Goal: Task Accomplishment & Management: Use online tool/utility

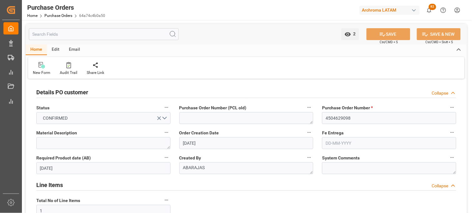
drag, startPoint x: 0, startPoint y: 0, endPoint x: 317, endPoint y: 135, distance: 345.2
click at [317, 135] on div "Fe Entrega" at bounding box center [388, 138] width 143 height 25
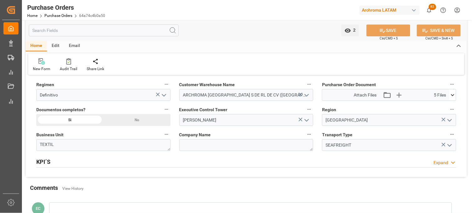
scroll to position [417, 0]
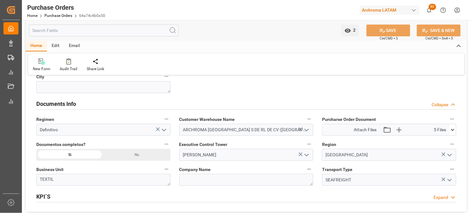
click at [454, 131] on icon at bounding box center [452, 129] width 7 height 7
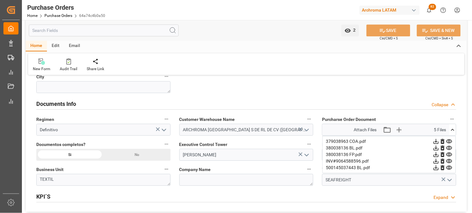
click at [454, 131] on icon at bounding box center [452, 129] width 7 height 7
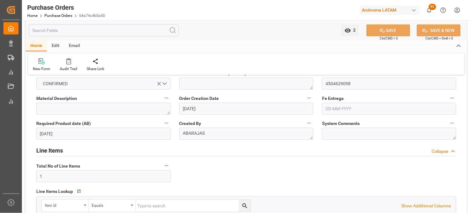
scroll to position [0, 0]
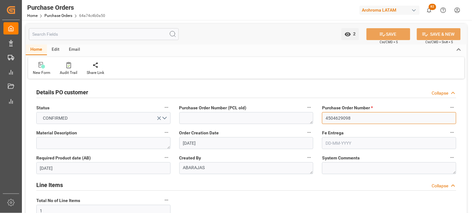
click at [333, 117] on input "4504629098" at bounding box center [389, 118] width 134 height 12
click at [48, 16] on link "Purchase Orders" at bounding box center [58, 15] width 28 height 4
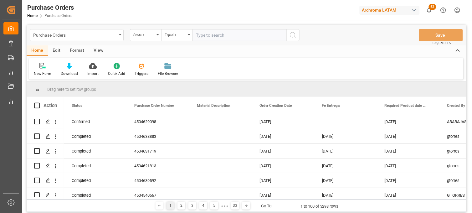
click at [120, 36] on div "Purchase Orders" at bounding box center [77, 35] width 94 height 12
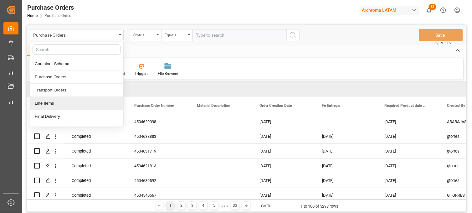
click at [57, 106] on div "Line Items" at bounding box center [76, 103] width 93 height 13
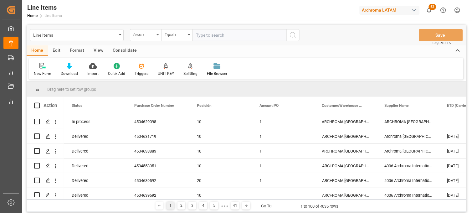
click at [158, 38] on div "Status" at bounding box center [145, 35] width 31 height 12
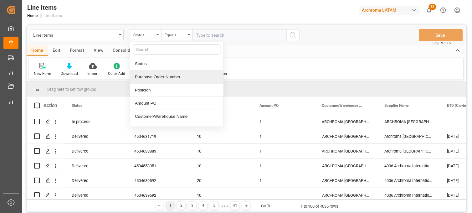
click at [154, 76] on div "Purchase Order Number" at bounding box center [176, 76] width 93 height 13
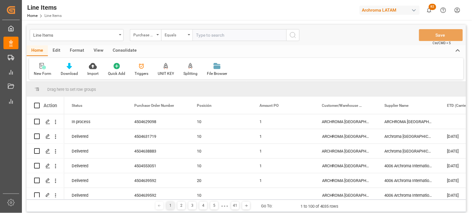
click at [205, 39] on input "text" at bounding box center [239, 35] width 94 height 12
paste input "4504629098"
type input "4504629098"
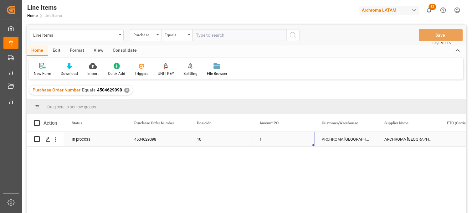
click at [273, 140] on div "1" at bounding box center [283, 139] width 63 height 14
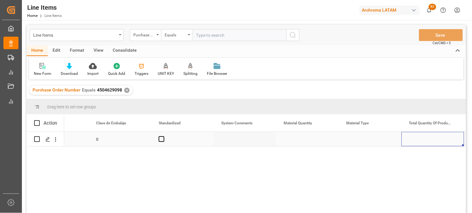
scroll to position [0, 789]
click at [298, 160] on div "0 0 360" at bounding box center [265, 174] width 402 height 85
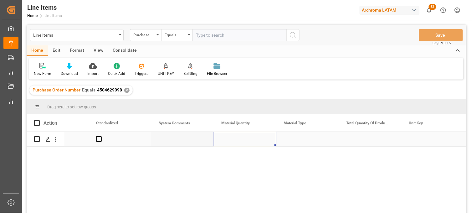
click at [238, 136] on div "Press SPACE to select this row." at bounding box center [245, 139] width 63 height 14
click at [238, 138] on div "Press SPACE to select this row." at bounding box center [245, 139] width 63 height 14
click at [238, 138] on input "Press SPACE to select this row." at bounding box center [245, 143] width 53 height 12
type input "24"
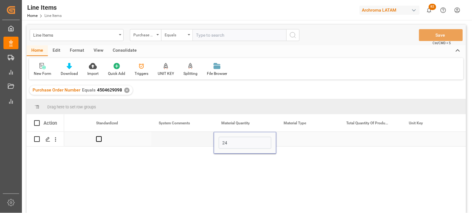
click at [295, 138] on div "Press SPACE to select this row." at bounding box center [307, 139] width 63 height 14
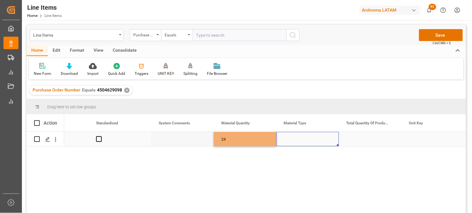
click at [295, 138] on div "Press SPACE to select this row." at bounding box center [307, 139] width 63 height 14
click at [295, 138] on input "Press SPACE to select this row." at bounding box center [307, 143] width 53 height 12
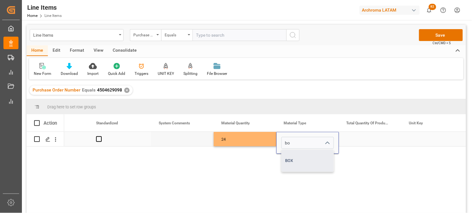
click at [292, 163] on div "BOX" at bounding box center [308, 161] width 52 height 22
type input "BOX"
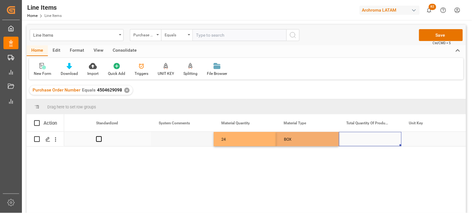
click at [366, 141] on div "Press SPACE to select this row." at bounding box center [370, 139] width 63 height 14
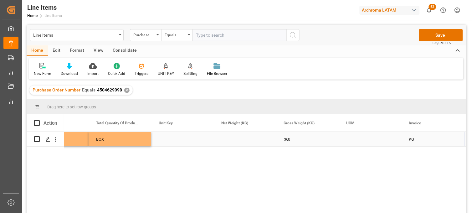
scroll to position [0, 1039]
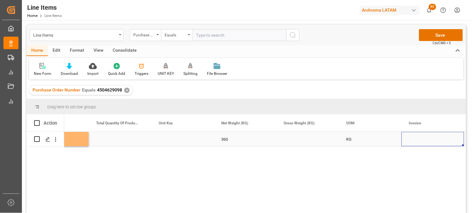
click at [304, 138] on div "Press SPACE to select this row." at bounding box center [307, 139] width 63 height 14
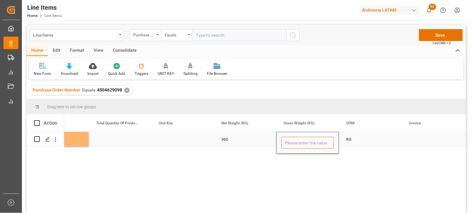
click at [304, 138] on input "Press SPACE to select this row." at bounding box center [307, 143] width 53 height 12
type input "425.200"
click at [351, 139] on div "KG" at bounding box center [370, 139] width 63 height 14
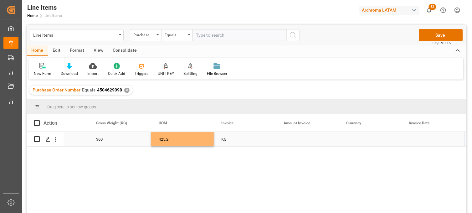
scroll to position [0, 1227]
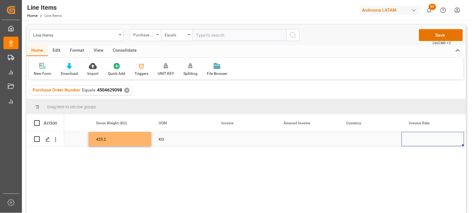
click at [226, 141] on div "Press SPACE to select this row." at bounding box center [245, 139] width 63 height 14
click at [226, 141] on input "Press SPACE to select this row." at bounding box center [245, 143] width 53 height 12
type input "9064588596"
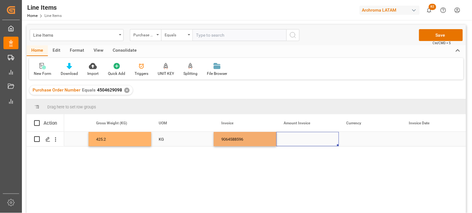
click at [302, 140] on div "Press SPACE to select this row." at bounding box center [307, 139] width 63 height 14
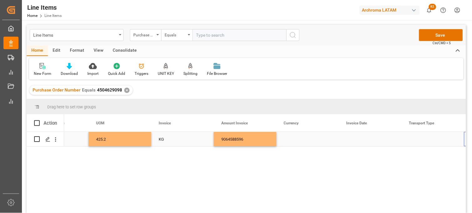
scroll to position [0, 1289]
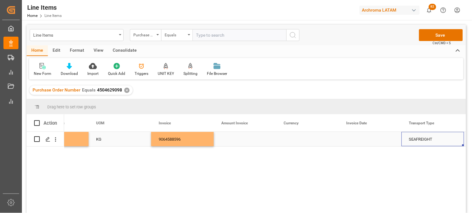
click at [230, 140] on div "Press SPACE to select this row." at bounding box center [245, 139] width 63 height 14
type input "6667"
click at [291, 139] on div "Press SPACE to select this row." at bounding box center [307, 139] width 63 height 14
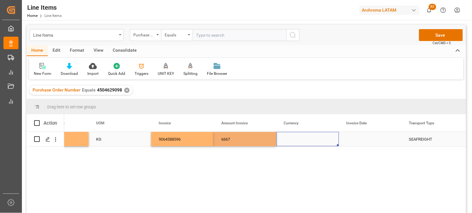
click at [291, 139] on div "Press SPACE to select this row." at bounding box center [307, 139] width 63 height 14
click at [291, 139] on input "Press SPACE to select this row." at bounding box center [307, 143] width 53 height 12
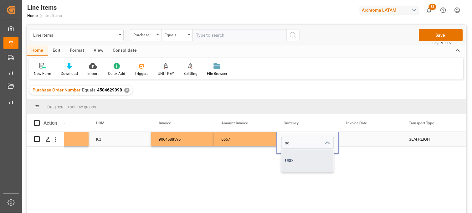
click at [297, 156] on div "USD" at bounding box center [308, 161] width 52 height 22
type input "USD"
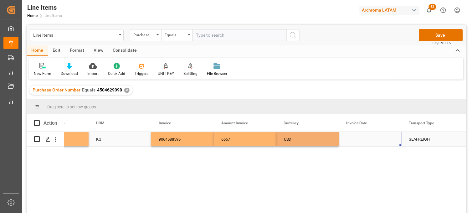
click at [354, 140] on div "Press SPACE to select this row." at bounding box center [370, 139] width 63 height 14
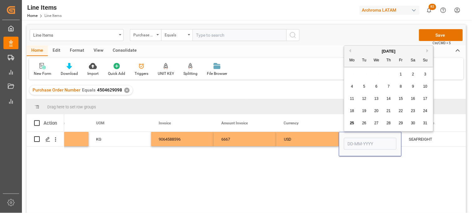
click at [402, 86] on span "8" at bounding box center [401, 86] width 2 height 4
type input "08-08-2025"
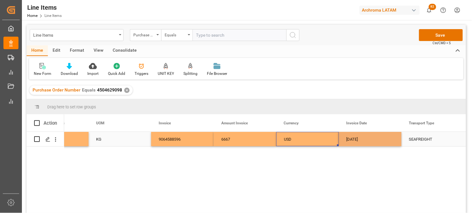
click at [314, 138] on div "USD" at bounding box center [308, 139] width 48 height 14
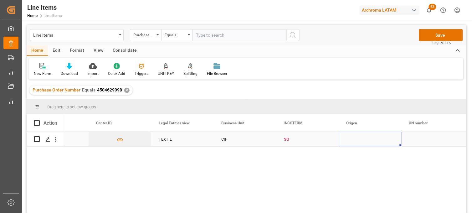
scroll to position [0, 1852]
click at [284, 138] on div "SG" at bounding box center [308, 139] width 48 height 14
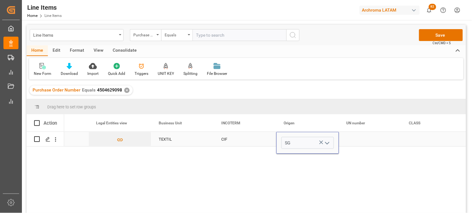
click at [283, 138] on input "SG" at bounding box center [307, 143] width 53 height 12
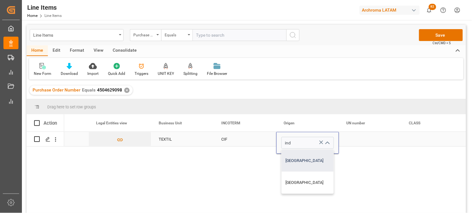
click at [290, 157] on div "[GEOGRAPHIC_DATA]" at bounding box center [308, 161] width 52 height 22
type input "[GEOGRAPHIC_DATA]"
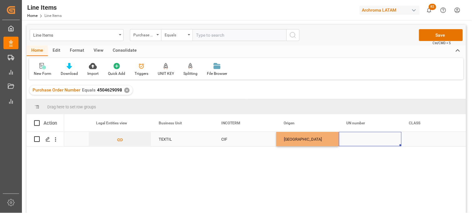
click at [348, 139] on div "Press SPACE to select this row." at bounding box center [370, 139] width 63 height 14
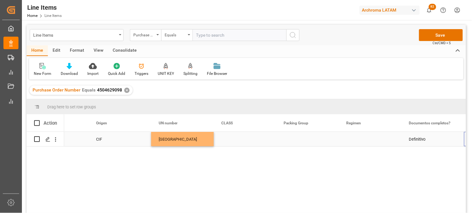
scroll to position [0, 2040]
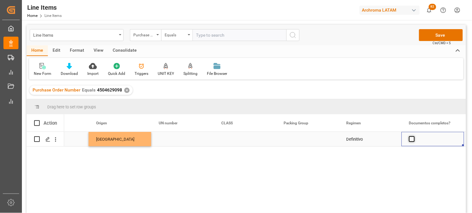
click at [410, 139] on span "Press SPACE to select this row." at bounding box center [412, 139] width 6 height 6
click at [413, 136] on input "Press SPACE to select this row." at bounding box center [413, 136] width 0 height 0
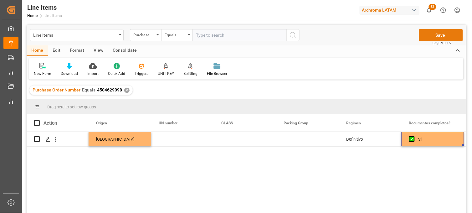
click at [431, 35] on button "Save" at bounding box center [441, 35] width 44 height 12
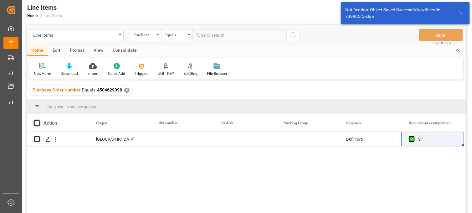
click at [36, 121] on span at bounding box center [37, 123] width 6 height 6
click at [39, 120] on input "checkbox" at bounding box center [39, 120] width 0 height 0
checkbox input "true"
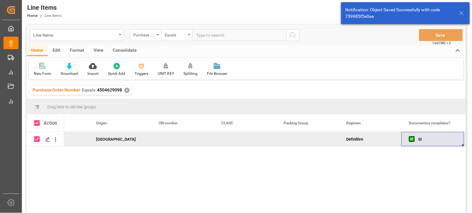
click at [125, 49] on div "Consolidate" at bounding box center [124, 50] width 33 height 11
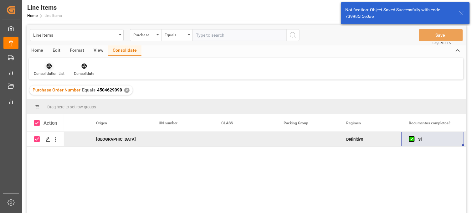
click at [51, 69] on div "Consolidation List" at bounding box center [49, 70] width 40 height 14
click at [54, 90] on div "Line Items Purchase Order Number Equals Save Ctrl/CMD + S Home Edit Format View…" at bounding box center [246, 127] width 439 height 205
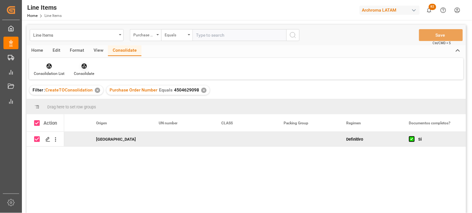
click at [81, 67] on icon at bounding box center [84, 66] width 6 height 6
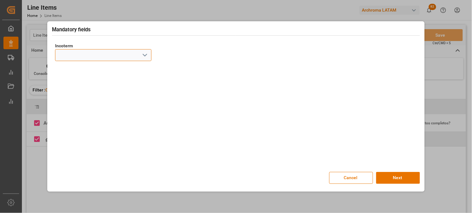
click at [88, 60] on input at bounding box center [103, 55] width 96 height 12
click at [141, 54] on icon "open menu" at bounding box center [145, 55] width 8 height 8
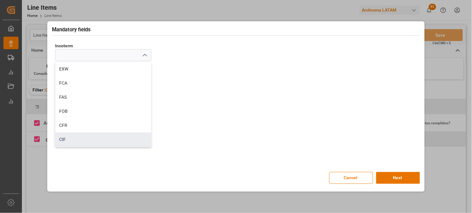
click at [68, 136] on div "CIF" at bounding box center [103, 139] width 96 height 14
type input "CIF"
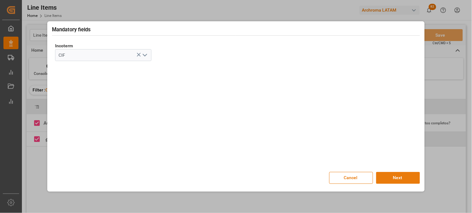
click at [387, 179] on button "Next" at bounding box center [398, 178] width 44 height 12
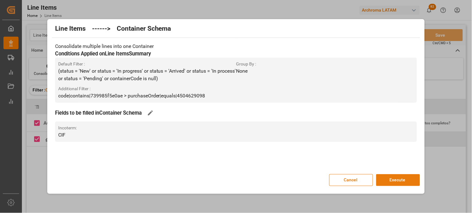
click at [398, 179] on button "Execute" at bounding box center [398, 180] width 44 height 12
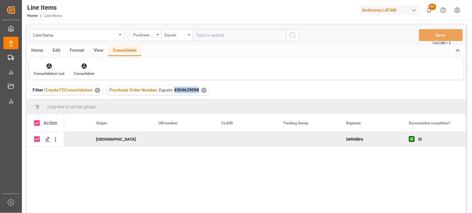
drag, startPoint x: 171, startPoint y: 91, endPoint x: 197, endPoint y: 89, distance: 26.3
click at [197, 89] on div "Purchase Order Number Equals 4504629098 ✕" at bounding box center [157, 89] width 103 height 9
copy span "4504629098"
click at [62, 36] on div "Line Items" at bounding box center [75, 35] width 84 height 8
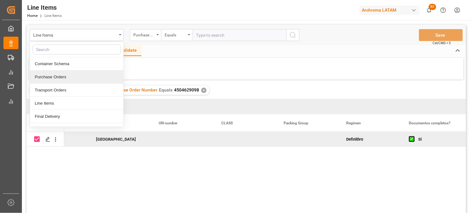
click at [69, 75] on div "Purchase Orders" at bounding box center [76, 76] width 93 height 13
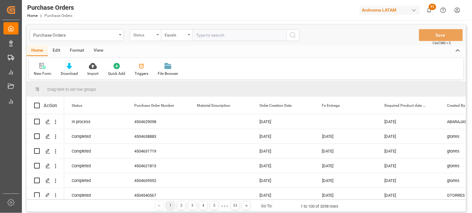
click at [154, 32] on div "Status" at bounding box center [143, 34] width 21 height 7
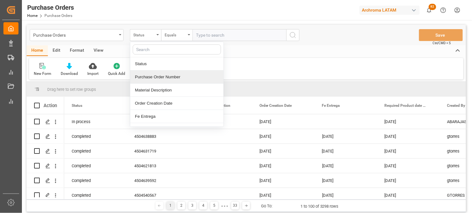
click at [157, 77] on div "Purchase Order Number" at bounding box center [176, 76] width 93 height 13
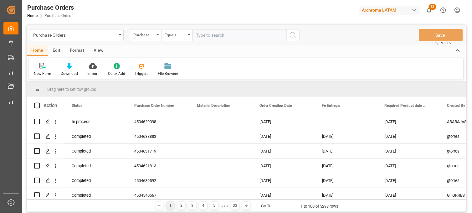
click at [207, 38] on input "text" at bounding box center [239, 35] width 94 height 12
paste input "4504641928"
type input "4504641928"
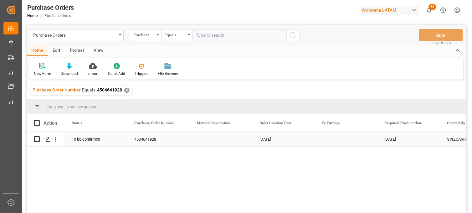
click at [201, 145] on div "Press SPACE to select this row." at bounding box center [220, 139] width 63 height 14
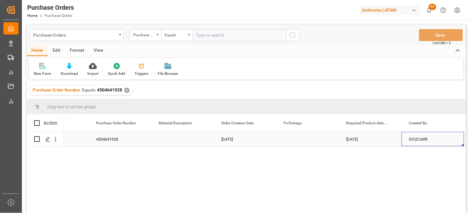
scroll to position [0, 101]
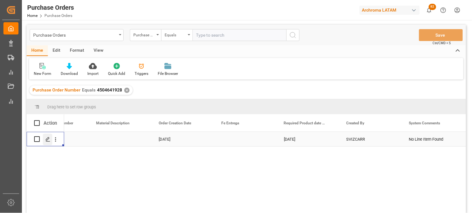
click at [49, 140] on icon "Press SPACE to select this row." at bounding box center [47, 139] width 5 height 5
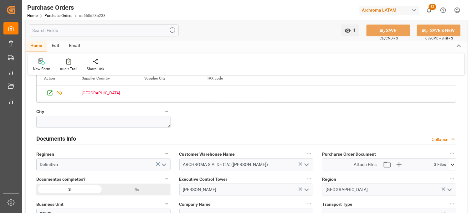
scroll to position [417, 0]
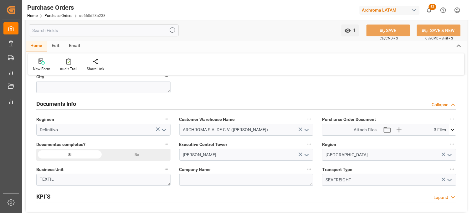
click at [454, 130] on icon at bounding box center [452, 129] width 7 height 7
click at [449, 140] on icon at bounding box center [449, 141] width 6 height 4
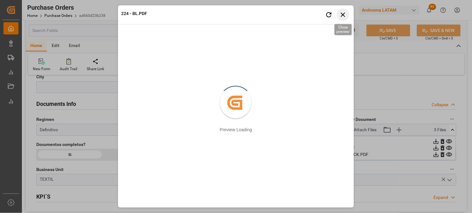
click at [342, 14] on icon "button" at bounding box center [343, 15] width 4 height 4
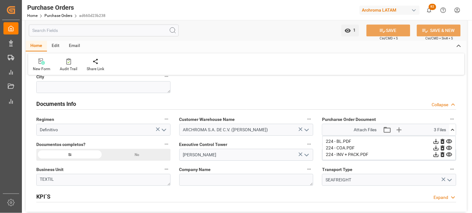
click at [449, 153] on icon at bounding box center [449, 154] width 6 height 4
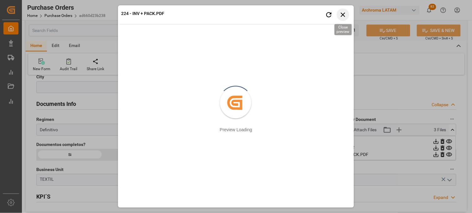
click at [342, 16] on icon "button" at bounding box center [343, 15] width 8 height 8
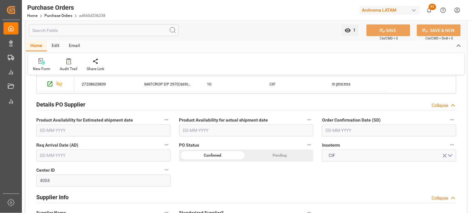
scroll to position [174, 0]
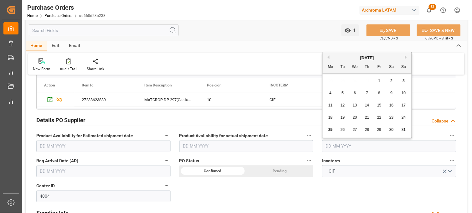
click at [372, 147] on input "text" at bounding box center [389, 146] width 134 height 12
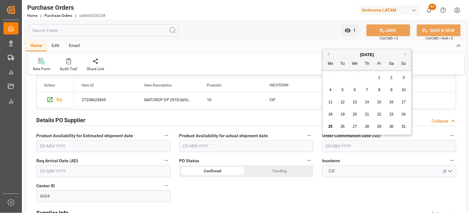
click at [333, 79] on div "28 29 30 31 1 2 3" at bounding box center [366, 78] width 85 height 12
click at [395, 104] on div "16" at bounding box center [392, 103] width 8 height 8
type input "[DATE]"
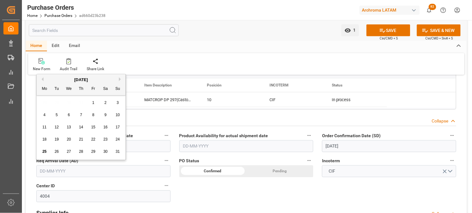
click at [78, 174] on input "text" at bounding box center [103, 171] width 134 height 12
click at [44, 104] on div "28 29 30 31 1 2 3" at bounding box center [80, 103] width 85 height 12
drag, startPoint x: 122, startPoint y: 79, endPoint x: 117, endPoint y: 82, distance: 5.3
click at [121, 79] on button "Next Month" at bounding box center [121, 79] width 4 height 4
click at [46, 152] on span "29" at bounding box center [44, 151] width 4 height 4
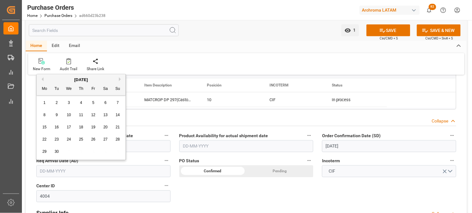
type input "[DATE]"
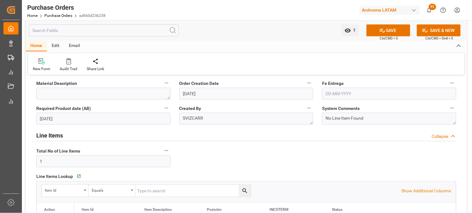
scroll to position [0, 0]
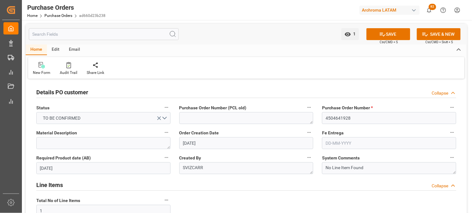
click at [329, 142] on input "text" at bounding box center [389, 143] width 134 height 12
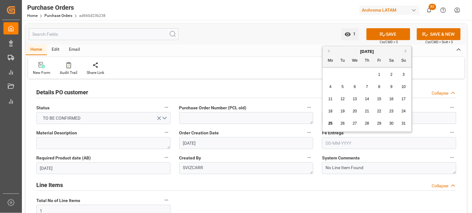
click at [407, 50] on button "Next Month" at bounding box center [407, 51] width 4 height 4
click at [381, 88] on div "10" at bounding box center [379, 87] width 8 height 8
type input "[DATE]"
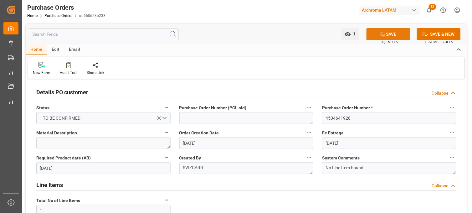
drag, startPoint x: 383, startPoint y: 37, endPoint x: 381, endPoint y: 46, distance: 9.3
click at [382, 37] on icon at bounding box center [382, 34] width 7 height 7
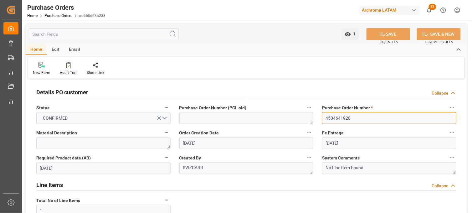
click at [333, 118] on input "4504641928" at bounding box center [389, 118] width 134 height 12
click at [46, 14] on link "Purchase Orders" at bounding box center [58, 15] width 28 height 4
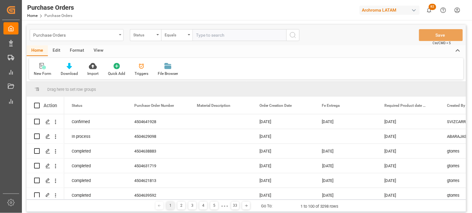
click at [113, 33] on div "Purchase Orders" at bounding box center [75, 35] width 84 height 8
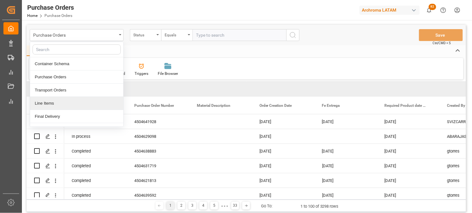
click at [62, 104] on div "Line Items" at bounding box center [76, 103] width 93 height 13
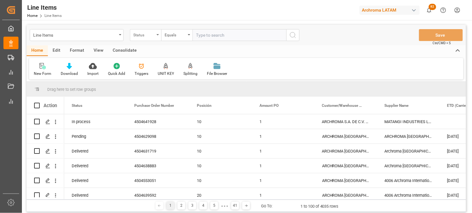
click at [145, 38] on div "Status" at bounding box center [143, 34] width 21 height 7
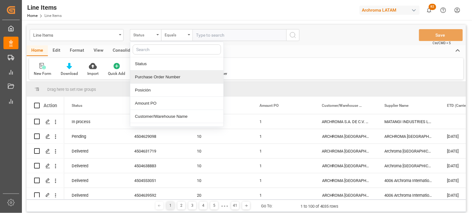
click at [155, 77] on div "Purchase Order Number" at bounding box center [176, 76] width 93 height 13
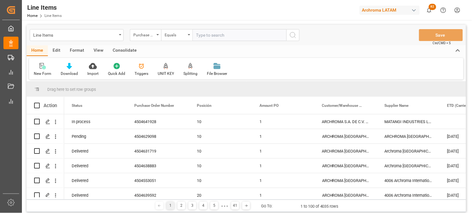
click at [202, 32] on input "text" at bounding box center [239, 35] width 94 height 12
paste input "4504641928"
type input "4504641928"
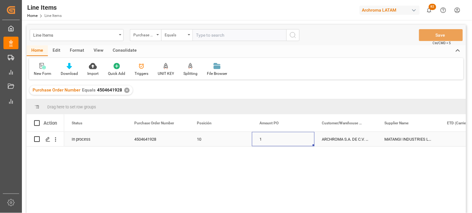
click at [263, 140] on div "1" at bounding box center [283, 139] width 63 height 14
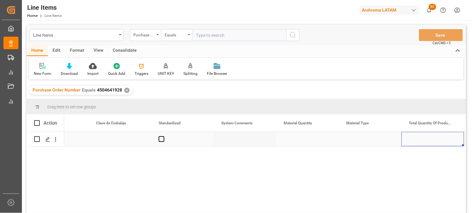
scroll to position [0, 789]
click at [237, 138] on div "Press SPACE to select this row." at bounding box center [245, 139] width 63 height 14
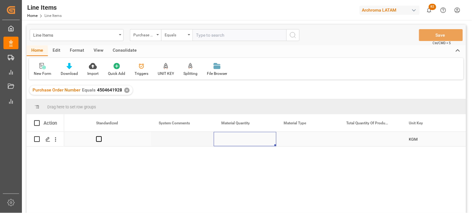
click at [237, 138] on div "Press SPACE to select this row." at bounding box center [245, 139] width 63 height 14
type input "10"
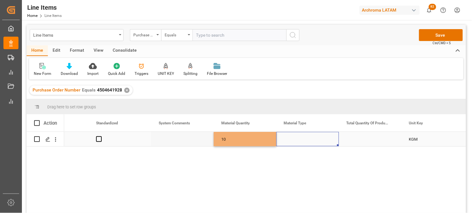
click at [292, 138] on div "Press SPACE to select this row." at bounding box center [307, 139] width 63 height 14
click at [292, 138] on input "Press SPACE to select this row." at bounding box center [307, 143] width 53 height 12
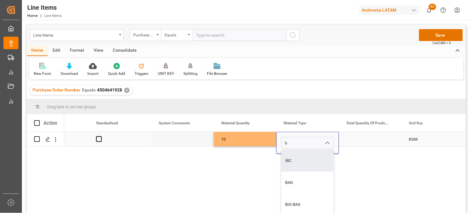
click at [294, 156] on div "IBC" at bounding box center [308, 161] width 52 height 22
type input "IBC"
click at [373, 139] on div "Press SPACE to select this row." at bounding box center [370, 139] width 63 height 14
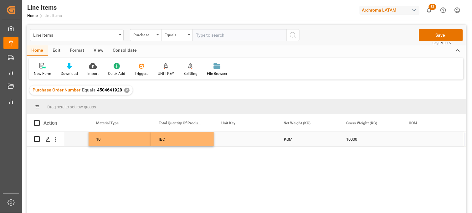
scroll to position [0, 0]
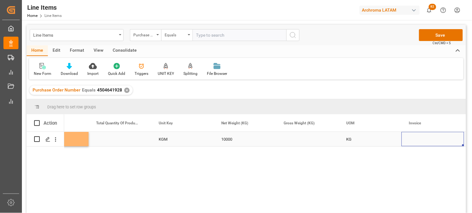
click at [302, 141] on div "Press SPACE to select this row." at bounding box center [307, 139] width 63 height 14
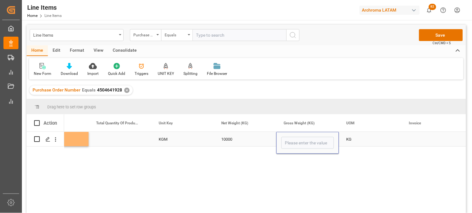
click at [302, 141] on input "Press SPACE to select this row." at bounding box center [307, 143] width 53 height 12
type input "10560"
click at [351, 140] on div "KG" at bounding box center [370, 139] width 63 height 14
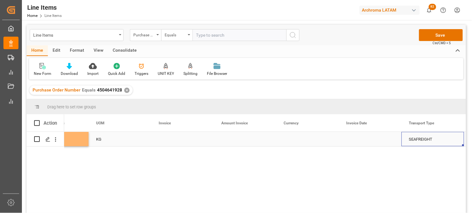
click at [170, 137] on div "Press SPACE to select this row." at bounding box center [182, 139] width 63 height 14
click at [170, 137] on input "Press SPACE to select this row." at bounding box center [182, 143] width 53 height 12
type input "EX2252640224"
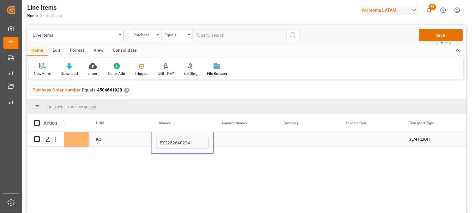
click at [240, 141] on div "Press SPACE to select this row." at bounding box center [245, 139] width 63 height 14
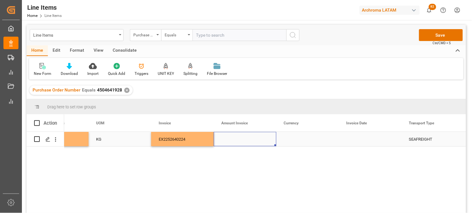
click at [230, 140] on div "Press SPACE to select this row." at bounding box center [245, 139] width 63 height 14
click at [230, 140] on input "Press SPACE to select this row." at bounding box center [245, 143] width 53 height 12
type input "24500"
click at [288, 139] on div "Press SPACE to select this row." at bounding box center [307, 139] width 63 height 14
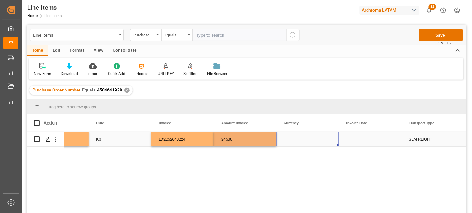
click at [288, 139] on div "Press SPACE to select this row." at bounding box center [307, 139] width 63 height 14
click at [288, 139] on input "Press SPACE to select this row." at bounding box center [307, 143] width 53 height 12
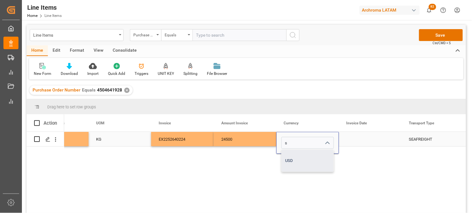
drag, startPoint x: 290, startPoint y: 157, endPoint x: 311, endPoint y: 154, distance: 21.2
click at [290, 158] on div "USD" at bounding box center [308, 161] width 52 height 22
type input "USD"
click at [358, 138] on div "Press SPACE to select this row." at bounding box center [370, 139] width 63 height 14
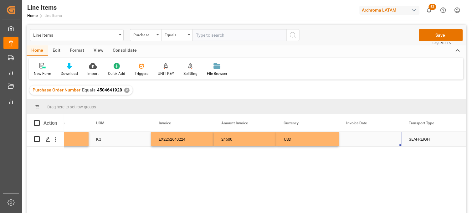
click at [354, 137] on div "Press SPACE to select this row." at bounding box center [370, 139] width 63 height 14
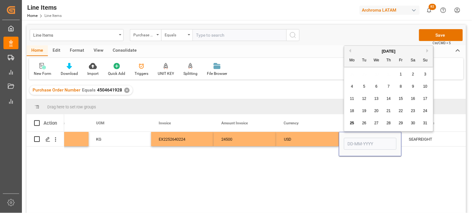
click at [377, 87] on span "6" at bounding box center [376, 86] width 2 height 4
type input "[DATE]"
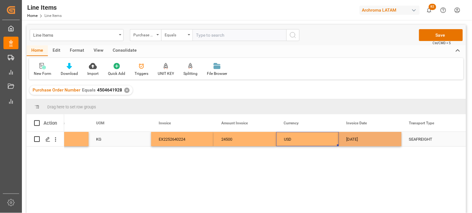
click at [329, 141] on div "USD" at bounding box center [308, 139] width 48 height 14
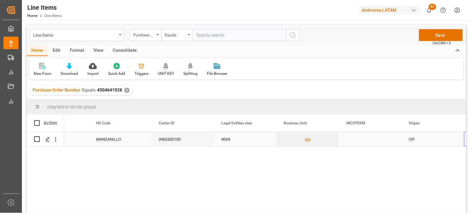
scroll to position [0, 1727]
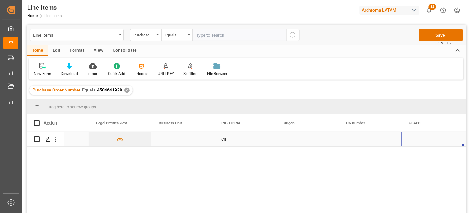
click at [293, 140] on div "Press SPACE to select this row." at bounding box center [307, 139] width 63 height 14
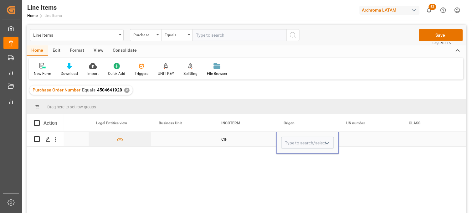
click at [293, 140] on input "Press SPACE to select this row." at bounding box center [307, 143] width 53 height 12
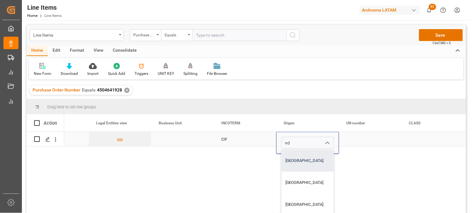
click at [294, 157] on div "[GEOGRAPHIC_DATA]" at bounding box center [308, 161] width 52 height 22
type input "[GEOGRAPHIC_DATA]"
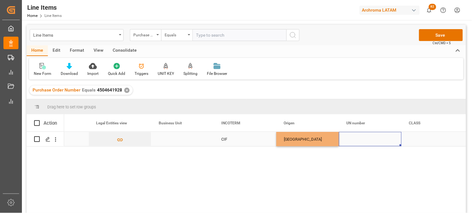
click at [355, 139] on div "Press SPACE to select this row." at bounding box center [370, 139] width 63 height 14
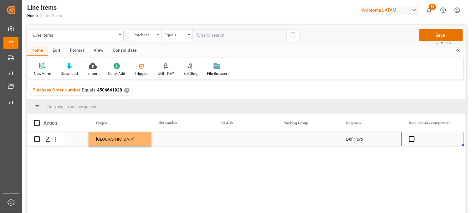
click at [408, 139] on div "Press SPACE to select this row." at bounding box center [432, 139] width 63 height 14
click at [410, 138] on span "Press SPACE to select this row." at bounding box center [412, 139] width 6 height 6
click at [413, 136] on input "Press SPACE to select this row." at bounding box center [413, 136] width 0 height 0
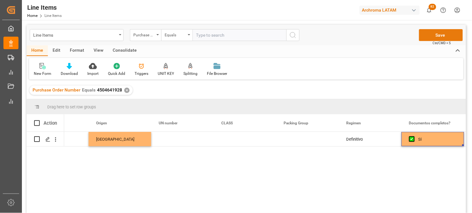
click at [429, 35] on button "Save" at bounding box center [441, 35] width 44 height 12
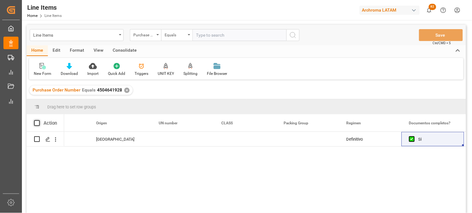
click at [37, 122] on span at bounding box center [37, 123] width 6 height 6
click at [39, 120] on input "checkbox" at bounding box center [39, 120] width 0 height 0
checkbox input "true"
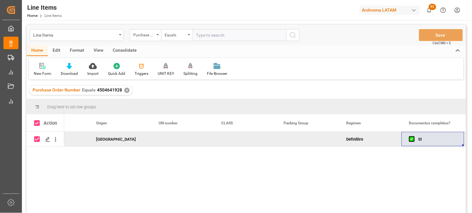
click at [123, 48] on div "Consolidate" at bounding box center [124, 50] width 33 height 11
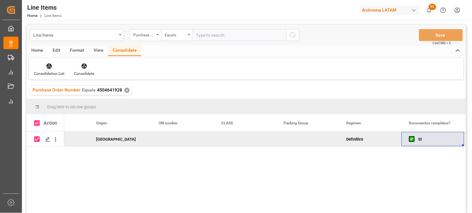
click at [50, 71] on div "Consolidation List" at bounding box center [49, 74] width 31 height 6
click at [69, 89] on div "Line Items Purchase Order Number Equals Save Ctrl/CMD + S Home Edit Format View…" at bounding box center [246, 127] width 439 height 205
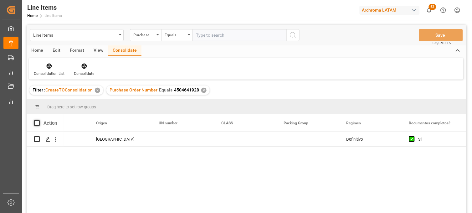
click at [39, 124] on span at bounding box center [37, 123] width 6 height 6
click at [39, 120] on input "checkbox" at bounding box center [39, 120] width 0 height 0
checkbox input "true"
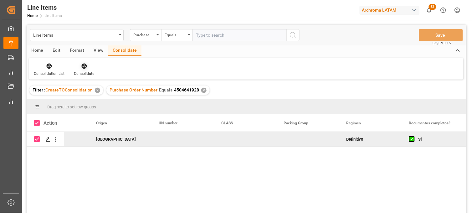
click at [90, 67] on div at bounding box center [84, 66] width 20 height 7
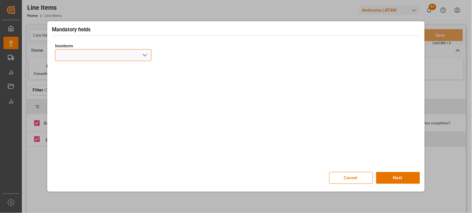
click at [138, 61] on input at bounding box center [103, 55] width 96 height 12
click at [142, 53] on icon "open menu" at bounding box center [145, 55] width 8 height 8
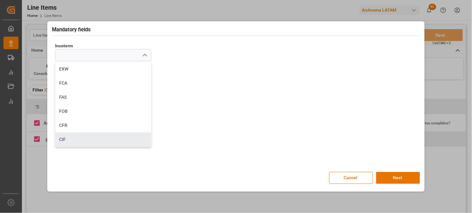
click at [67, 135] on div "CIF" at bounding box center [103, 139] width 96 height 14
type input "CIF"
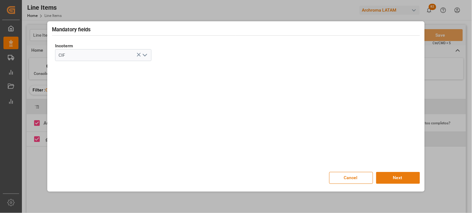
click at [388, 176] on button "Next" at bounding box center [398, 178] width 44 height 12
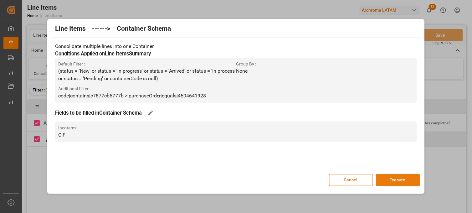
click at [392, 182] on button "Execute" at bounding box center [398, 180] width 44 height 12
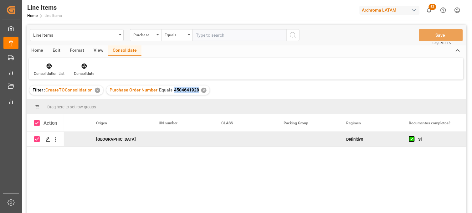
drag, startPoint x: 172, startPoint y: 90, endPoint x: 195, endPoint y: 89, distance: 23.5
click at [195, 89] on span "4504641928" at bounding box center [186, 89] width 25 height 5
copy span "4504641928"
drag, startPoint x: 173, startPoint y: 90, endPoint x: 186, endPoint y: 89, distance: 12.8
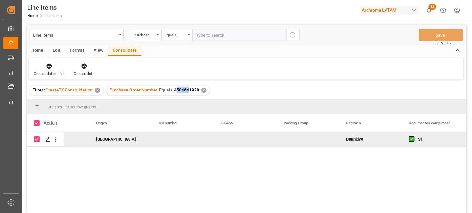
click at [186, 89] on span "4504641928" at bounding box center [186, 89] width 25 height 5
drag, startPoint x: 186, startPoint y: 89, endPoint x: 174, endPoint y: 90, distance: 12.2
click at [174, 90] on span "4504641928" at bounding box center [186, 89] width 25 height 5
drag, startPoint x: 173, startPoint y: 89, endPoint x: 197, endPoint y: 92, distance: 24.5
click at [197, 92] on div "Purchase Order Number Equals 4504641928 ✕" at bounding box center [157, 89] width 103 height 9
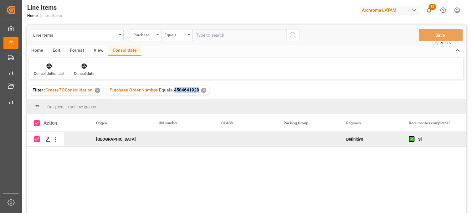
copy span "4504641928"
click at [63, 35] on div "Line Items" at bounding box center [75, 35] width 84 height 8
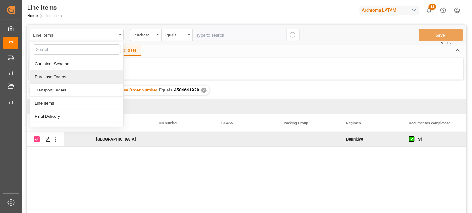
click at [68, 73] on div "Purchase Orders" at bounding box center [76, 76] width 93 height 13
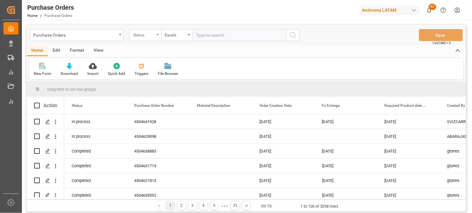
drag, startPoint x: 155, startPoint y: 33, endPoint x: 157, endPoint y: 39, distance: 5.8
click at [155, 33] on div "Status" at bounding box center [145, 35] width 31 height 12
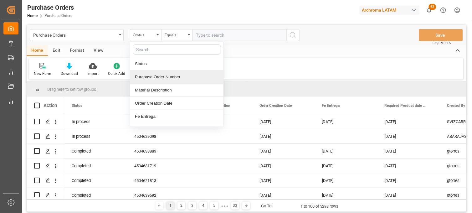
click at [158, 79] on div "Purchase Order Number" at bounding box center [176, 76] width 93 height 13
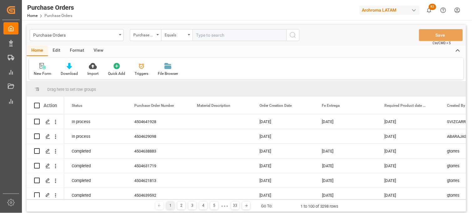
click at [221, 30] on input "text" at bounding box center [239, 35] width 94 height 12
paste input "4504644523"
type input "4504644523"
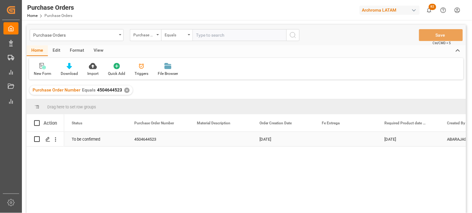
click at [269, 138] on div "[DATE]" at bounding box center [283, 139] width 63 height 14
click at [46, 139] on polygon "Press SPACE to select this row." at bounding box center [47, 138] width 3 height 3
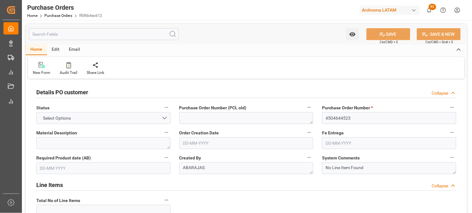
type input "1"
type input "[DATE]"
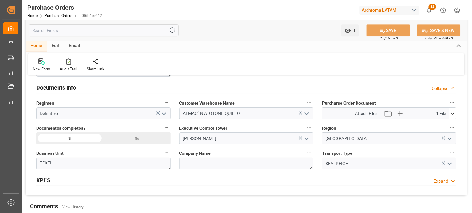
scroll to position [452, 0]
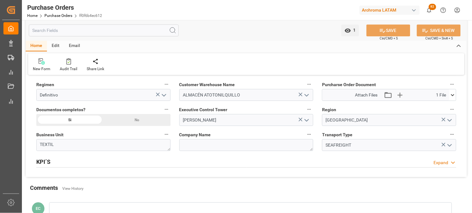
click at [454, 97] on icon at bounding box center [452, 95] width 7 height 7
click at [449, 105] on icon at bounding box center [449, 106] width 7 height 7
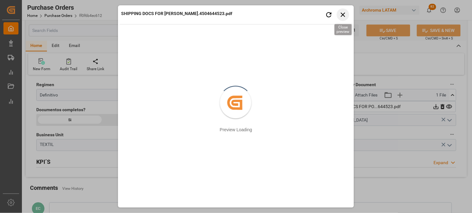
click at [342, 15] on icon "button" at bounding box center [343, 15] width 8 height 8
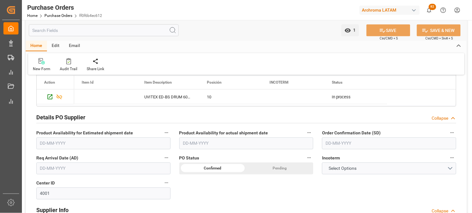
scroll to position [174, 0]
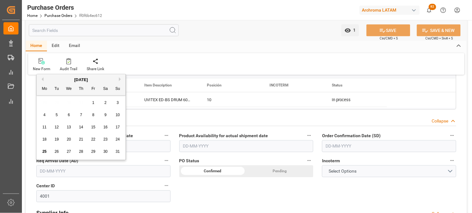
drag, startPoint x: 42, startPoint y: 171, endPoint x: 48, endPoint y: 164, distance: 9.8
click at [42, 171] on input "text" at bounding box center [103, 171] width 134 height 12
click at [119, 79] on div "[DATE]" at bounding box center [81, 80] width 89 height 6
click at [119, 79] on button "Next Month" at bounding box center [121, 79] width 4 height 4
click at [45, 103] on span "1" at bounding box center [44, 102] width 2 height 4
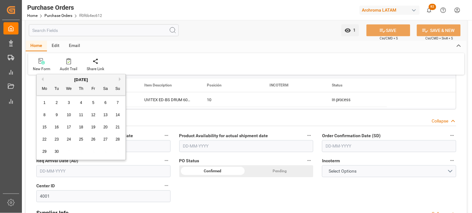
type input "[DATE]"
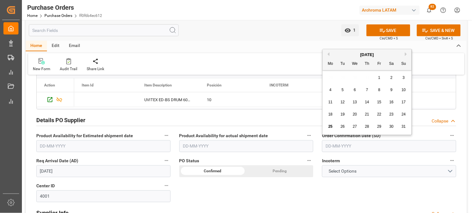
click at [340, 145] on input "text" at bounding box center [389, 146] width 134 height 12
click at [327, 79] on div "28 29 30 31 1 2 3" at bounding box center [366, 78] width 85 height 12
click at [354, 114] on span "20" at bounding box center [355, 114] width 4 height 4
type input "[DATE]"
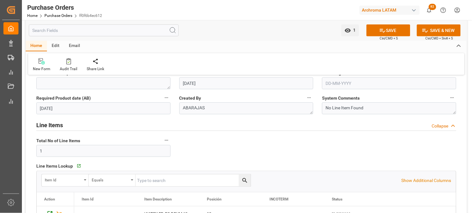
scroll to position [0, 0]
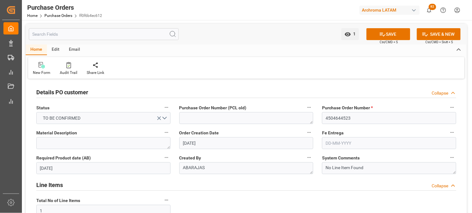
click at [330, 142] on input "text" at bounding box center [389, 143] width 134 height 12
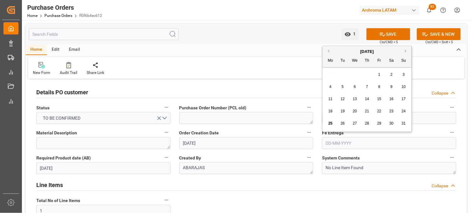
click at [405, 51] on button "Next Month" at bounding box center [407, 51] width 4 height 4
click at [358, 98] on div "17" at bounding box center [355, 99] width 8 height 8
type input "[DATE]"
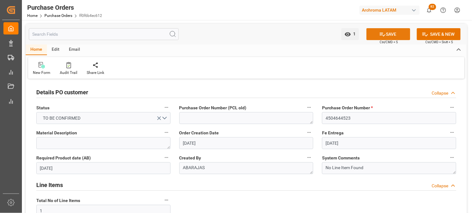
click at [383, 35] on icon at bounding box center [383, 35] width 6 height 4
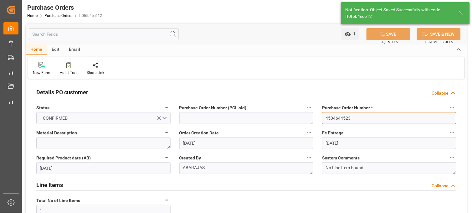
click at [331, 117] on input "4504644523" at bounding box center [389, 118] width 134 height 12
click at [332, 117] on input "4504644523" at bounding box center [389, 118] width 134 height 12
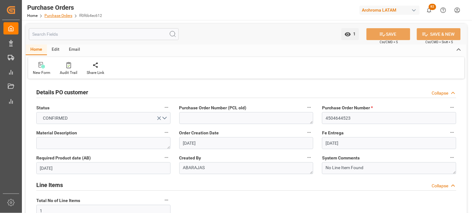
click at [57, 16] on link "Purchase Orders" at bounding box center [58, 15] width 28 height 4
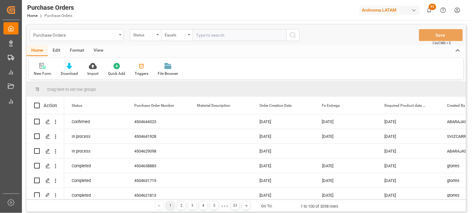
click at [107, 39] on div "Purchase Orders" at bounding box center [77, 35] width 94 height 12
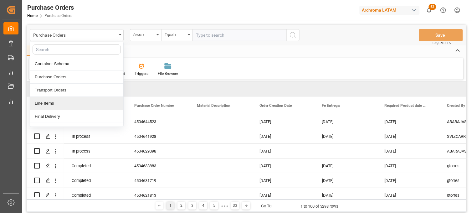
click at [76, 103] on div "Line Items" at bounding box center [76, 103] width 93 height 13
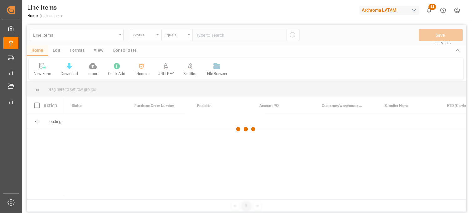
click at [157, 36] on div at bounding box center [246, 129] width 439 height 209
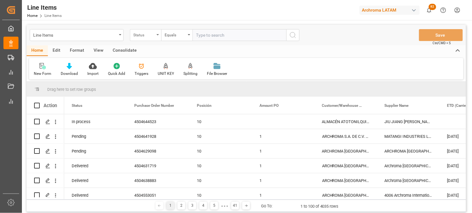
click at [153, 38] on div "Status" at bounding box center [145, 35] width 31 height 12
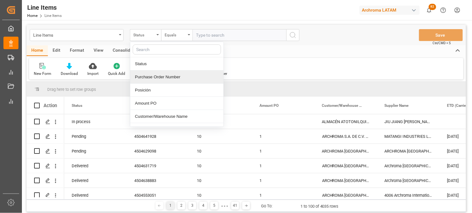
click at [152, 79] on div "Purchase Order Number" at bounding box center [176, 76] width 93 height 13
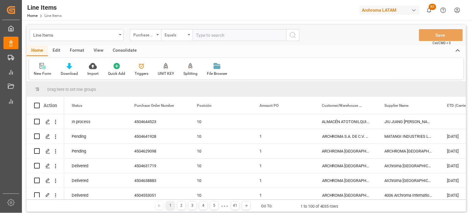
click at [202, 34] on input "text" at bounding box center [239, 35] width 94 height 12
paste input "4504644523"
type input "4504644523"
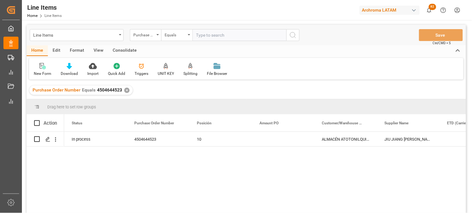
click at [330, 212] on html "Created by potrace 1.15, written by Peter Selinger 2001-2017 Created by potrace…" at bounding box center [236, 106] width 472 height 213
click at [312, 172] on div "In process 4504644523 10 ALMACÉN ATOTONILQUILLO JIU JIANG FUDA INDUSTRY CO., LT…" at bounding box center [265, 174] width 402 height 85
click at [268, 139] on div "Press SPACE to select this row." at bounding box center [283, 139] width 63 height 14
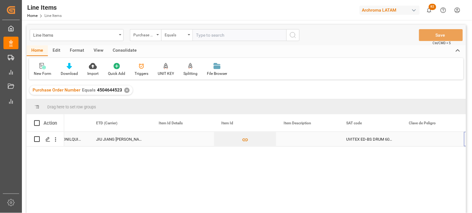
scroll to position [0, 351]
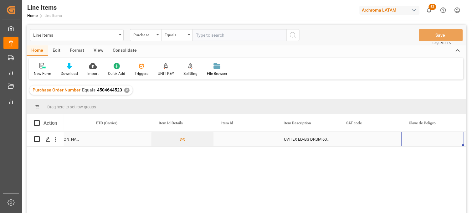
click at [229, 138] on div "Press SPACE to select this row." at bounding box center [245, 139] width 63 height 14
click at [229, 138] on input "Press SPACE to select this row." at bounding box center [245, 143] width 53 height 12
type input "10286124777"
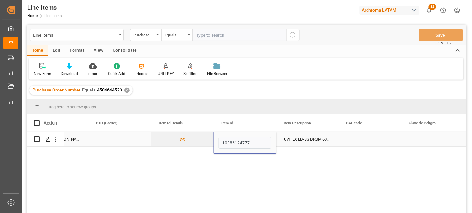
click at [286, 138] on div "UVITEX ED-BS DRUM 60KG" at bounding box center [307, 139] width 63 height 14
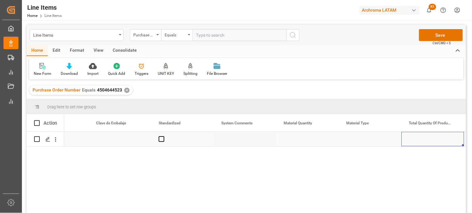
scroll to position [0, 789]
click at [232, 140] on div "Press SPACE to select this row." at bounding box center [245, 139] width 63 height 14
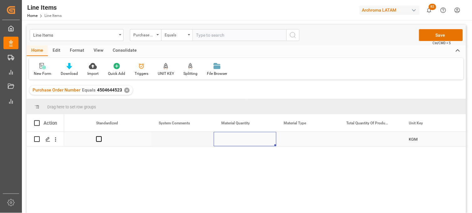
click at [232, 140] on div "Press SPACE to select this row." at bounding box center [245, 139] width 63 height 14
click at [232, 140] on input "Press SPACE to select this row." at bounding box center [245, 143] width 53 height 12
type input "36"
click at [291, 139] on div "Press SPACE to select this row." at bounding box center [307, 139] width 63 height 14
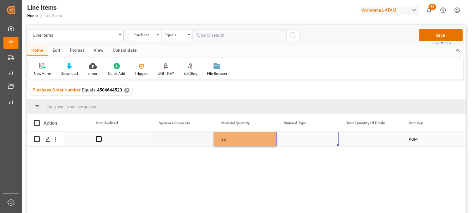
click at [291, 139] on div "Press SPACE to select this row." at bounding box center [307, 139] width 63 height 14
click at [292, 139] on input "Press SPACE to select this row." at bounding box center [307, 143] width 53 height 12
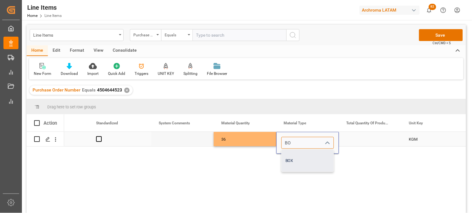
click at [291, 161] on div "BOX" at bounding box center [308, 161] width 52 height 22
type input "BOX"
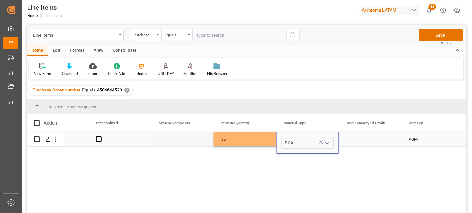
click at [360, 137] on div "Press SPACE to select this row." at bounding box center [370, 139] width 63 height 14
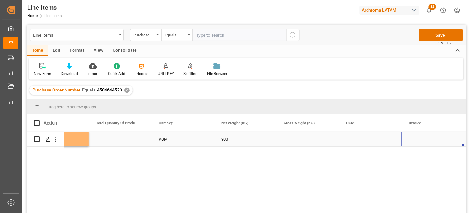
scroll to position [0, 1102]
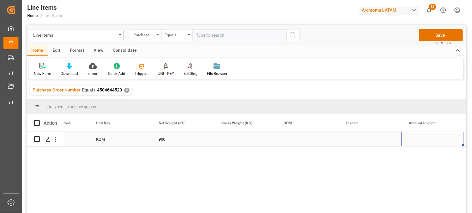
click at [241, 137] on div "Press SPACE to select this row." at bounding box center [245, 139] width 63 height 14
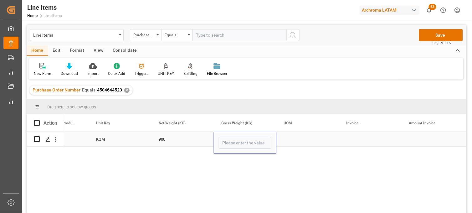
click at [241, 137] on input "Press SPACE to select this row." at bounding box center [245, 143] width 53 height 12
type input "980"
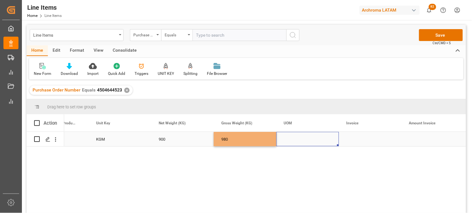
click at [293, 143] on div "Press SPACE to select this row." at bounding box center [307, 139] width 63 height 14
click at [290, 139] on div "Press SPACE to select this row." at bounding box center [307, 139] width 63 height 14
type input "KGM"
click at [350, 137] on div "Press SPACE to select this row." at bounding box center [370, 139] width 63 height 14
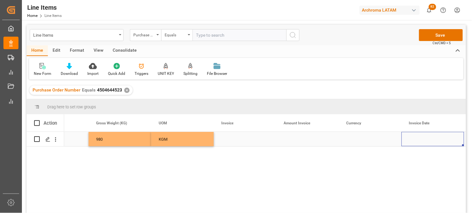
scroll to position [0, 1289]
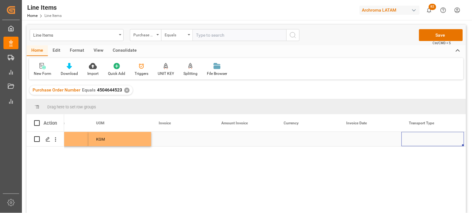
click at [167, 139] on div "Press SPACE to select this row." at bounding box center [182, 139] width 63 height 14
type input "FD25AM0717"
click at [240, 140] on div "Press SPACE to select this row." at bounding box center [245, 139] width 63 height 14
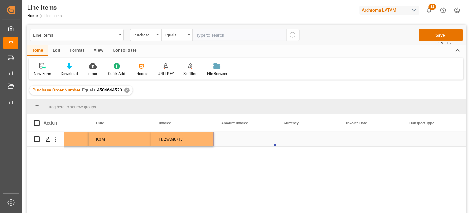
click at [233, 140] on div "Press SPACE to select this row." at bounding box center [245, 139] width 63 height 14
click at [233, 140] on input "Press SPACE to select this row." at bounding box center [245, 143] width 53 height 12
type input "8577"
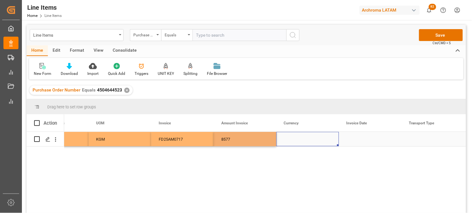
click at [290, 142] on div "Press SPACE to select this row." at bounding box center [307, 139] width 63 height 14
click at [291, 140] on div "Press SPACE to select this row." at bounding box center [307, 139] width 63 height 14
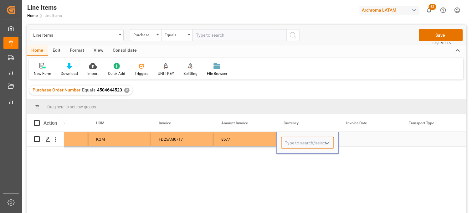
click at [291, 140] on input "Press SPACE to select this row." at bounding box center [307, 143] width 53 height 12
drag, startPoint x: 293, startPoint y: 155, endPoint x: 346, endPoint y: 133, distance: 57.5
click at [294, 154] on div "USD" at bounding box center [308, 161] width 52 height 22
type input "USD"
click at [354, 138] on div "Press SPACE to select this row." at bounding box center [370, 139] width 63 height 14
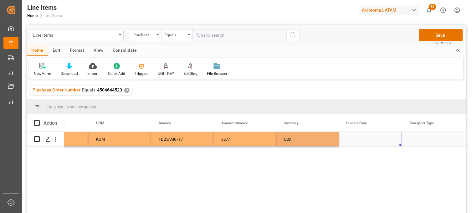
click at [354, 138] on div "Press SPACE to select this row." at bounding box center [370, 139] width 63 height 14
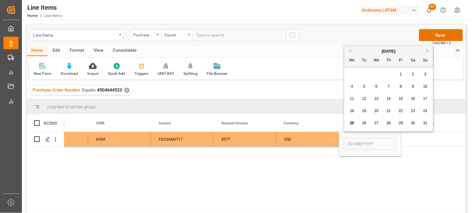
click at [427, 73] on div "3" at bounding box center [425, 75] width 8 height 8
type input "03-08-2025"
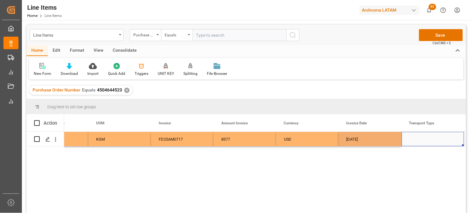
click at [416, 139] on div "Press SPACE to select this row." at bounding box center [432, 139] width 63 height 14
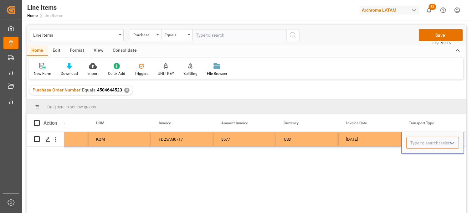
click at [416, 140] on input "Press SPACE to select this row." at bounding box center [432, 143] width 53 height 12
click at [420, 158] on div "SEAFREIGHT" at bounding box center [433, 161] width 52 height 22
type input "SEAFREIGHT"
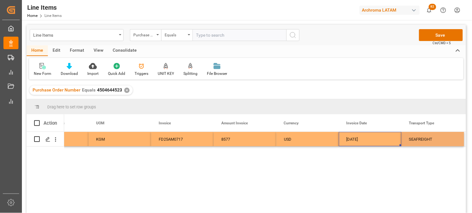
click at [384, 142] on div "03-08-2025" at bounding box center [370, 139] width 63 height 14
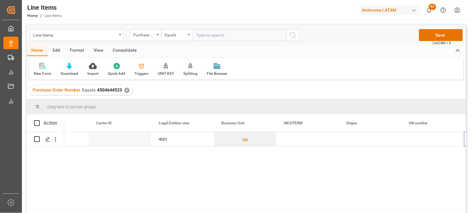
scroll to position [0, 1790]
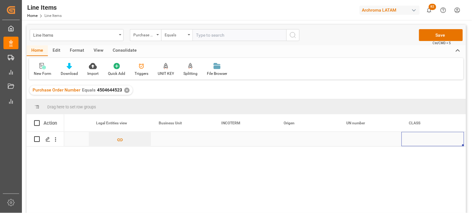
click at [229, 138] on div "Press SPACE to select this row." at bounding box center [245, 139] width 63 height 14
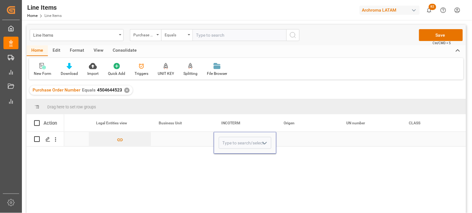
click at [229, 138] on input "Press SPACE to select this row." at bounding box center [245, 143] width 53 height 12
click at [232, 163] on div "CIF" at bounding box center [245, 161] width 52 height 22
type input "CIF"
click at [292, 138] on div "Press SPACE to select this row." at bounding box center [307, 139] width 63 height 14
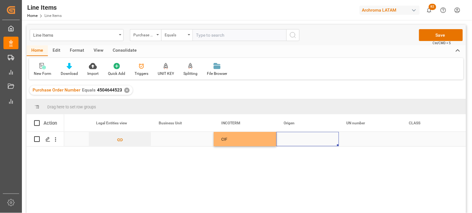
click at [298, 139] on div "Press SPACE to select this row." at bounding box center [307, 139] width 63 height 14
click at [298, 139] on input "Press SPACE to select this row." at bounding box center [307, 143] width 53 height 12
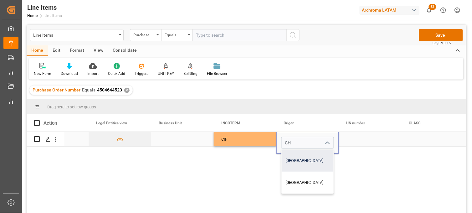
click at [295, 150] on div "CHINA" at bounding box center [308, 161] width 52 height 22
type input "CHINA"
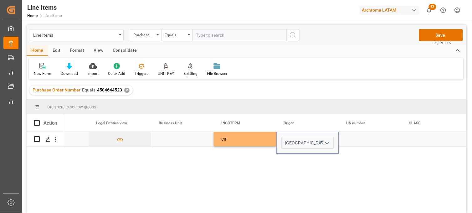
click at [348, 140] on div "Press SPACE to select this row." at bounding box center [370, 139] width 63 height 14
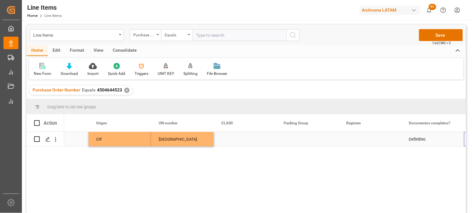
scroll to position [0, 2040]
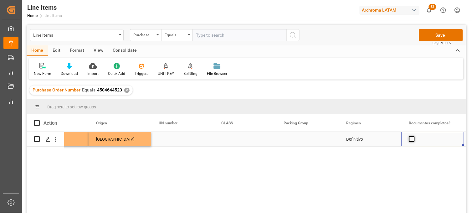
click at [410, 140] on span "Press SPACE to select this row." at bounding box center [412, 139] width 6 height 6
click at [413, 136] on input "Press SPACE to select this row." at bounding box center [413, 136] width 0 height 0
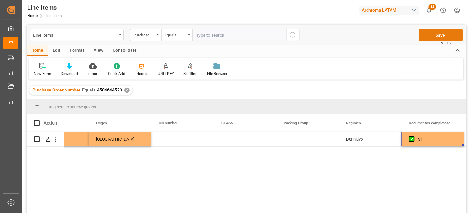
click at [429, 32] on button "Save" at bounding box center [441, 35] width 44 height 12
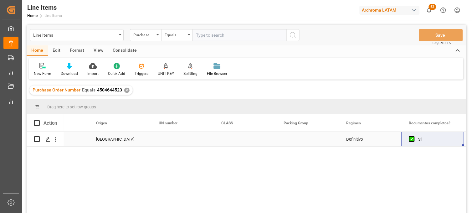
click at [291, 138] on div "Press SPACE to select this row." at bounding box center [307, 139] width 63 height 14
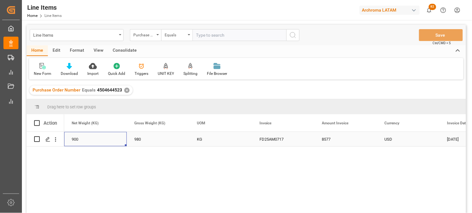
scroll to position [0, 1126]
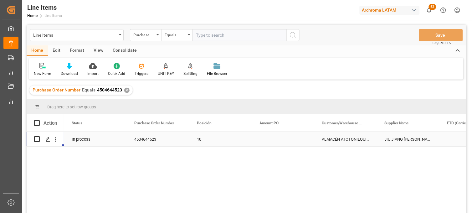
click at [94, 138] on div "In process" at bounding box center [95, 139] width 63 height 14
click at [111, 142] on icon "Press SPACE to select this row." at bounding box center [112, 142] width 7 height 7
drag, startPoint x: 119, startPoint y: 145, endPoint x: 114, endPoint y: 147, distance: 5.6
click at [119, 145] on button "Select" at bounding box center [95, 143] width 53 height 12
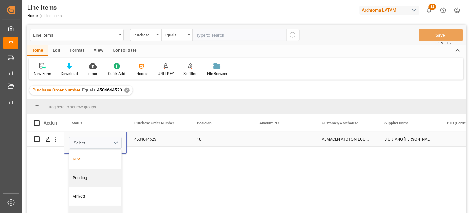
click at [99, 159] on div "New" at bounding box center [95, 159] width 45 height 6
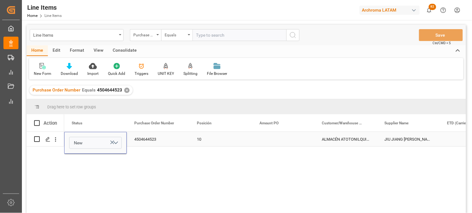
click at [145, 137] on div "4504644523" at bounding box center [158, 139] width 63 height 14
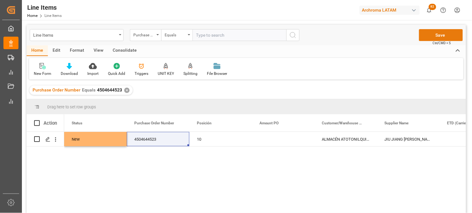
click at [429, 36] on button "Save" at bounding box center [441, 35] width 44 height 12
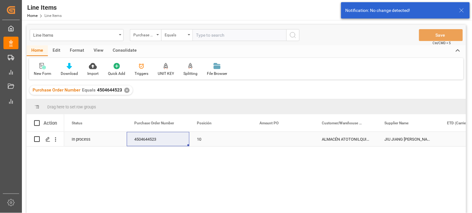
click at [349, 133] on div "ALMACÉN ATOTONILQUILLO" at bounding box center [345, 139] width 63 height 14
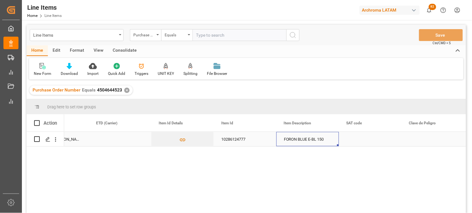
click at [287, 142] on div "FORON BLUE E-BL 150" at bounding box center [307, 139] width 63 height 14
click at [230, 141] on div "10286124777" at bounding box center [245, 139] width 63 height 14
click at [93, 140] on div "Press SPACE to select this row." at bounding box center [120, 139] width 63 height 14
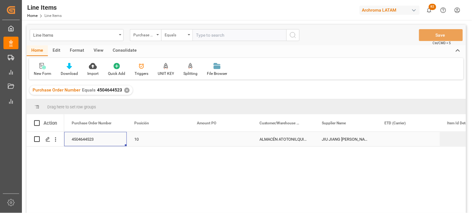
scroll to position [0, 0]
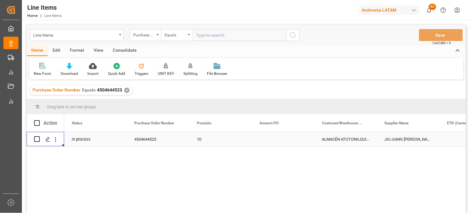
click at [95, 138] on div "In process" at bounding box center [95, 139] width 63 height 14
click at [113, 141] on icon "Press SPACE to select this row." at bounding box center [112, 142] width 4 height 4
click at [114, 142] on button "Select" at bounding box center [95, 143] width 53 height 12
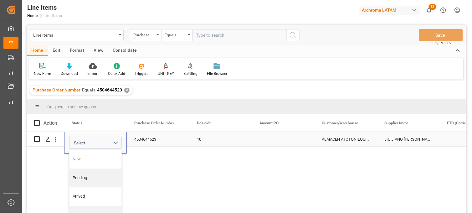
click at [82, 161] on div "New" at bounding box center [95, 159] width 45 height 6
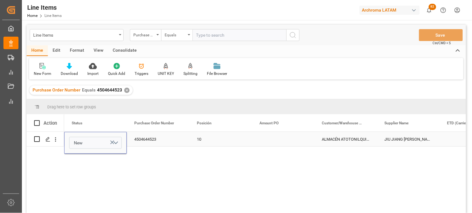
drag, startPoint x: 147, startPoint y: 140, endPoint x: 180, endPoint y: 140, distance: 33.2
click at [147, 140] on div "4504644523" at bounding box center [158, 139] width 63 height 14
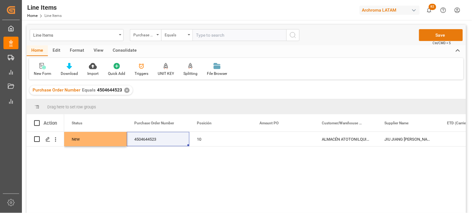
click at [434, 36] on button "Save" at bounding box center [441, 35] width 44 height 12
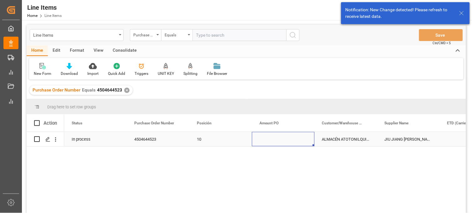
click at [285, 138] on div "Press SPACE to select this row." at bounding box center [283, 139] width 63 height 14
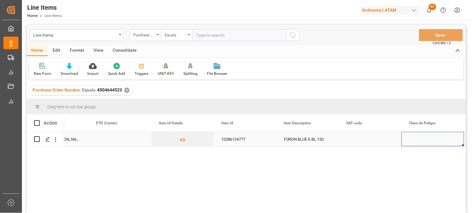
scroll to position [0, 413]
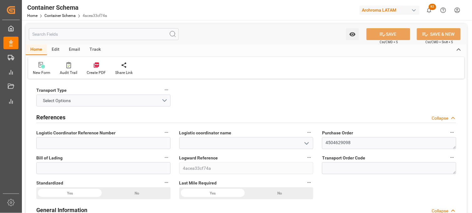
type input "0"
type input "1"
type input "24"
type input "360"
type input "425.2"
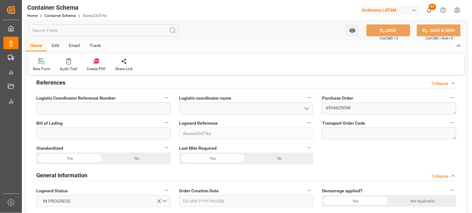
click at [307, 109] on polyline "open menu" at bounding box center [307, 109] width 4 height 2
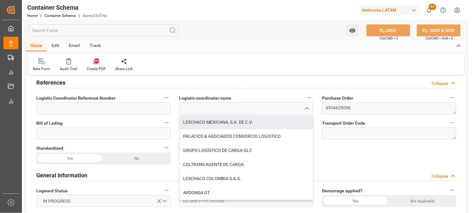
click at [223, 126] on div "LESCHACO MEXICANA, S.A. DE C.V." at bounding box center [247, 122] width 134 height 14
type input "LESCHACO MEXICANA, S.A. DE C.V."
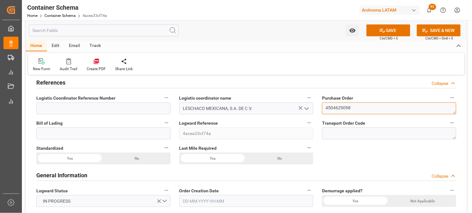
click at [336, 104] on textarea "4504629098" at bounding box center [389, 108] width 134 height 12
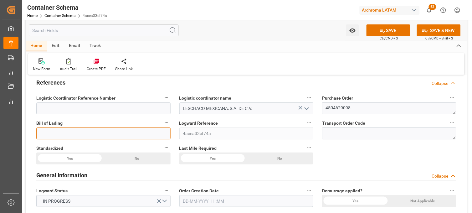
click at [121, 133] on input at bounding box center [103, 133] width 134 height 12
paste input "500145037443"
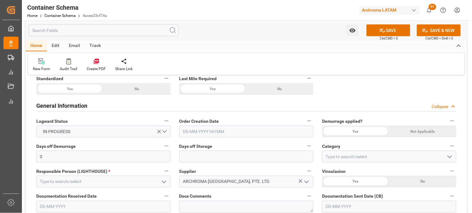
scroll to position [139, 0]
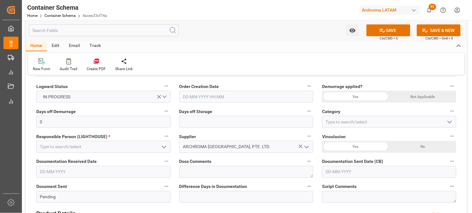
type input "500145037443"
drag, startPoint x: 218, startPoint y: 96, endPoint x: 211, endPoint y: 90, distance: 8.7
click at [218, 96] on input "text" at bounding box center [246, 97] width 134 height 12
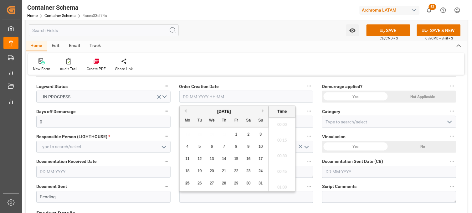
scroll to position [1175, 0]
click at [187, 137] on div "28 29 30 31 1 2 3" at bounding box center [223, 134] width 85 height 12
click at [189, 184] on span "25" at bounding box center [187, 183] width 4 height 4
drag, startPoint x: 279, startPoint y: 140, endPoint x: 321, endPoint y: 134, distance: 42.1
click at [279, 141] on li "19:00" at bounding box center [282, 139] width 27 height 16
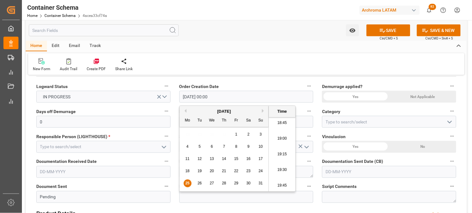
type input "25-08-2025 19:00"
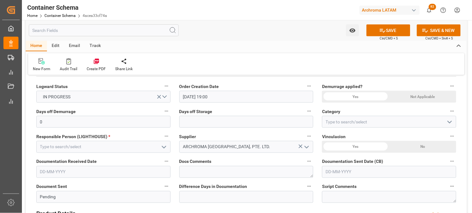
click at [415, 98] on div "Not Applicable" at bounding box center [422, 97] width 67 height 12
click at [227, 124] on input "text" at bounding box center [246, 122] width 134 height 12
type input "7"
click at [327, 121] on input at bounding box center [389, 122] width 134 height 12
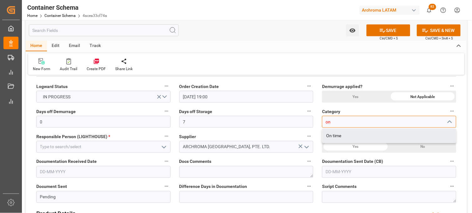
drag, startPoint x: 332, startPoint y: 133, endPoint x: 318, endPoint y: 135, distance: 13.9
click at [332, 134] on div "On time" at bounding box center [389, 136] width 134 height 14
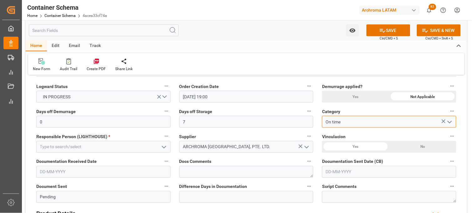
type input "On time"
click at [161, 145] on icon "open menu" at bounding box center [164, 147] width 8 height 8
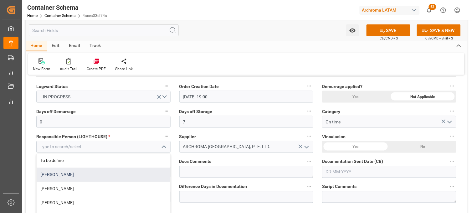
click at [84, 173] on div "[PERSON_NAME]" at bounding box center [104, 175] width 134 height 14
type input "[PERSON_NAME]"
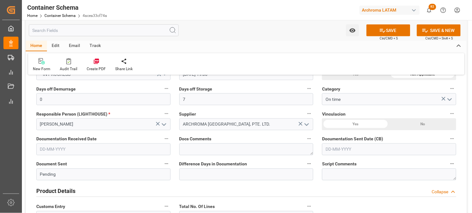
scroll to position [174, 0]
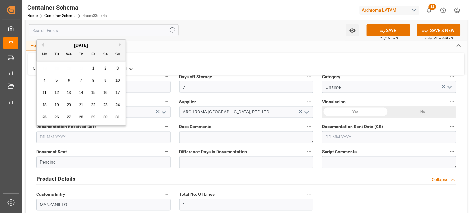
click at [47, 136] on input "text" at bounding box center [103, 137] width 134 height 12
click at [41, 70] on div "28 29 30 31 1 2 3" at bounding box center [80, 68] width 85 height 12
click at [97, 106] on div "22" at bounding box center [93, 105] width 8 height 8
type input "[DATE]"
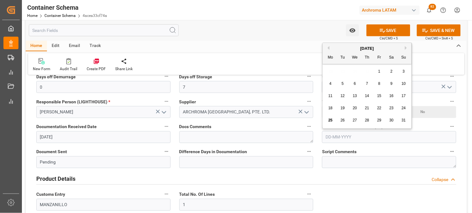
click at [347, 138] on input "text" at bounding box center [389, 137] width 134 height 12
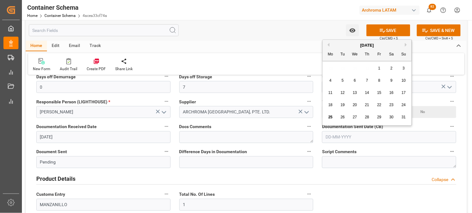
click at [330, 67] on div "28 29 30 31 1 2 3" at bounding box center [366, 68] width 85 height 12
click at [333, 116] on div "25" at bounding box center [331, 118] width 8 height 8
type input "[DATE]"
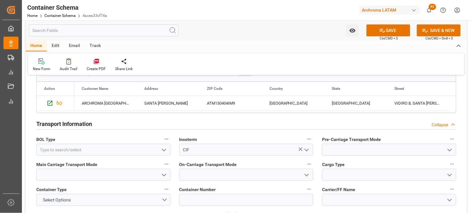
scroll to position [521, 0]
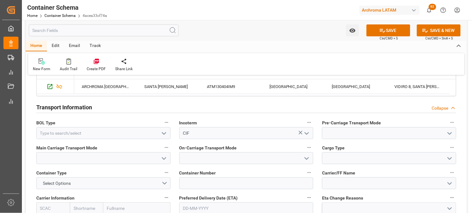
click at [166, 133] on icon "open menu" at bounding box center [164, 133] width 8 height 8
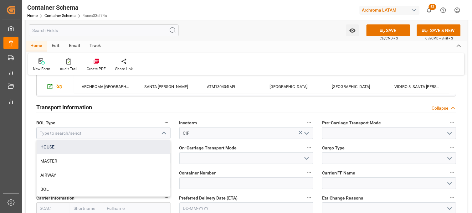
click at [145, 145] on div "HOUSE" at bounding box center [104, 147] width 134 height 14
type input "HOUSE"
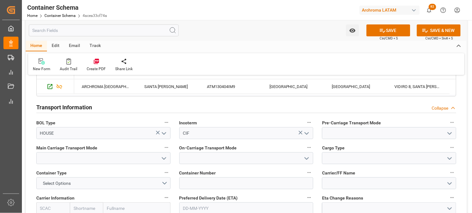
click at [453, 135] on icon "open menu" at bounding box center [450, 133] width 8 height 8
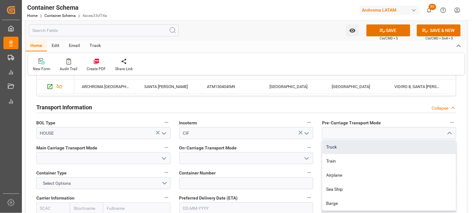
click at [412, 142] on div "Truck" at bounding box center [389, 147] width 134 height 14
type input "Truck"
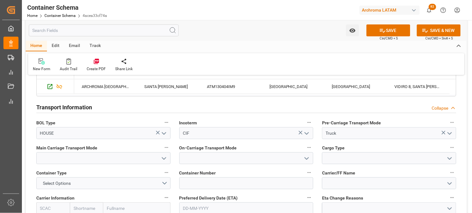
click at [164, 160] on icon "open menu" at bounding box center [164, 159] width 8 height 8
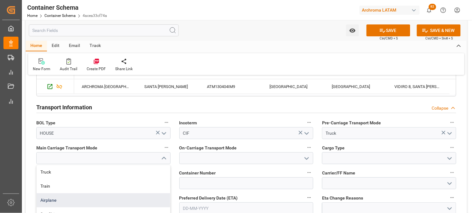
click at [120, 205] on div "Airplane" at bounding box center [104, 200] width 134 height 14
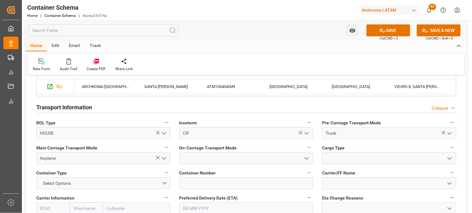
click at [166, 155] on icon "open menu" at bounding box center [164, 159] width 8 height 8
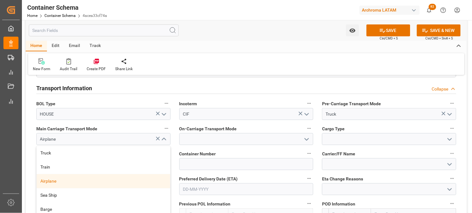
scroll to position [556, 0]
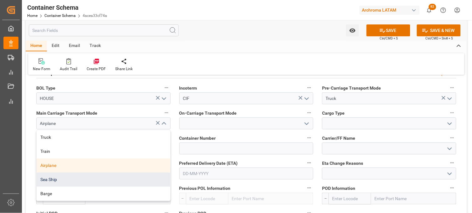
click at [82, 182] on div "Sea Ship" at bounding box center [104, 179] width 134 height 14
type input "Sea Ship"
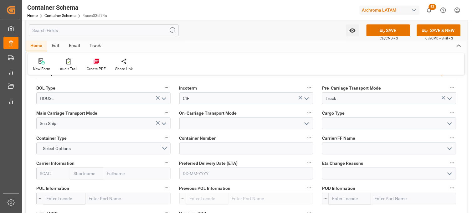
click at [305, 125] on icon "open menu" at bounding box center [307, 124] width 8 height 8
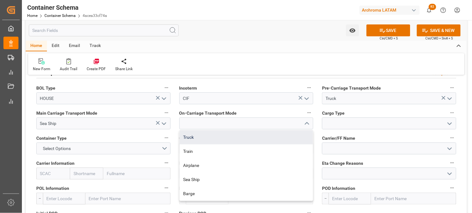
click at [243, 135] on div "Truck" at bounding box center [247, 137] width 134 height 14
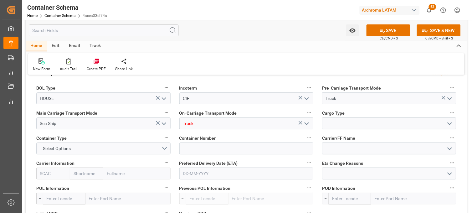
type input "Truck"
click at [451, 122] on icon "open menu" at bounding box center [450, 124] width 8 height 8
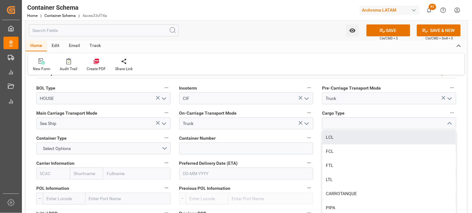
click at [328, 134] on div "LCL" at bounding box center [389, 137] width 134 height 14
type input "LCL"
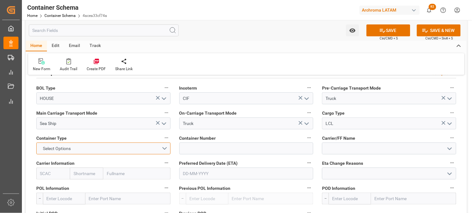
click at [162, 146] on button "Select Options" at bounding box center [103, 148] width 134 height 12
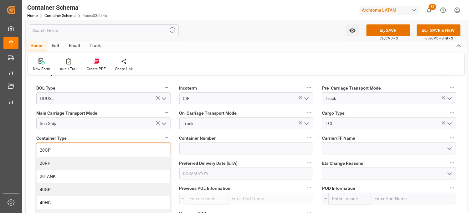
click at [52, 152] on div "20GP" at bounding box center [104, 149] width 134 height 13
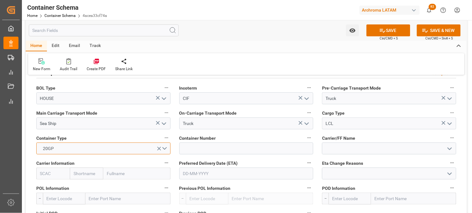
click at [165, 148] on button "20GP" at bounding box center [103, 148] width 134 height 12
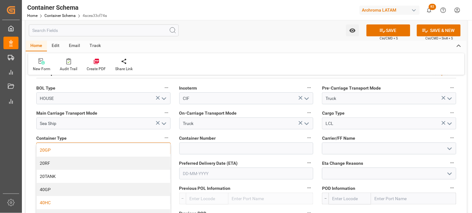
click at [84, 200] on div "40HC" at bounding box center [104, 202] width 134 height 13
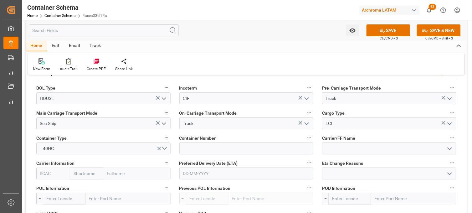
click at [185, 155] on div "Container Number" at bounding box center [246, 143] width 143 height 25
click at [187, 150] on input at bounding box center [246, 148] width 134 height 12
paste input "BEAU4220016"
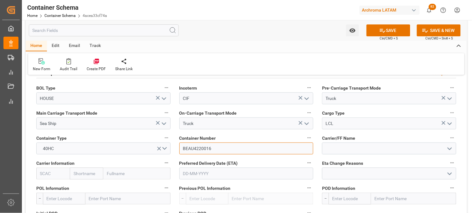
type input "BEAU4220016"
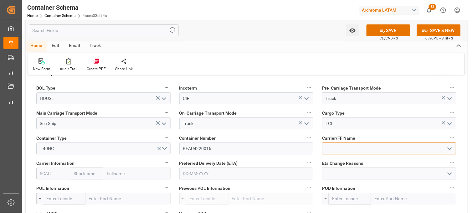
click at [360, 142] on input at bounding box center [389, 148] width 134 height 12
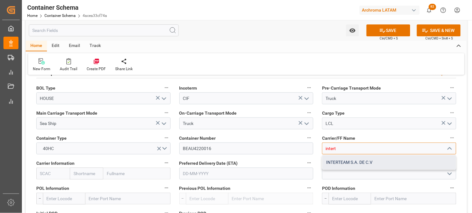
click at [343, 163] on div "INTERTEAM S.A. DE C.V" at bounding box center [389, 162] width 134 height 14
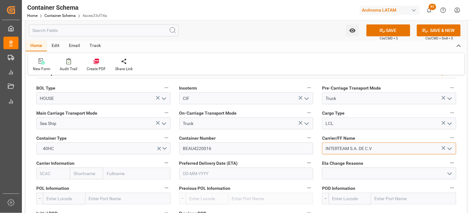
type input "INTERTEAM S.A. DE C.V"
click at [84, 170] on input "text" at bounding box center [86, 173] width 33 height 12
click at [82, 173] on input "text" at bounding box center [86, 173] width 33 height 12
type input "msc"
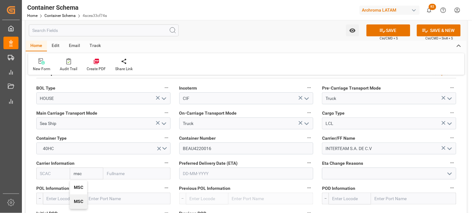
click at [77, 185] on b "MSC" at bounding box center [78, 187] width 9 height 5
type input "MSCU"
type input "MSC"
type input "Mediterranean Shipping Company"
type input "MSC"
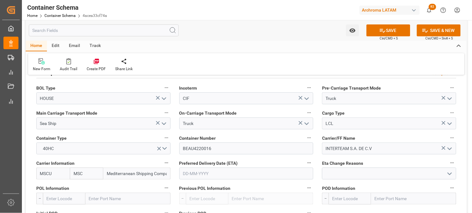
click at [201, 175] on input "text" at bounding box center [246, 173] width 134 height 12
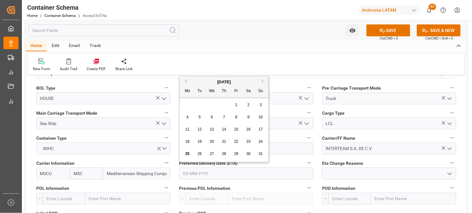
click at [192, 174] on input "text" at bounding box center [246, 173] width 134 height 12
click at [185, 102] on div "28 29 30 31 1 2 3" at bounding box center [223, 105] width 85 height 12
click at [263, 79] on button "Next Month" at bounding box center [264, 81] width 4 height 4
click at [235, 130] on span "19" at bounding box center [236, 129] width 4 height 4
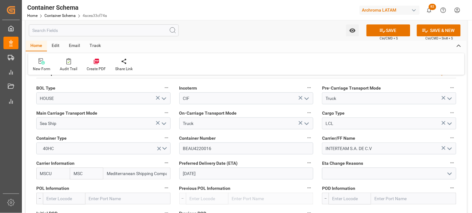
click at [192, 175] on input "[DATE]" at bounding box center [246, 173] width 134 height 12
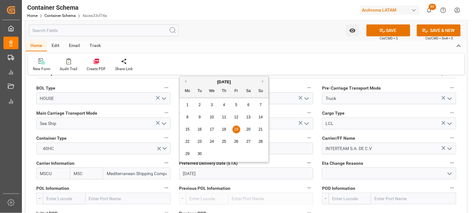
click at [211, 129] on span "17" at bounding box center [212, 129] width 4 height 4
type input "[DATE]"
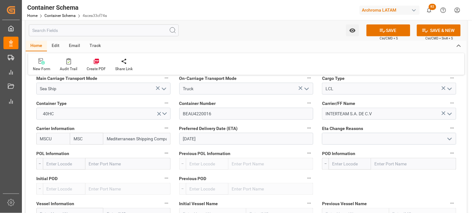
scroll to position [626, 0]
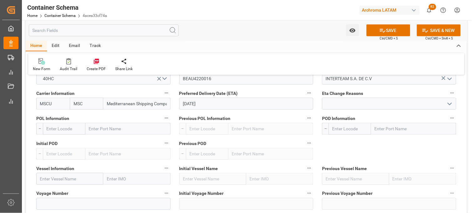
click at [82, 176] on input "text" at bounding box center [69, 179] width 67 height 12
type input "nha"
drag, startPoint x: 54, startPoint y: 178, endPoint x: 39, endPoint y: 179, distance: 15.1
click at [39, 179] on input "nha" at bounding box center [69, 179] width 67 height 12
click at [58, 174] on input "text" at bounding box center [69, 179] width 67 height 12
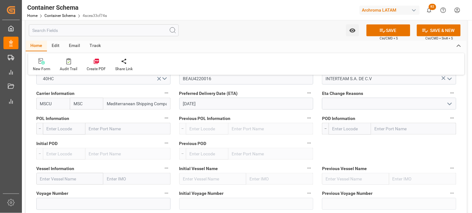
paste input "MSC KUMSA"
type input "MSC KUMSAL"
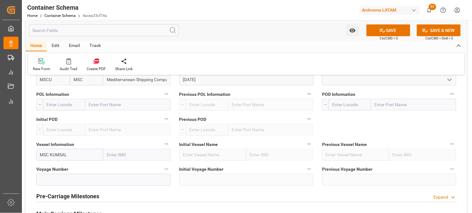
scroll to position [660, 0]
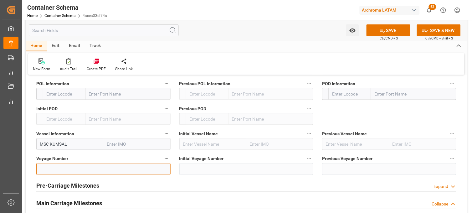
click at [64, 170] on input at bounding box center [103, 169] width 134 height 12
paste input "IV536R"
type input "IV536R"
click at [108, 95] on input "text" at bounding box center [127, 94] width 85 height 12
type input "NHAVA"
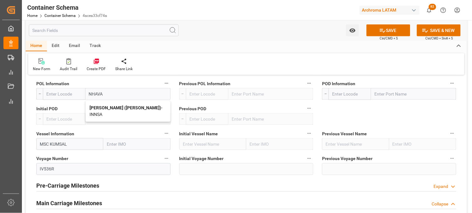
click at [93, 113] on span "Jawaharlal Nehru (Nhava Sheva) - INNSA" at bounding box center [125, 111] width 73 height 12
type input "INNSA"
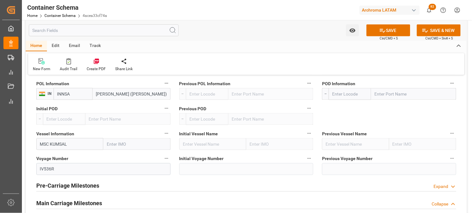
type input "Jawaharlal Nehru (Nhava Sheva)"
click at [388, 93] on input "text" at bounding box center [413, 94] width 85 height 12
click at [387, 92] on input "text" at bounding box center [413, 94] width 85 height 12
type input "VERAC"
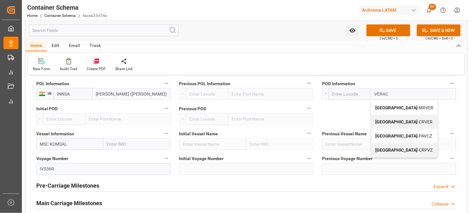
click at [380, 108] on b "Veracruz" at bounding box center [396, 107] width 43 height 5
type input "MXVER"
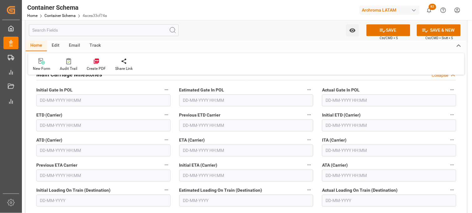
scroll to position [799, 0]
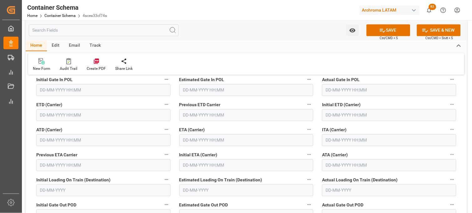
type input "Veracruz"
click at [193, 141] on input "text" at bounding box center [246, 140] width 134 height 12
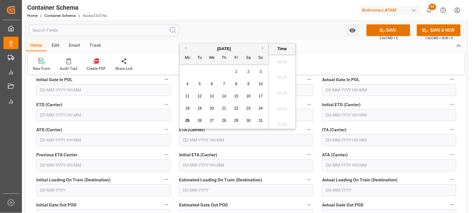
scroll to position [1175, 0]
click at [263, 47] on button "Next Month" at bounding box center [264, 48] width 4 height 4
click at [214, 96] on div "17" at bounding box center [212, 97] width 8 height 8
click at [282, 109] on li "19:30" at bounding box center [282, 107] width 27 height 16
type input "17-09-2025 19:30"
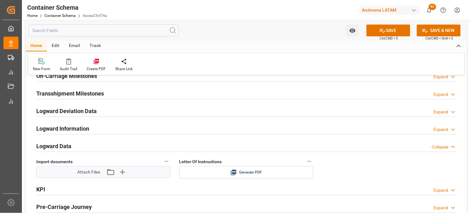
scroll to position [973, 0]
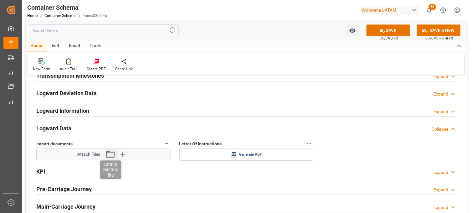
click at [110, 153] on icon "button" at bounding box center [110, 154] width 10 height 10
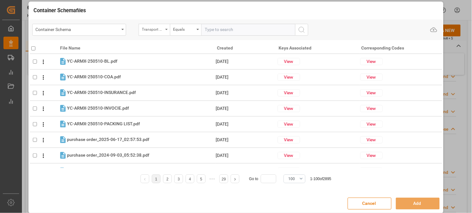
click at [158, 24] on div "Transport Type" at bounding box center [154, 30] width 31 height 12
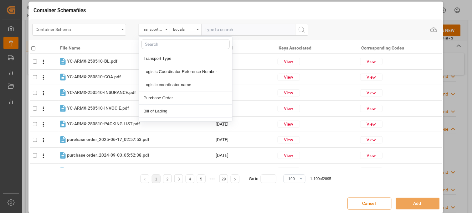
click at [114, 26] on div "Container Schema" at bounding box center [78, 29] width 84 height 8
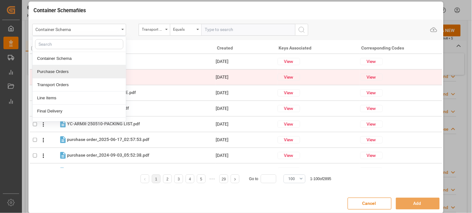
click at [103, 74] on div "Purchase Orders" at bounding box center [79, 71] width 93 height 13
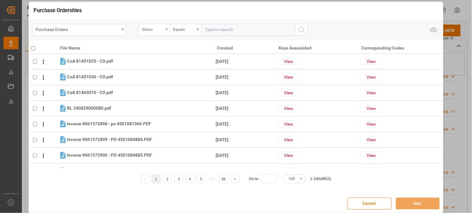
click at [165, 29] on icon "open menu" at bounding box center [166, 29] width 3 height 1
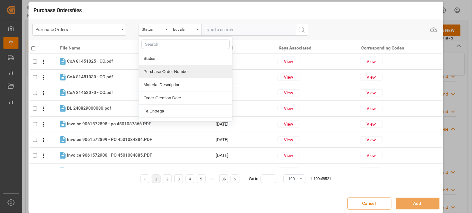
click at [155, 72] on div "Purchase Order Number" at bounding box center [185, 71] width 93 height 13
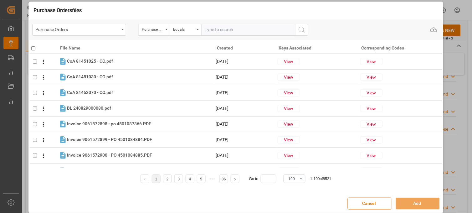
click at [214, 33] on input "text" at bounding box center [248, 30] width 94 height 12
paste input "4504629098"
type input "4504629098"
click at [300, 29] on icon "search button" at bounding box center [302, 30] width 8 height 8
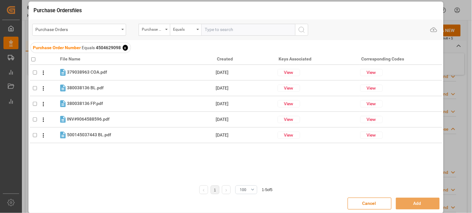
click at [35, 58] on th at bounding box center [44, 58] width 29 height 14
drag, startPoint x: 32, startPoint y: 58, endPoint x: 128, endPoint y: 74, distance: 97.1
click at [32, 59] on input "checkbox" at bounding box center [33, 59] width 4 height 4
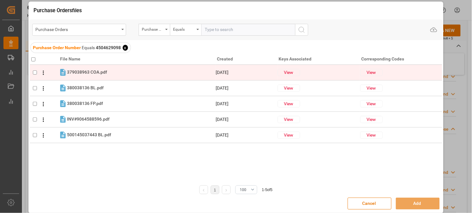
checkbox input "true"
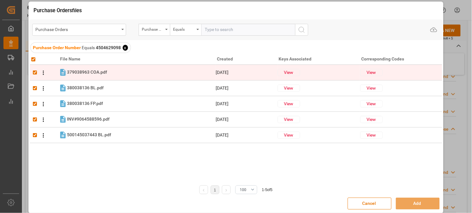
checkbox input "true"
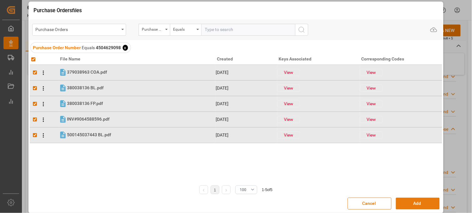
click at [406, 202] on button "Add" at bounding box center [418, 203] width 44 height 12
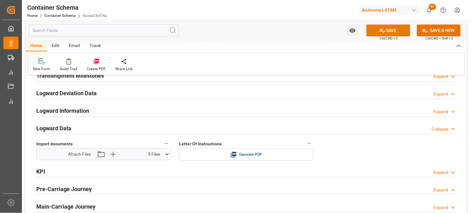
click at [385, 31] on button "SAVE" at bounding box center [388, 30] width 44 height 12
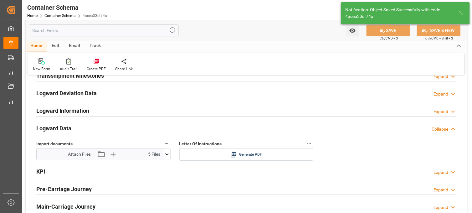
type input "Document Sent"
type input "MXVER"
type input "Veracruz"
type input "IV536R"
type input "MSC KUMSAL"
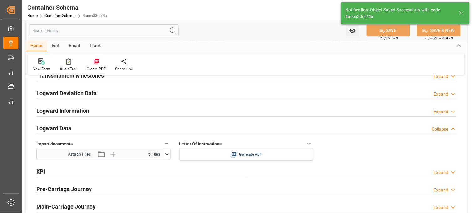
type input "17-09-2025 19:30"
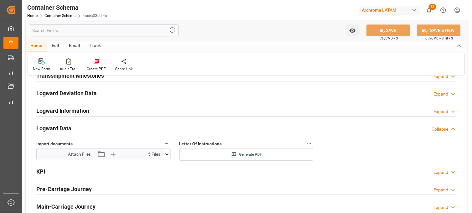
click at [237, 155] on div "Generate PDF" at bounding box center [246, 154] width 125 height 8
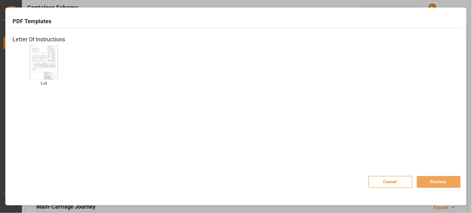
click at [48, 56] on img at bounding box center [43, 61] width 25 height 35
click at [427, 180] on button "Preview" at bounding box center [439, 182] width 44 height 12
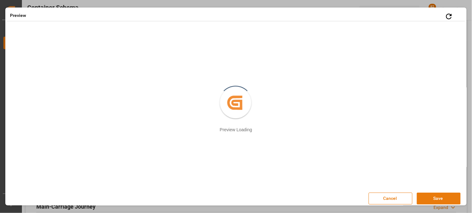
click at [430, 200] on button "Save" at bounding box center [439, 198] width 44 height 12
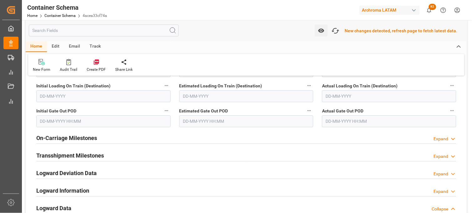
scroll to position [870, 0]
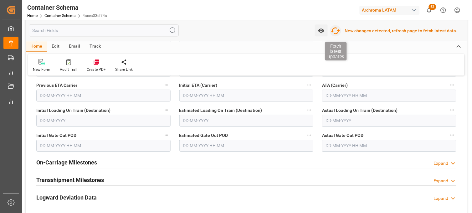
click at [339, 31] on icon "button" at bounding box center [335, 31] width 10 height 10
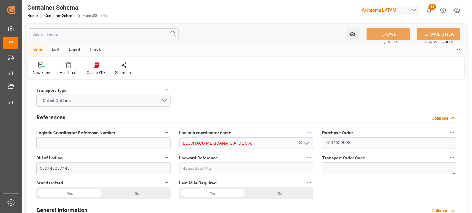
type input "0"
type input "7"
type input "1"
type input "24"
type input "360"
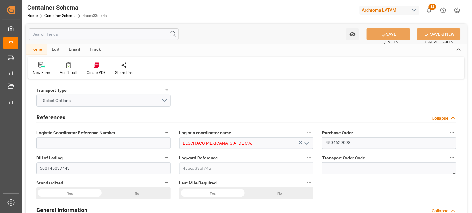
type input "425.2"
type input "MSC"
type input "Mediterranean Shipping Company"
type input "INNSA"
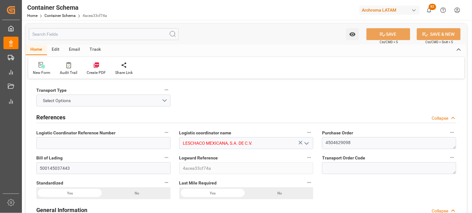
type input "MXVER"
type input "25-08-2025 19:00"
type input "[DATE]"
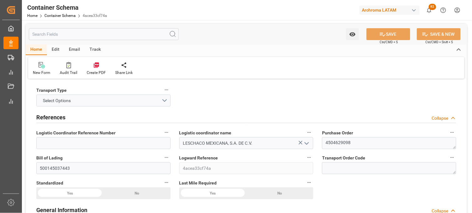
type input "[DATE]"
type input "17-09-2025 19:30"
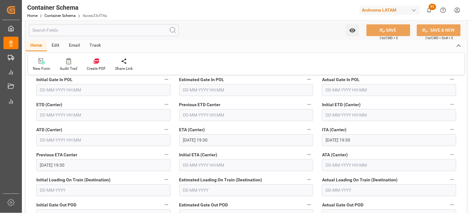
scroll to position [764, 0]
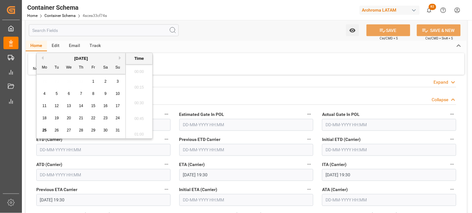
click at [49, 149] on input "text" at bounding box center [103, 150] width 134 height 12
click at [41, 57] on button "Previous Month" at bounding box center [42, 58] width 4 height 4
click at [84, 129] on div "31" at bounding box center [81, 131] width 8 height 8
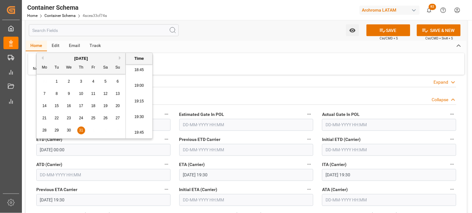
click at [138, 101] on li "19:15" at bounding box center [139, 102] width 27 height 16
type input "31-07-2025 19:15"
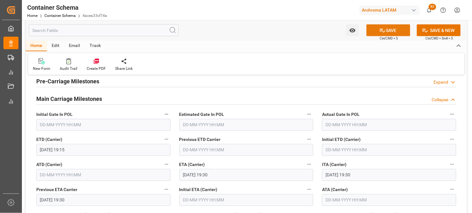
drag, startPoint x: 383, startPoint y: 29, endPoint x: 403, endPoint y: 38, distance: 21.6
click at [383, 29] on icon at bounding box center [382, 30] width 7 height 7
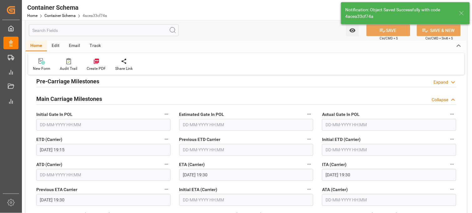
type input "17-09-2025 00:00"
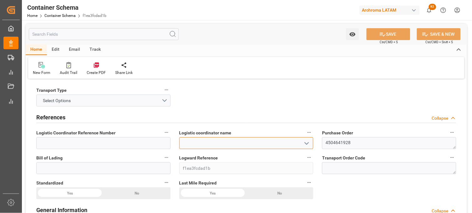
click at [274, 144] on input at bounding box center [246, 143] width 134 height 12
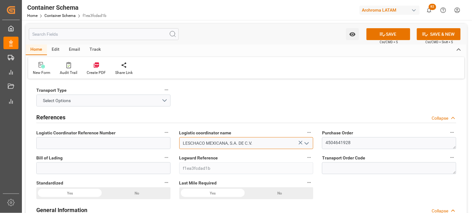
type input "LESCHACO MEXICANA, S.A. DE C.V."
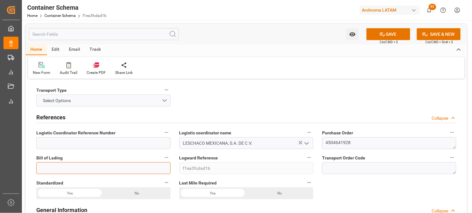
click at [116, 164] on input at bounding box center [103, 168] width 134 height 12
paste input "EMIVINDAHD2l"
paste input "7707"
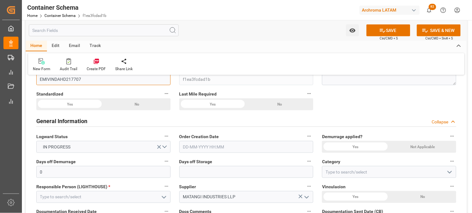
scroll to position [104, 0]
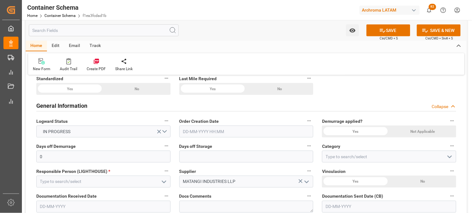
type input "EMIVINDAHD217707"
click at [207, 133] on input "text" at bounding box center [246, 131] width 134 height 12
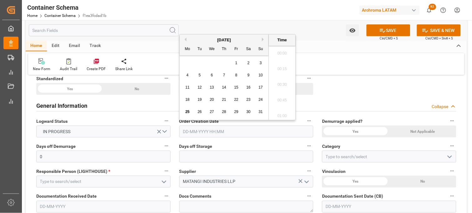
scroll to position [1190, 0]
click at [183, 64] on div "28 29 30 31 1 2 3" at bounding box center [223, 63] width 85 height 12
click at [186, 113] on span "25" at bounding box center [187, 111] width 4 height 4
click at [280, 81] on li "19:30" at bounding box center [282, 83] width 27 height 16
type input "[DATE] 19:30"
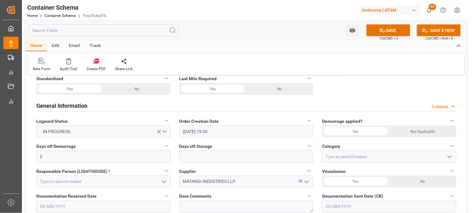
click at [361, 130] on div "Yes" at bounding box center [355, 131] width 67 height 12
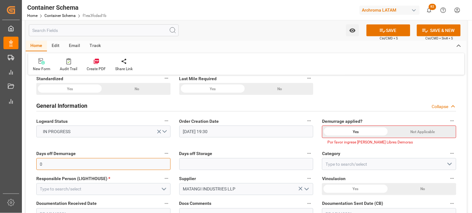
click at [126, 166] on input "0" at bounding box center [103, 164] width 134 height 12
type input "10"
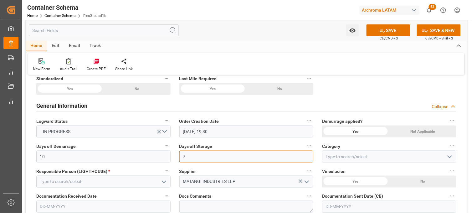
type input "7"
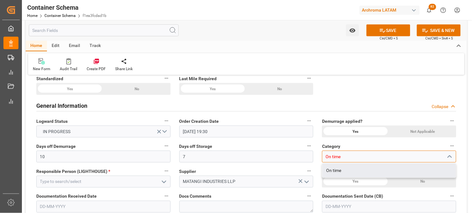
type input "On time"
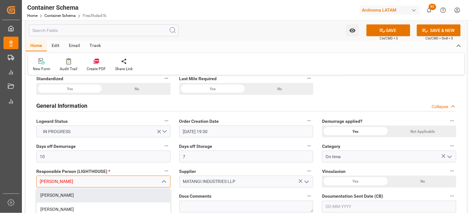
type input "[PERSON_NAME]"
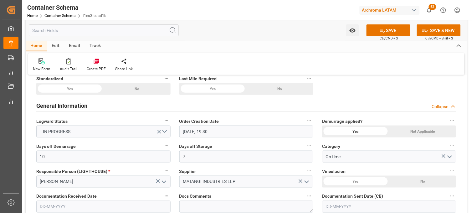
click at [424, 180] on div "No" at bounding box center [422, 181] width 67 height 12
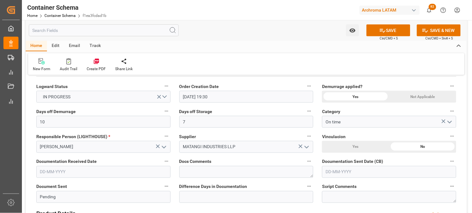
click at [54, 167] on input "text" at bounding box center [103, 172] width 134 height 12
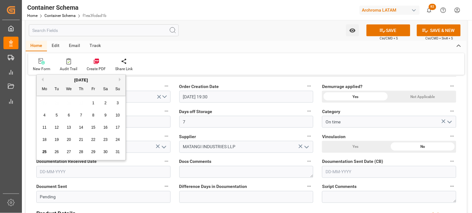
click at [55, 170] on input "text" at bounding box center [103, 172] width 134 height 12
click at [44, 105] on div "28 29 30 31 1 2 3" at bounding box center [80, 103] width 85 height 12
click at [94, 141] on span "22" at bounding box center [93, 139] width 4 height 4
type input "[DATE]"
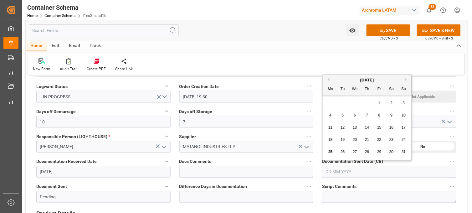
click at [329, 171] on input "text" at bounding box center [389, 172] width 134 height 12
click at [329, 108] on div "28 29 30 31 1 2 3" at bounding box center [366, 103] width 85 height 12
click at [330, 150] on span "25" at bounding box center [330, 152] width 4 height 4
type input "[DATE]"
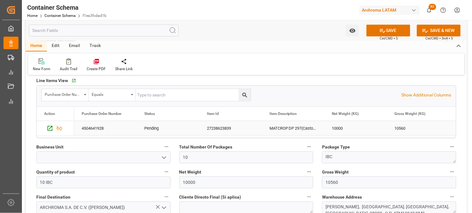
scroll to position [347, 0]
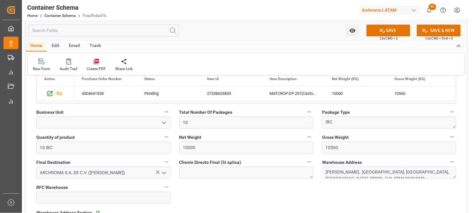
click at [162, 123] on icon "open menu" at bounding box center [164, 123] width 8 height 8
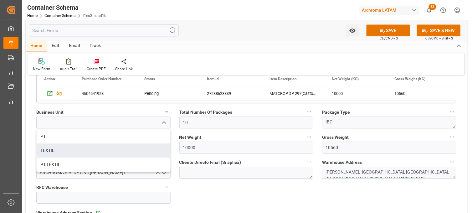
click at [134, 145] on div "TEXTIL" at bounding box center [104, 150] width 134 height 14
type input "TEXTIL"
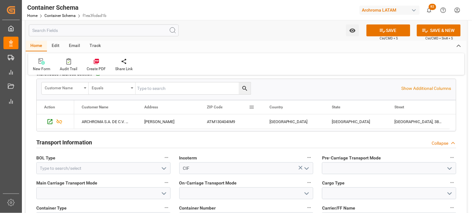
scroll to position [521, 0]
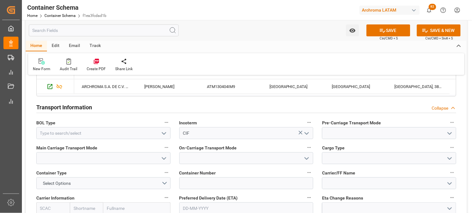
click at [163, 131] on icon "open menu" at bounding box center [164, 133] width 8 height 8
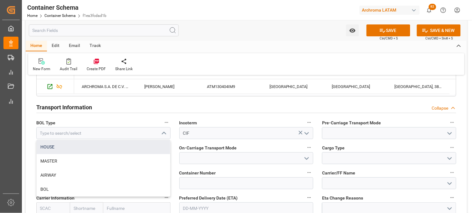
click at [76, 150] on div "HOUSE" at bounding box center [104, 147] width 134 height 14
type input "HOUSE"
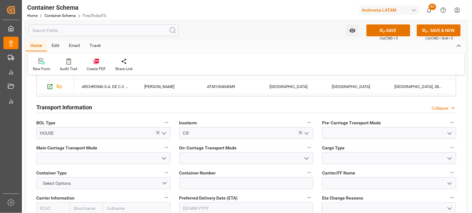
click at [449, 133] on icon "open menu" at bounding box center [450, 133] width 8 height 8
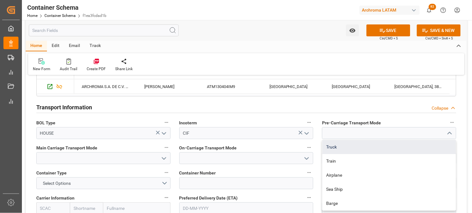
click at [354, 146] on div "Truck" at bounding box center [389, 147] width 134 height 14
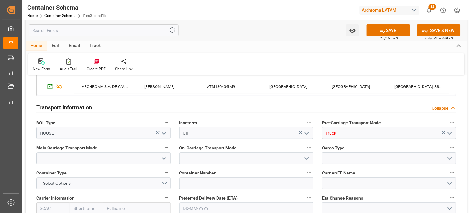
type input "Truck"
click at [163, 157] on icon "open menu" at bounding box center [164, 159] width 8 height 8
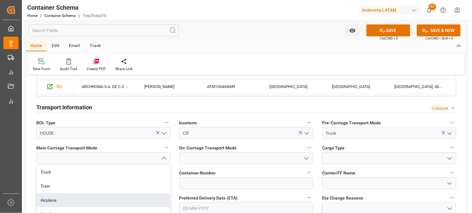
scroll to position [556, 0]
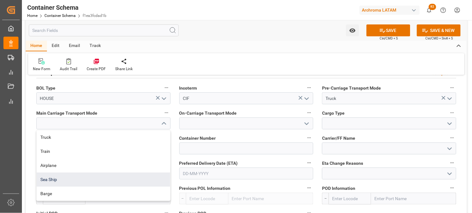
click at [84, 181] on div "Sea Ship" at bounding box center [104, 179] width 134 height 14
type input "Sea Ship"
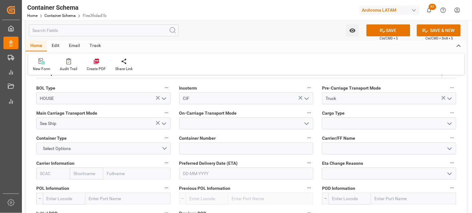
click at [302, 124] on button "open menu" at bounding box center [306, 124] width 9 height 10
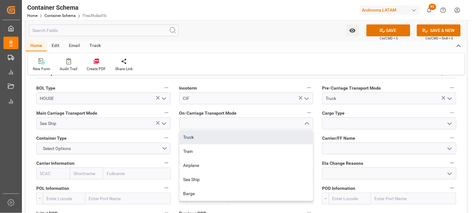
click at [191, 137] on div "Truck" at bounding box center [247, 137] width 134 height 14
type input "Truck"
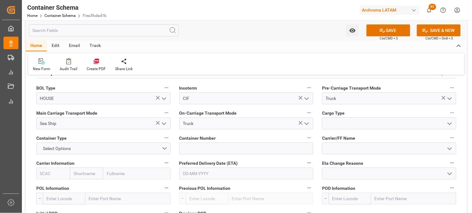
click at [453, 123] on icon "open menu" at bounding box center [450, 124] width 8 height 8
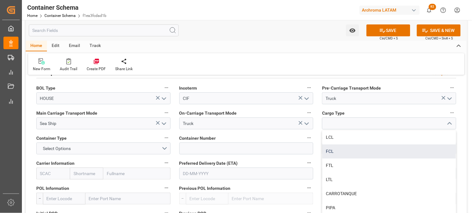
click at [338, 148] on div "FCL" at bounding box center [389, 151] width 134 height 14
type input "FCL"
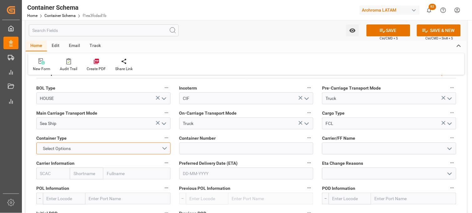
click at [161, 147] on button "Select Options" at bounding box center [103, 148] width 134 height 12
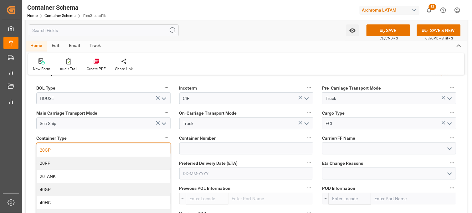
click at [105, 149] on div "20GP" at bounding box center [104, 149] width 134 height 13
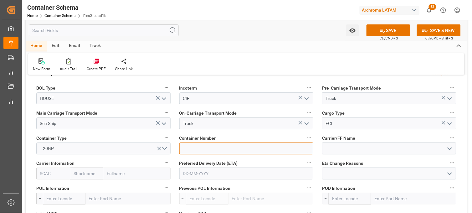
click at [220, 144] on input at bounding box center [246, 148] width 134 height 12
paste input "ESDU1273589"
type input "ESDU1273589"
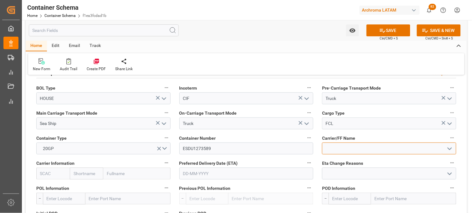
click at [345, 152] on input at bounding box center [389, 148] width 134 height 12
type input "tierra"
click at [331, 149] on input "tierra" at bounding box center [389, 148] width 134 height 12
click at [86, 175] on input "text" at bounding box center [86, 173] width 33 height 12
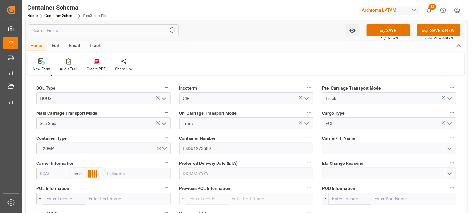
type input "emira"
drag, startPoint x: 85, startPoint y: 194, endPoint x: 87, endPoint y: 173, distance: 21.4
click at [85, 194] on b "Emirates Shipping" at bounding box center [83, 191] width 18 height 12
type input "ESPU"
type input "Emirates Shipping"
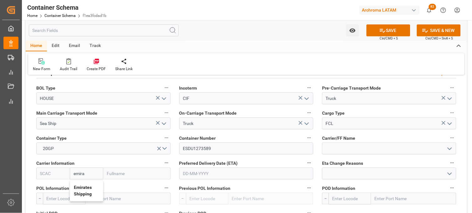
type input "Emirates Shipping"
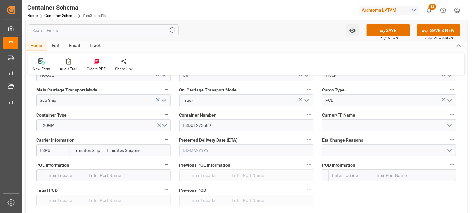
scroll to position [591, 0]
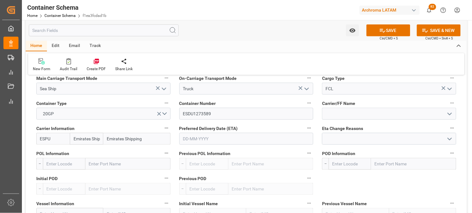
click at [194, 138] on input "text" at bounding box center [246, 139] width 134 height 12
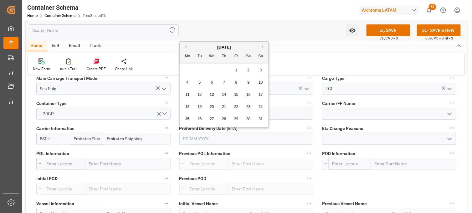
click at [186, 72] on div "28 29 30 31 1 2 3" at bounding box center [223, 70] width 85 height 12
click at [262, 48] on button "Next Month" at bounding box center [264, 47] width 4 height 4
click at [188, 119] on span "29" at bounding box center [187, 119] width 4 height 4
type input "29-09-2025"
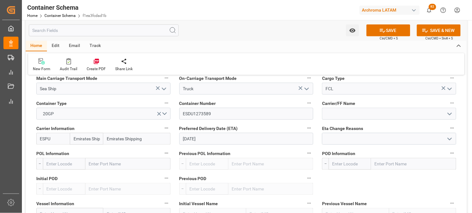
scroll to position [626, 0]
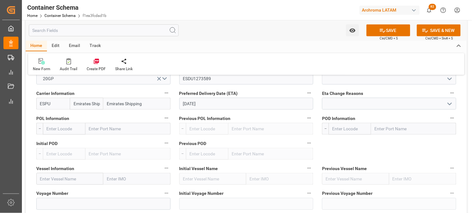
click at [96, 129] on input "text" at bounding box center [127, 129] width 85 height 12
click at [93, 129] on input "text" at bounding box center [127, 129] width 85 height 12
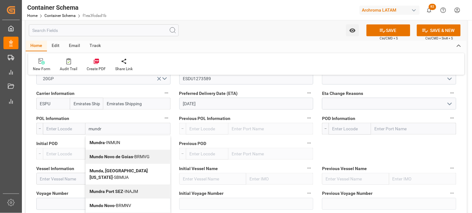
type input "mundra"
click at [101, 143] on b "Mundra" at bounding box center [96, 142] width 15 height 5
type input "INMUN"
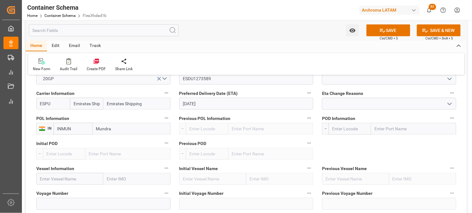
type input "Mundra"
click at [386, 130] on input "text" at bounding box center [413, 129] width 85 height 12
type input "manza"
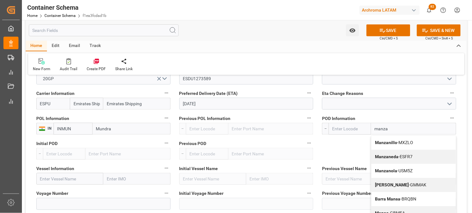
click at [385, 139] on div "Manzanillo - MXZLO" at bounding box center [413, 142] width 84 height 14
type input "MXZLO"
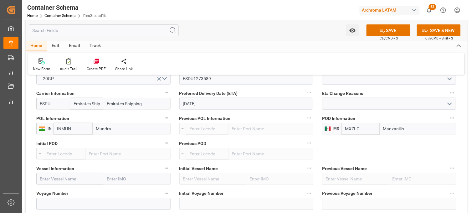
type input "Manzanillo"
click at [63, 177] on input "text" at bounding box center [69, 179] width 67 height 12
paste input "ITAL USODIMARE"
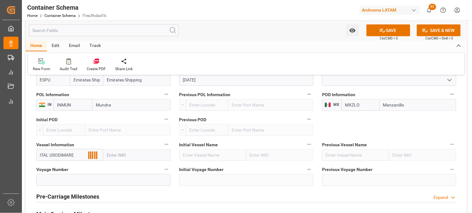
scroll to position [660, 0]
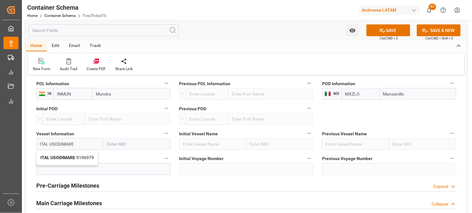
click at [57, 159] on b "ITAL USODIMARE" at bounding box center [57, 157] width 35 height 5
type input "ITAL USODIMARE"
type input "9196979"
type input "ITAL USODIMARE"
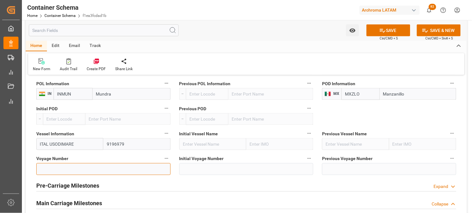
click at [58, 169] on input at bounding box center [103, 169] width 134 height 12
paste input "02529"
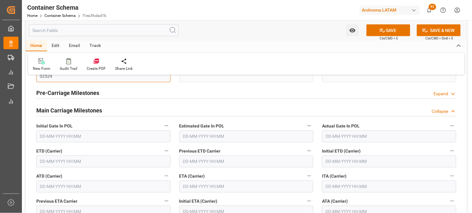
scroll to position [764, 0]
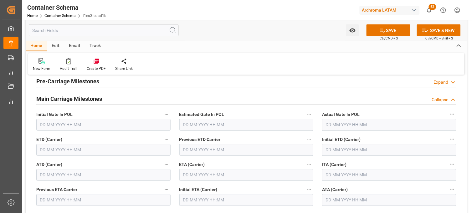
type input "02529"
click at [202, 174] on input "text" at bounding box center [246, 175] width 134 height 12
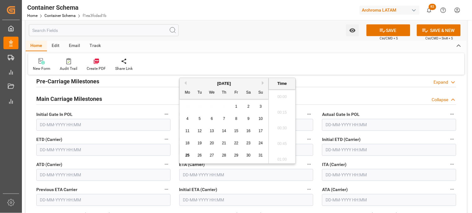
scroll to position [1206, 0]
click at [263, 83] on button "Next Month" at bounding box center [264, 83] width 4 height 4
click at [189, 155] on span "29" at bounding box center [187, 155] width 4 height 4
click at [285, 138] on li "20:00" at bounding box center [282, 142] width 27 height 16
type input "29-09-2025 20:00"
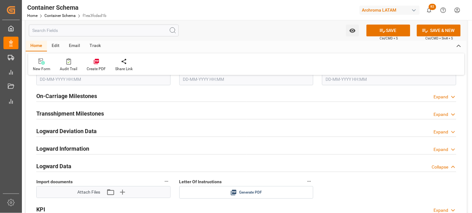
scroll to position [973, 0]
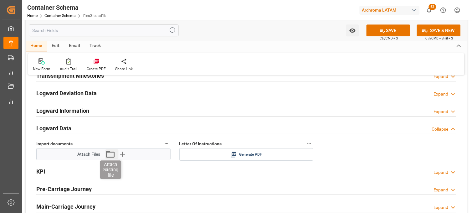
click at [110, 155] on icon "button" at bounding box center [110, 154] width 10 height 10
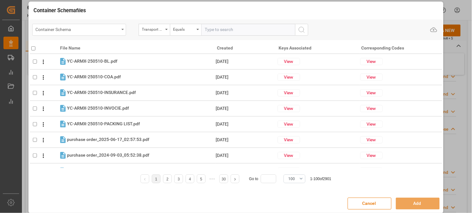
click at [91, 33] on div "Container Schema" at bounding box center [78, 29] width 84 height 8
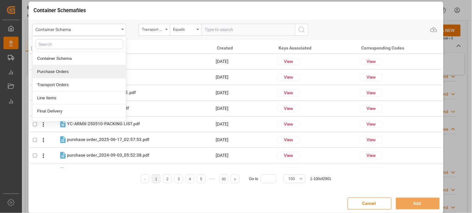
click at [67, 70] on div "Purchase Orders" at bounding box center [79, 71] width 93 height 13
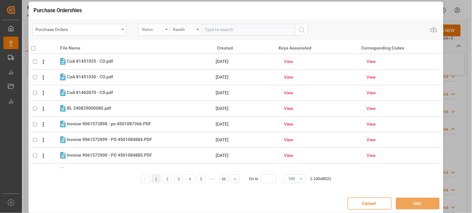
click at [156, 28] on div "Status" at bounding box center [152, 28] width 21 height 7
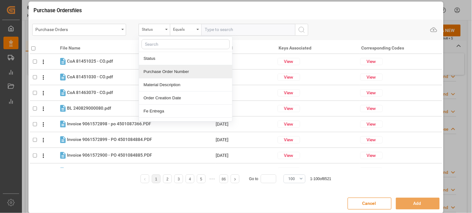
click at [160, 73] on div "Purchase Order Number" at bounding box center [185, 71] width 93 height 13
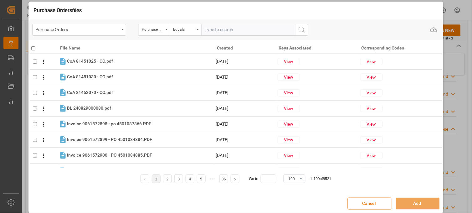
click at [217, 29] on input "text" at bounding box center [248, 30] width 94 height 12
paste input "02529"
drag, startPoint x: 209, startPoint y: 29, endPoint x: 235, endPoint y: 27, distance: 26.4
click at [235, 28] on input "02529" at bounding box center [248, 30] width 94 height 12
type input "0"
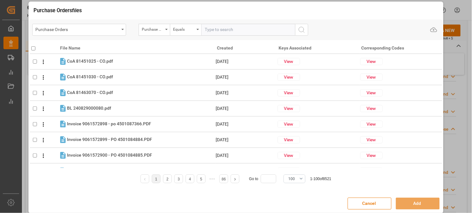
click at [207, 28] on input "text" at bounding box center [248, 30] width 94 height 12
paste input "4504641928"
type input "4504641928"
click at [302, 27] on icon "search button" at bounding box center [302, 30] width 8 height 8
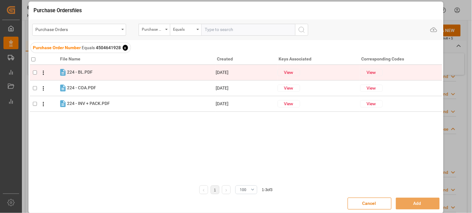
drag, startPoint x: 33, startPoint y: 57, endPoint x: 60, endPoint y: 64, distance: 28.5
click at [32, 58] on input "checkbox" at bounding box center [33, 59] width 4 height 4
checkbox input "true"
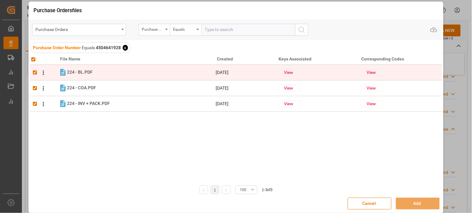
checkbox input "true"
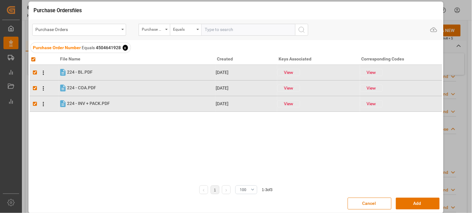
drag, startPoint x: 421, startPoint y: 203, endPoint x: 426, endPoint y: 184, distance: 20.3
click at [421, 203] on button "Add" at bounding box center [418, 203] width 44 height 12
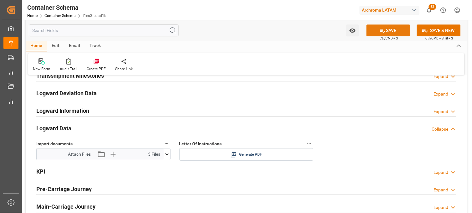
click at [389, 32] on button "SAVE" at bounding box center [388, 30] width 44 height 12
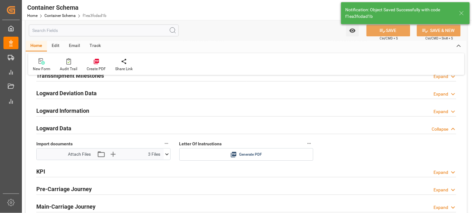
type input "Document Sent"
type input "MXZLO"
type input "Manzanillo"
type input "ITAL USODIMARE"
type input "9196979"
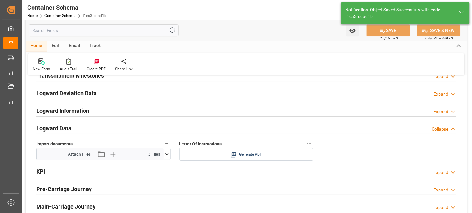
type input "02529"
type input "29-09-2025 20:00"
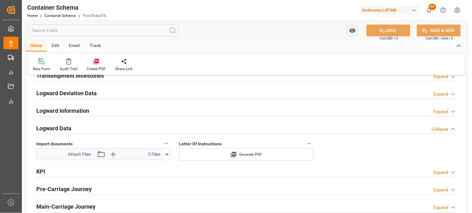
click at [235, 154] on icon at bounding box center [233, 154] width 7 height 7
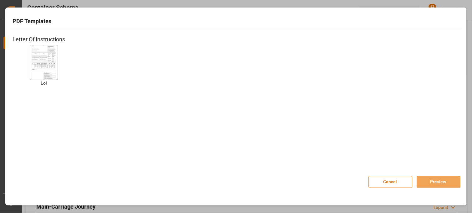
click at [42, 58] on img at bounding box center [43, 61] width 25 height 35
click at [432, 180] on button "Preview" at bounding box center [439, 182] width 44 height 12
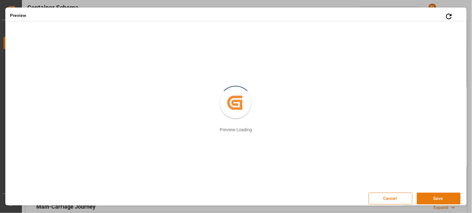
click at [431, 198] on button "Save" at bounding box center [439, 198] width 44 height 12
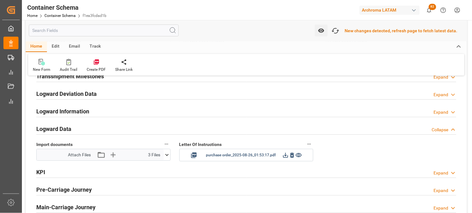
scroll to position [974, 0]
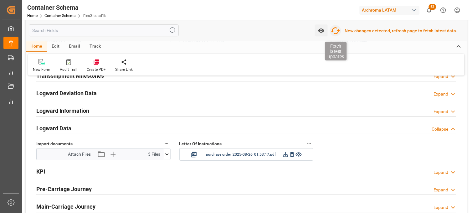
click at [336, 29] on icon "button" at bounding box center [335, 31] width 10 height 10
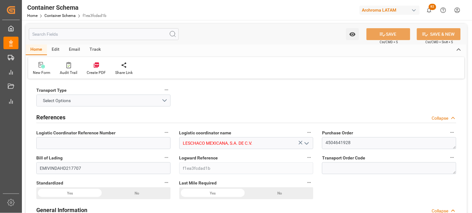
type input "10"
type input "7"
type input "1"
type input "10"
type input "10000"
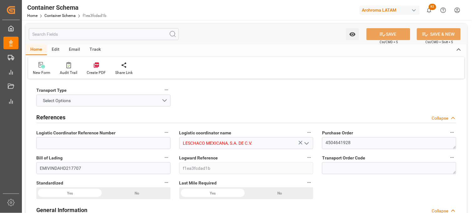
type input "10560"
type input "Emirates Shipping"
type input "INMUN"
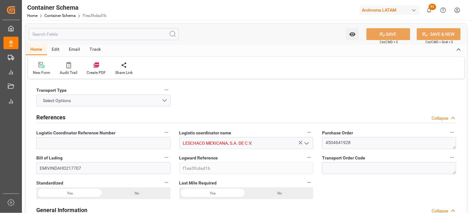
type input "MXZLO"
type input "9196979"
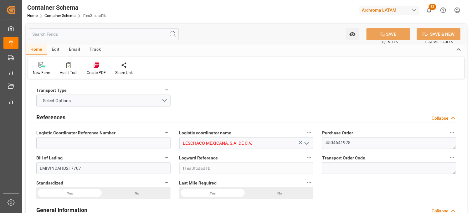
type input "9196979"
type input "[DATE] 19:30"
type input "[DATE]"
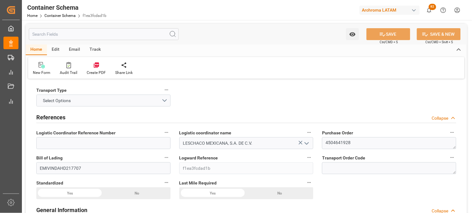
type input "[DATE] 20:00"
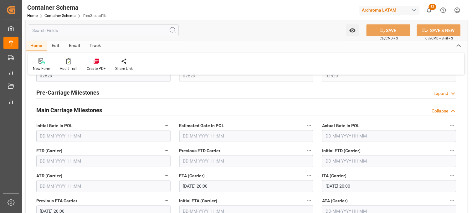
scroll to position [764, 0]
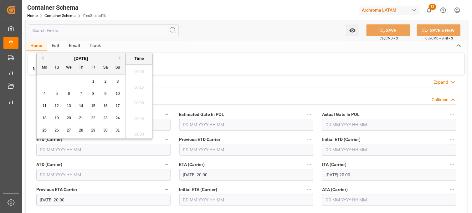
click at [42, 150] on input "text" at bounding box center [103, 150] width 134 height 12
click at [107, 107] on span "16" at bounding box center [105, 106] width 4 height 4
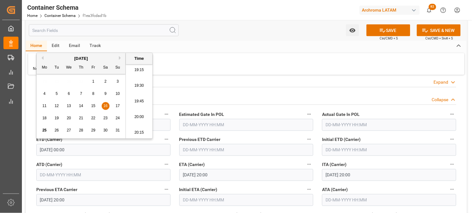
click at [142, 88] on li "19:30" at bounding box center [139, 86] width 27 height 16
type input "[DATE] 19:30"
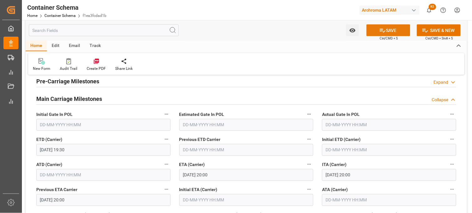
click at [385, 33] on button "SAVE" at bounding box center [388, 30] width 44 height 12
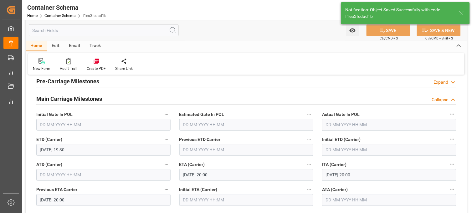
type input "[DATE] 00:00"
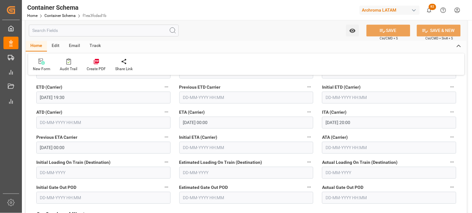
scroll to position [834, 0]
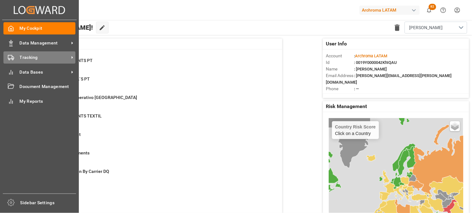
click at [30, 59] on span "Tracking" at bounding box center [44, 57] width 49 height 7
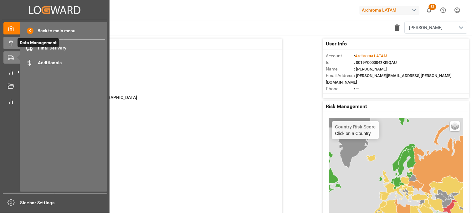
click at [10, 42] on icon at bounding box center [11, 43] width 6 height 6
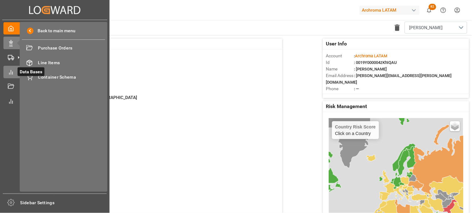
click at [10, 71] on icon at bounding box center [11, 72] width 6 height 6
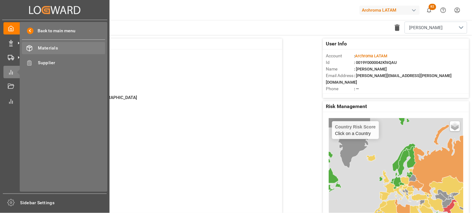
click at [38, 52] on div "Materials Materials" at bounding box center [63, 48] width 83 height 12
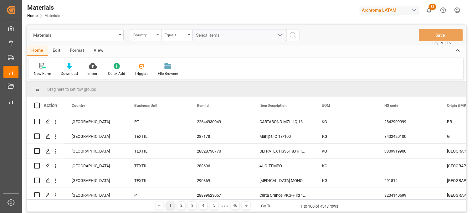
click at [155, 38] on div "Country" at bounding box center [145, 35] width 31 height 12
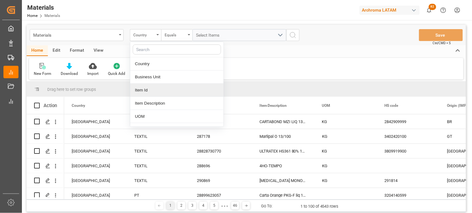
click at [151, 92] on div "Item Id" at bounding box center [176, 90] width 93 height 13
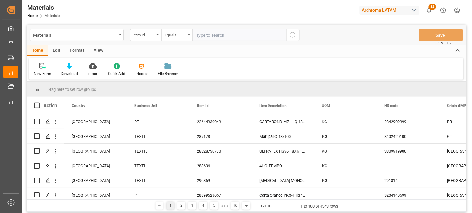
click at [191, 38] on div "Equals" at bounding box center [176, 35] width 31 height 12
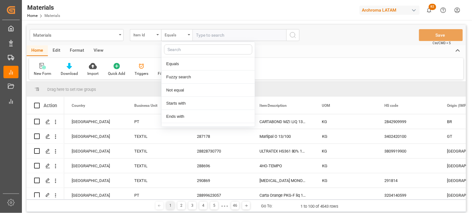
click at [199, 38] on input "text" at bounding box center [239, 35] width 94 height 12
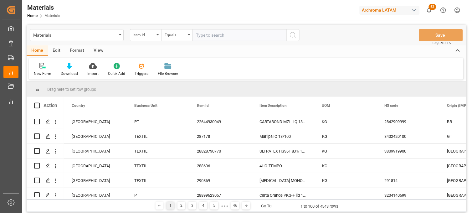
paste input "10286124777"
type input "10286124777"
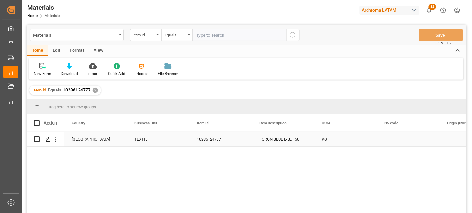
click at [83, 141] on div "[GEOGRAPHIC_DATA]" at bounding box center [96, 139] width 48 height 14
click at [48, 141] on line "Press SPACE to select this row." at bounding box center [48, 141] width 4 height 0
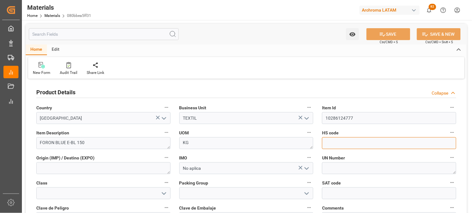
click at [332, 140] on input at bounding box center [389, 143] width 134 height 12
paste input "3204119999"
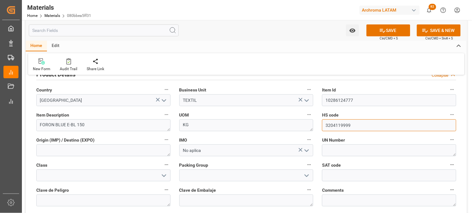
scroll to position [35, 0]
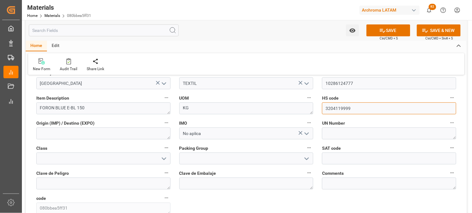
type input "3204119999"
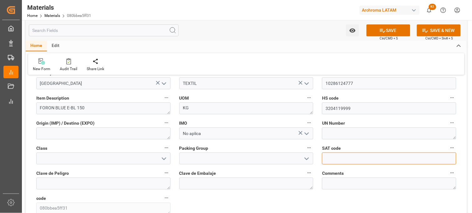
click at [324, 155] on input "text" at bounding box center [389, 158] width 134 height 12
paste input "12171700"
type input "12171700"
click at [387, 33] on button "SAVE" at bounding box center [388, 30] width 44 height 12
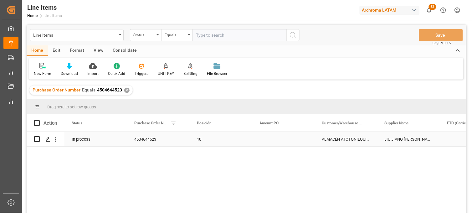
click at [91, 145] on div "In process" at bounding box center [95, 139] width 63 height 14
click at [111, 142] on icon "Press SPACE to select this row." at bounding box center [112, 142] width 7 height 7
click at [118, 142] on button "Select" at bounding box center [95, 143] width 53 height 12
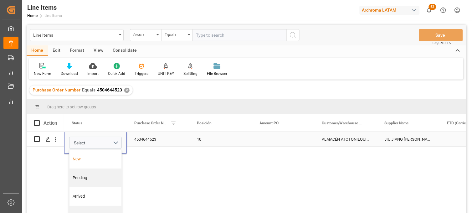
drag, startPoint x: 79, startPoint y: 160, endPoint x: 98, endPoint y: 154, distance: 19.5
click at [79, 160] on div "New" at bounding box center [95, 159] width 45 height 6
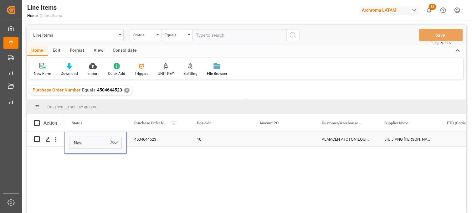
click at [147, 142] on div "4504644523" at bounding box center [158, 139] width 63 height 14
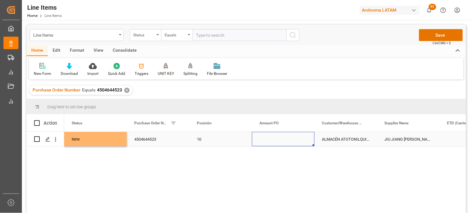
click at [264, 140] on div "Press SPACE to select this row." at bounding box center [283, 139] width 63 height 14
click at [425, 38] on button "Save" at bounding box center [441, 35] width 44 height 12
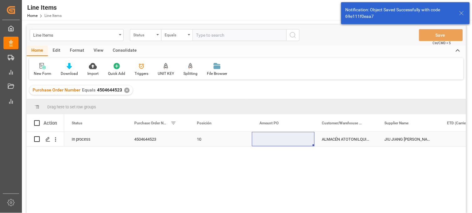
click at [271, 138] on div "Press SPACE to select this row." at bounding box center [283, 139] width 63 height 14
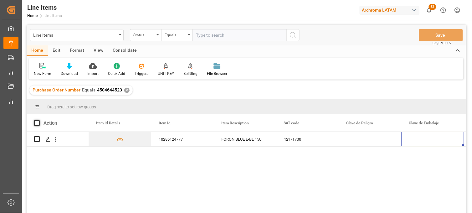
click at [36, 121] on span at bounding box center [37, 123] width 6 height 6
click at [39, 120] on input "checkbox" at bounding box center [39, 120] width 0 height 0
checkbox input "true"
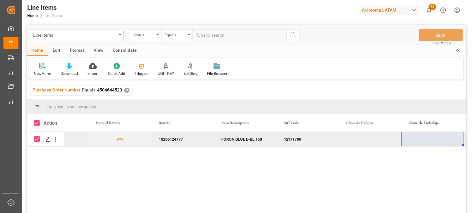
click at [125, 52] on div "Consolidate" at bounding box center [124, 50] width 33 height 11
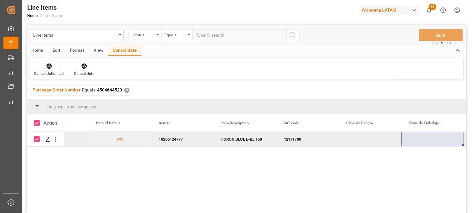
click at [54, 72] on div "Consolidation List" at bounding box center [49, 74] width 31 height 6
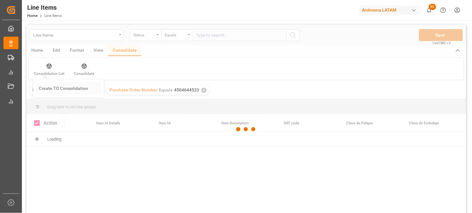
click at [58, 86] on div "Line Items Status Equals Save Ctrl/CMD + S Home Edit Format View Consolidate Co…" at bounding box center [246, 127] width 439 height 205
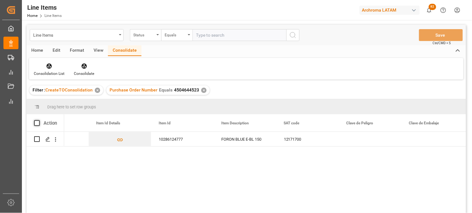
click at [35, 123] on span at bounding box center [37, 123] width 6 height 6
click at [39, 120] on input "checkbox" at bounding box center [39, 120] width 0 height 0
checkbox input "true"
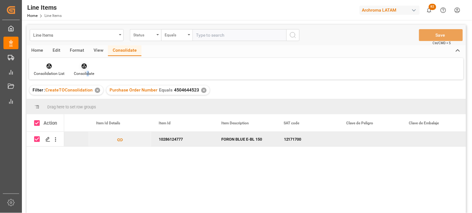
click at [87, 74] on div "Consolidate" at bounding box center [84, 74] width 20 height 6
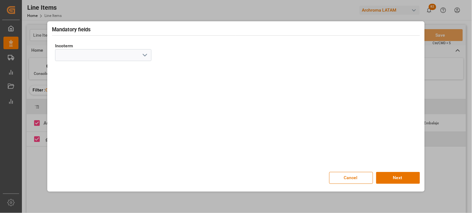
drag, startPoint x: 87, startPoint y: 74, endPoint x: 143, endPoint y: 53, distance: 60.5
click at [143, 52] on icon "open menu" at bounding box center [145, 55] width 8 height 8
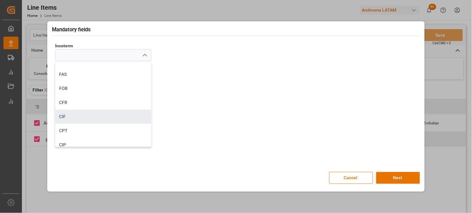
scroll to position [35, 0]
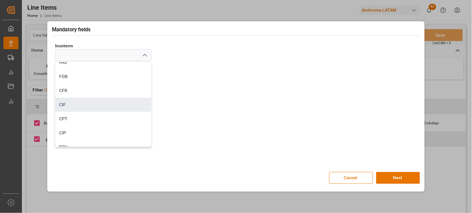
click at [71, 104] on div "CIF" at bounding box center [103, 105] width 96 height 14
type input "CIF"
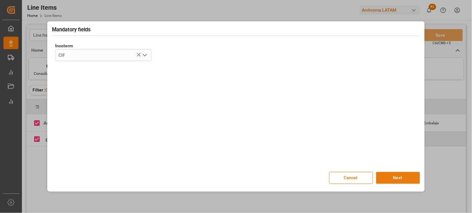
click at [398, 177] on button "Next" at bounding box center [398, 178] width 44 height 12
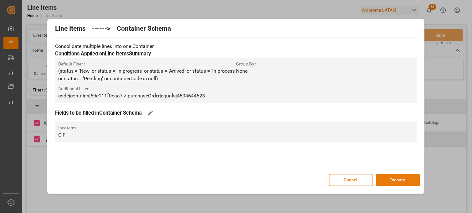
click at [389, 182] on button "Execute" at bounding box center [398, 180] width 44 height 12
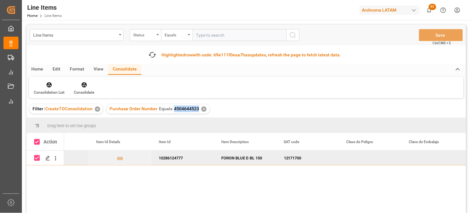
drag, startPoint x: 172, startPoint y: 109, endPoint x: 196, endPoint y: 110, distance: 24.4
click at [196, 110] on div "Purchase Order Number Equals 4504644523 ✕" at bounding box center [157, 108] width 103 height 9
copy span "4504644523"
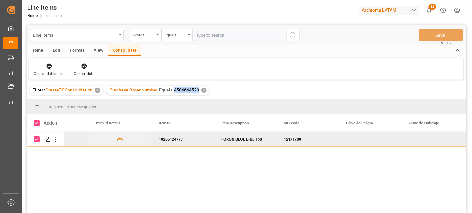
click at [66, 40] on div "Line Items" at bounding box center [77, 35] width 94 height 12
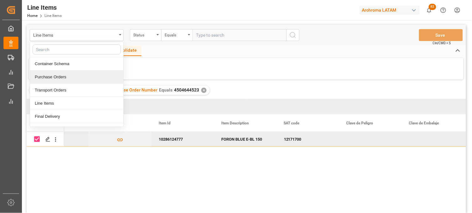
click at [62, 77] on div "Purchase Orders" at bounding box center [76, 76] width 93 height 13
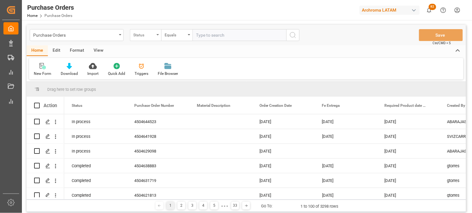
click at [139, 33] on div "Status" at bounding box center [143, 34] width 21 height 7
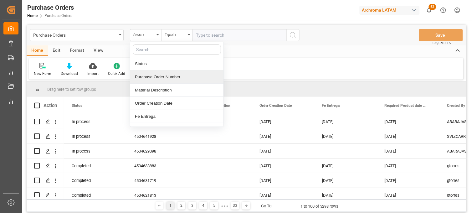
click at [150, 77] on div "Purchase Order Number" at bounding box center [176, 76] width 93 height 13
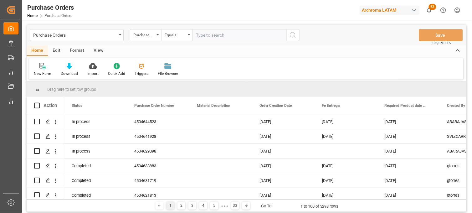
click at [205, 34] on input "text" at bounding box center [239, 35] width 94 height 12
paste input "4504648611"
type input "4504648611"
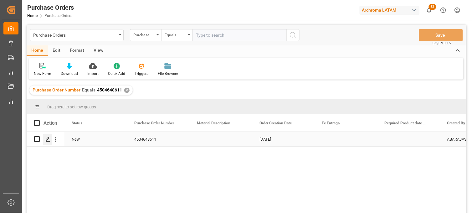
click at [48, 142] on div "Press SPACE to select this row." at bounding box center [47, 140] width 9 height 12
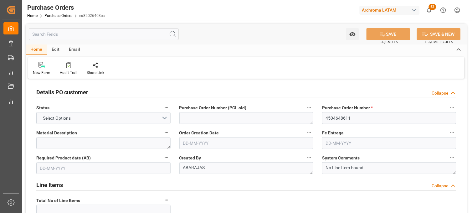
type input "1"
type input "[DATE]"
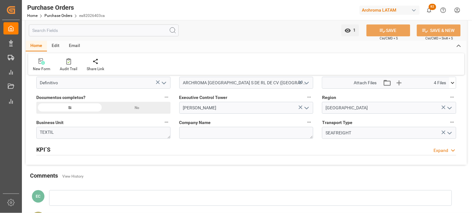
scroll to position [452, 0]
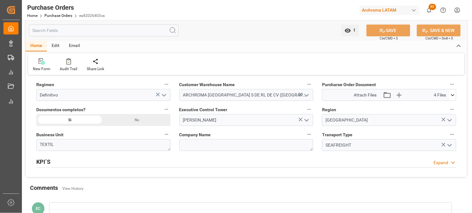
click at [454, 96] on icon at bounding box center [452, 95] width 7 height 7
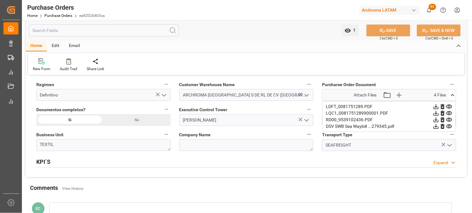
click at [448, 126] on icon at bounding box center [449, 126] width 7 height 7
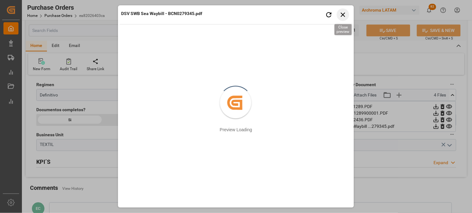
click at [343, 13] on icon "button" at bounding box center [343, 15] width 8 height 8
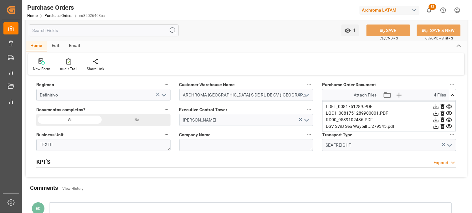
click at [448, 119] on icon at bounding box center [449, 120] width 6 height 4
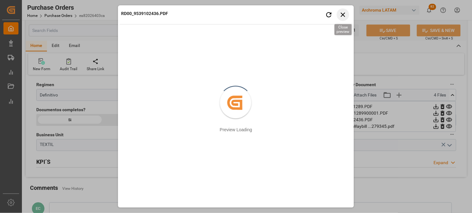
click at [343, 13] on icon "button" at bounding box center [343, 15] width 8 height 8
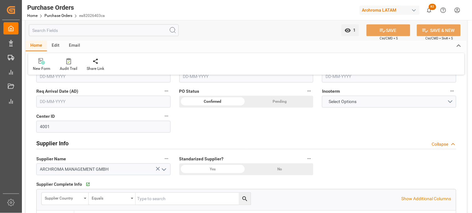
scroll to position [208, 0]
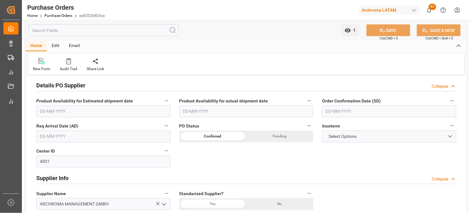
click at [52, 136] on input "text" at bounding box center [103, 136] width 134 height 12
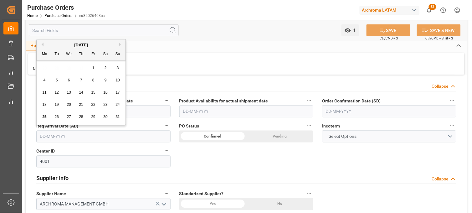
drag, startPoint x: 42, startPoint y: 66, endPoint x: 48, endPoint y: 63, distance: 6.6
click at [42, 66] on div "28 29 30 31 1 2 3" at bounding box center [80, 68] width 85 height 12
click at [121, 44] on button "Next Month" at bounding box center [121, 45] width 4 height 4
click at [82, 80] on span "11" at bounding box center [81, 80] width 4 height 4
type input "[DATE]"
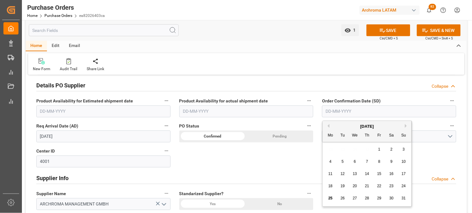
click at [352, 109] on input "text" at bounding box center [389, 111] width 134 height 12
click at [328, 148] on div "28 29 30 31 1 2 3" at bounding box center [366, 149] width 85 height 12
click at [389, 187] on div "23" at bounding box center [392, 186] width 8 height 8
type input "[DATE]"
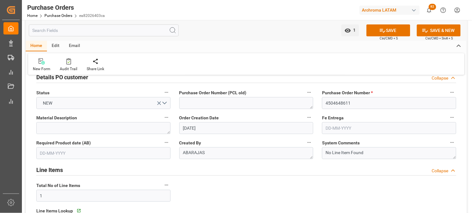
scroll to position [0, 0]
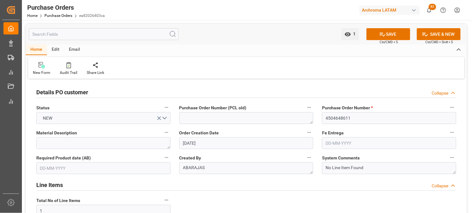
click at [337, 142] on input "text" at bounding box center [389, 143] width 134 height 12
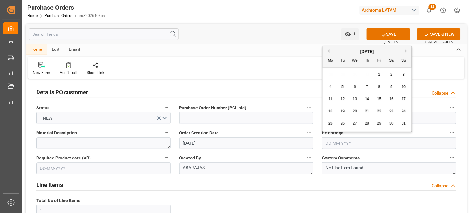
click at [406, 49] on button "Next Month" at bounding box center [407, 51] width 4 height 4
click at [357, 113] on span "24" at bounding box center [355, 111] width 4 height 4
type input "[DATE]"
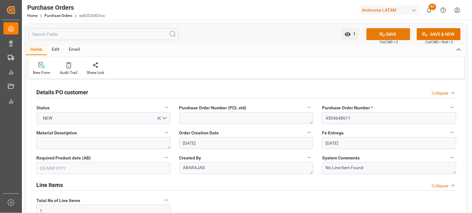
click at [385, 31] on button "SAVE" at bounding box center [388, 34] width 44 height 12
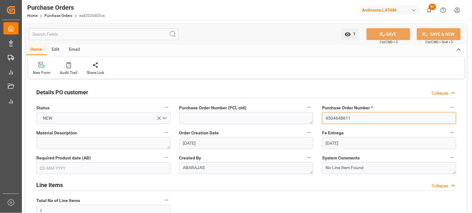
click at [340, 119] on input "4504648611" at bounding box center [389, 118] width 134 height 12
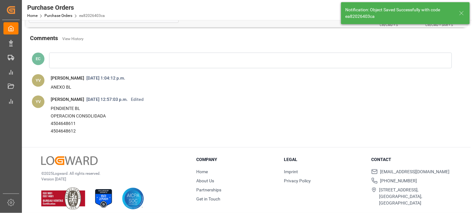
scroll to position [607, 0]
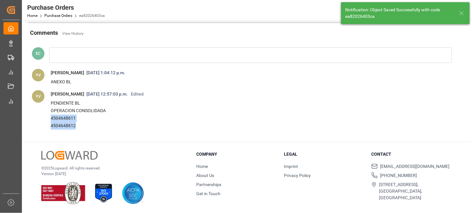
drag, startPoint x: 50, startPoint y: 118, endPoint x: 86, endPoint y: 129, distance: 37.9
click at [86, 129] on span "PENDIENTE BL OPERACION CONSOLIDADA 4504648611 4504648612" at bounding box center [250, 114] width 408 height 33
copy div "4504648611 4504648612"
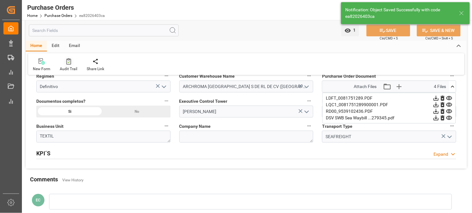
scroll to position [363, 0]
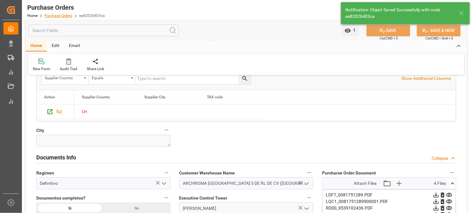
click at [65, 17] on link "Purchase Orders" at bounding box center [58, 15] width 28 height 4
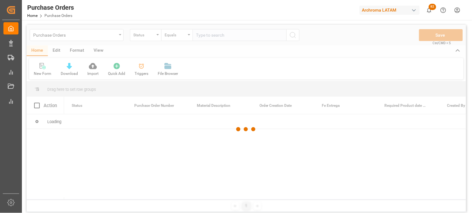
click at [144, 38] on div at bounding box center [246, 129] width 439 height 209
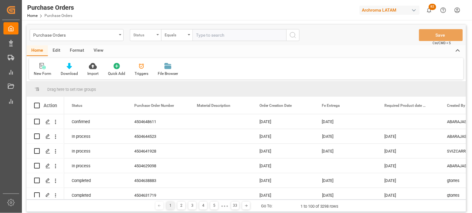
click at [156, 38] on div "Status" at bounding box center [145, 35] width 31 height 12
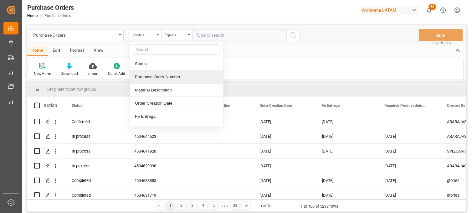
click at [155, 76] on div "Purchase Order Number" at bounding box center [176, 76] width 93 height 13
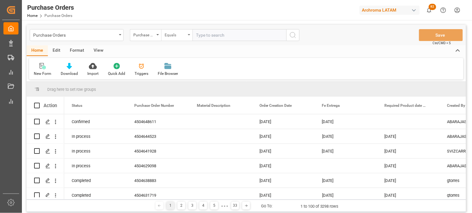
click at [183, 35] on div "Equals" at bounding box center [175, 34] width 21 height 7
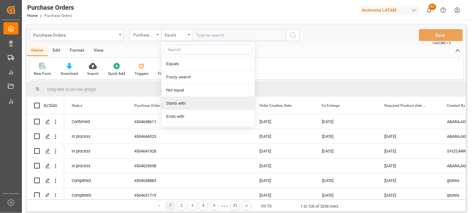
scroll to position [35, 0]
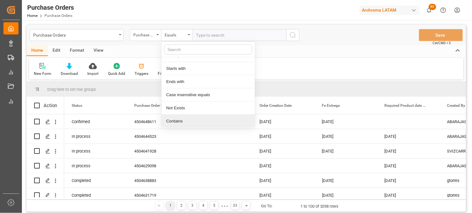
drag, startPoint x: 194, startPoint y: 119, endPoint x: 198, endPoint y: 63, distance: 56.4
click at [193, 118] on div "Contains" at bounding box center [207, 120] width 93 height 13
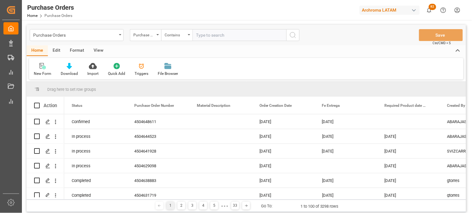
paste input "4504648611 4504648612"
click at [224, 34] on input "4504648611 4504648612" at bounding box center [239, 35] width 94 height 12
type input "4504648611,4504648612"
click at [254, 35] on input "4504648611,4504648612" at bounding box center [239, 35] width 94 height 12
drag, startPoint x: 195, startPoint y: 33, endPoint x: 222, endPoint y: 33, distance: 27.8
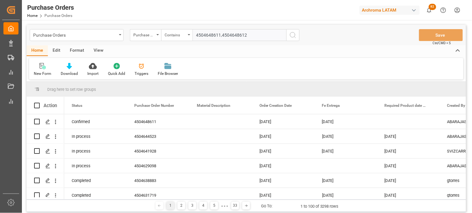
click at [196, 33] on input "4504648611,4504648612" at bounding box center [239, 35] width 94 height 12
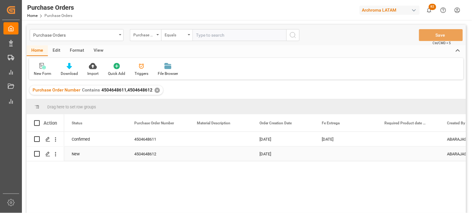
click at [332, 154] on div "Press SPACE to select this row." at bounding box center [345, 153] width 63 height 14
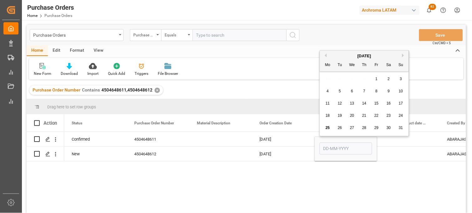
click at [403, 57] on div "[DATE]" at bounding box center [364, 56] width 89 height 6
click at [403, 55] on button "Next Month" at bounding box center [404, 55] width 4 height 4
click at [355, 114] on div "24" at bounding box center [352, 116] width 8 height 8
type input "[DATE]"
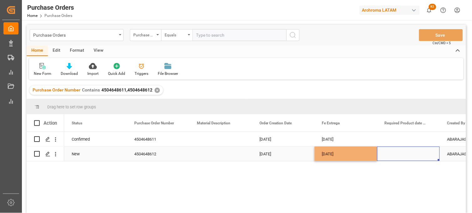
click at [399, 151] on div "Press SPACE to select this row." at bounding box center [408, 153] width 63 height 14
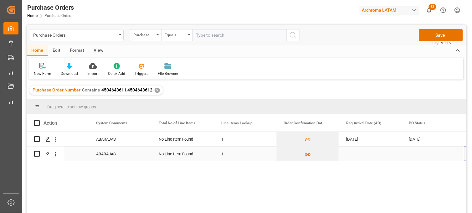
scroll to position [0, 413]
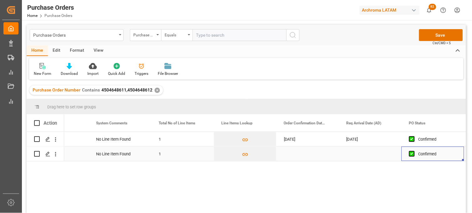
click at [290, 154] on div "Press SPACE to select this row." at bounding box center [307, 153] width 63 height 14
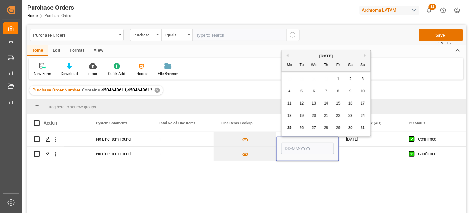
click at [350, 115] on span "23" at bounding box center [350, 115] width 4 height 4
type input "[DATE]"
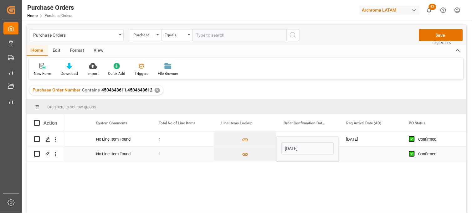
click at [360, 151] on div "Press SPACE to select this row." at bounding box center [370, 153] width 63 height 14
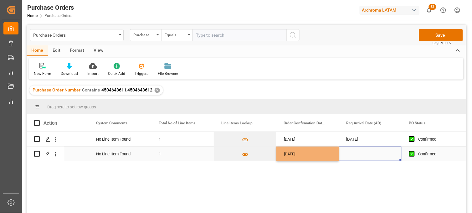
click at [360, 151] on div "Press SPACE to select this row." at bounding box center [370, 153] width 63 height 14
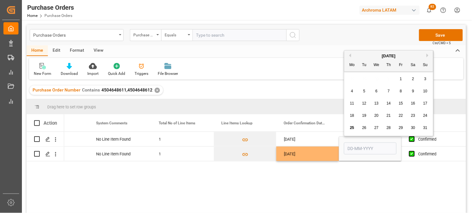
click at [427, 55] on button "Next Month" at bounding box center [428, 55] width 4 height 4
click at [390, 90] on span "11" at bounding box center [388, 91] width 4 height 4
type input "[DATE]"
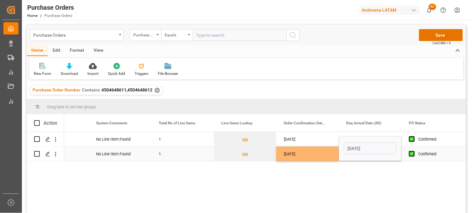
click at [317, 154] on div "[DATE]" at bounding box center [307, 153] width 63 height 14
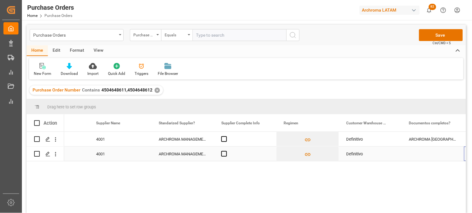
scroll to position [0, 914]
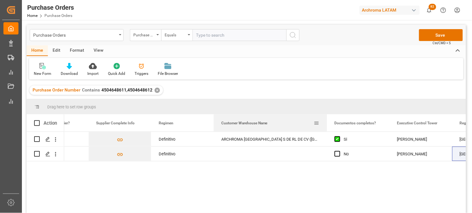
drag, startPoint x: 276, startPoint y: 116, endPoint x: 326, endPoint y: 117, distance: 50.7
click at [326, 117] on div at bounding box center [327, 122] width 3 height 17
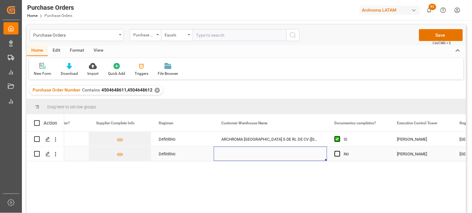
click at [257, 152] on div "Press SPACE to select this row." at bounding box center [270, 153] width 113 height 14
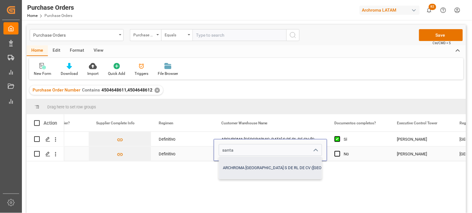
click at [254, 162] on div "ARCHROMA [GEOGRAPHIC_DATA] S DE RL DE CV ([GEOGRAPHIC_DATA][PERSON_NAME])" at bounding box center [302, 168] width 167 height 22
type input "ARCHROMA [GEOGRAPHIC_DATA] S DE RL DE CV ([GEOGRAPHIC_DATA][PERSON_NAME])"
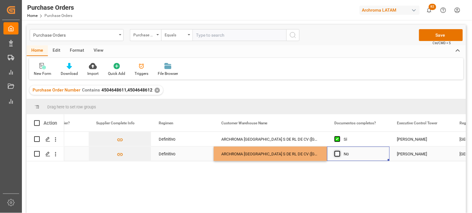
click at [336, 153] on span "Press SPACE to select this row." at bounding box center [337, 154] width 6 height 6
click at [339, 151] on input "Press SPACE to select this row." at bounding box center [339, 151] width 0 height 0
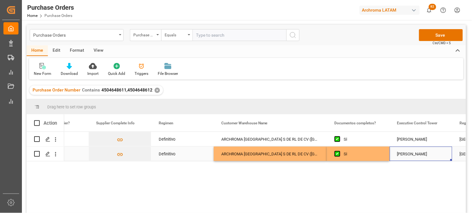
click at [402, 151] on div "[PERSON_NAME]" at bounding box center [421, 154] width 48 height 14
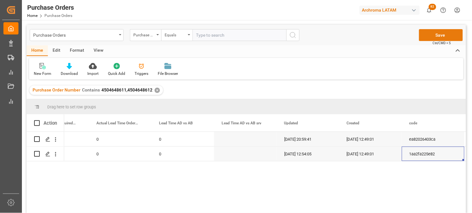
click at [434, 38] on button "Save" at bounding box center [441, 35] width 44 height 12
drag, startPoint x: 100, startPoint y: 90, endPoint x: 153, endPoint y: 91, distance: 52.2
click at [153, 91] on div "Purchase Order Number Contains 4504648611,4504648612 ✕" at bounding box center [96, 89] width 134 height 9
copy span "4504648611,4504648612"
click at [112, 32] on div "Purchase Orders" at bounding box center [75, 35] width 84 height 8
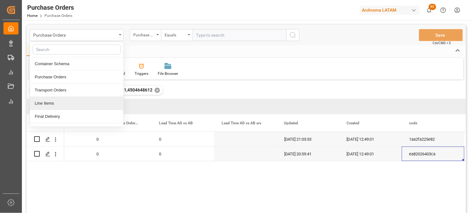
click at [52, 104] on div "Line Items" at bounding box center [76, 103] width 93 height 13
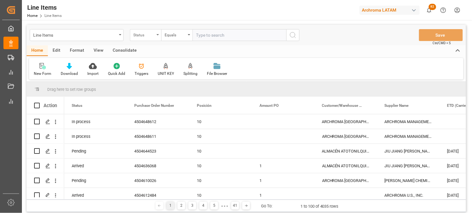
click at [152, 36] on div "Status" at bounding box center [143, 34] width 21 height 7
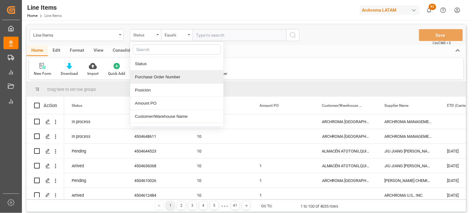
click at [154, 75] on div "Purchase Order Number" at bounding box center [176, 76] width 93 height 13
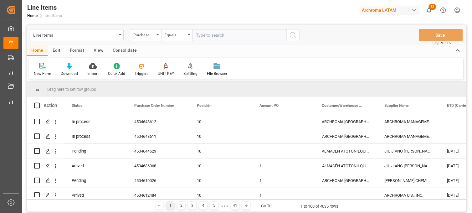
click at [199, 36] on input "text" at bounding box center [239, 35] width 94 height 12
paste input "4504648611,4504648612"
type input "4504648611,4504648612"
click at [296, 36] on icon "search button" at bounding box center [293, 35] width 8 height 8
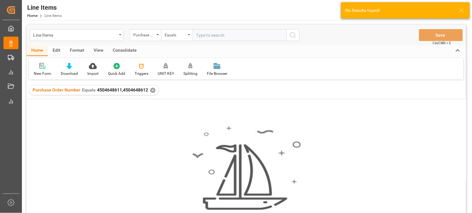
click at [152, 89] on div "✕" at bounding box center [152, 90] width 5 height 5
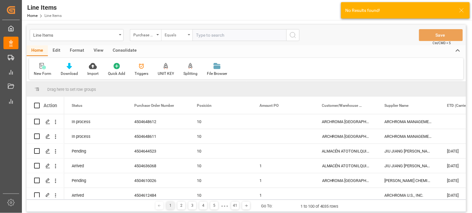
click at [188, 39] on div "Equals" at bounding box center [176, 35] width 31 height 12
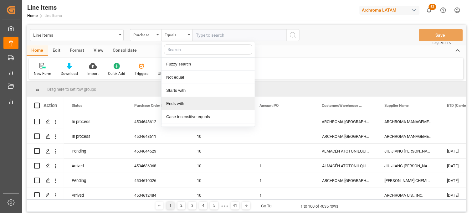
scroll to position [36, 0]
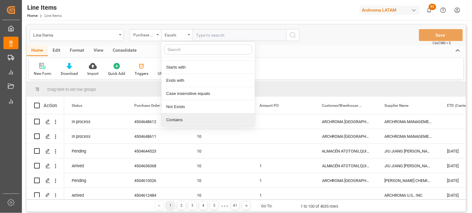
click at [187, 119] on div "Contains" at bounding box center [207, 119] width 93 height 13
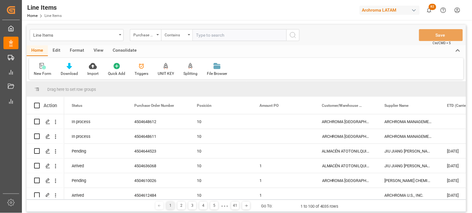
paste input "4504648611,4504648612"
type input "4504648611,4504648612"
click at [292, 33] on icon "search button" at bounding box center [293, 35] width 8 height 8
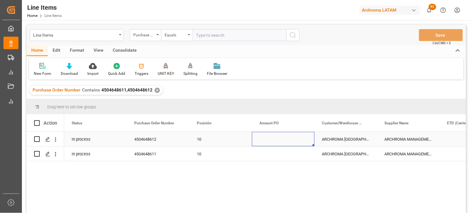
click at [270, 138] on div "Press SPACE to select this row." at bounding box center [283, 139] width 63 height 14
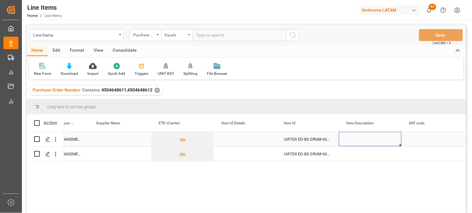
scroll to position [0, 351]
click at [232, 140] on div "Press SPACE to select this row." at bounding box center [245, 139] width 63 height 14
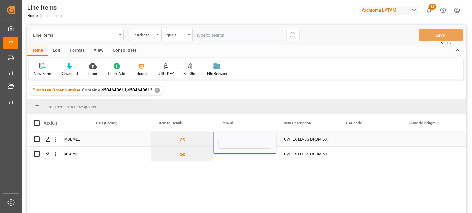
type input "10122112732"
click at [299, 141] on div "UVITEX ED-BS DRUM 60KG" at bounding box center [307, 139] width 63 height 14
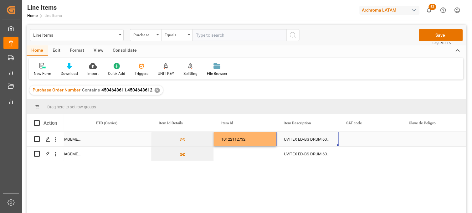
click at [239, 141] on div "10122112732" at bounding box center [245, 139] width 63 height 14
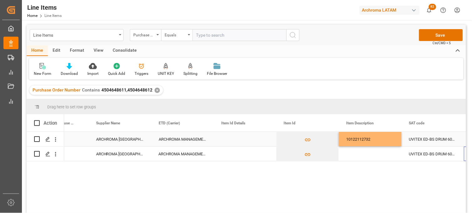
scroll to position [0, 288]
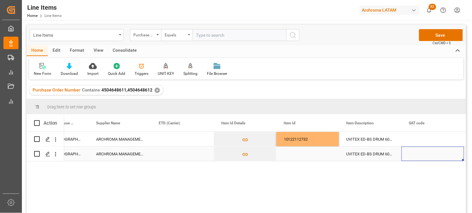
click at [297, 155] on div "Press SPACE to select this row." at bounding box center [307, 153] width 63 height 14
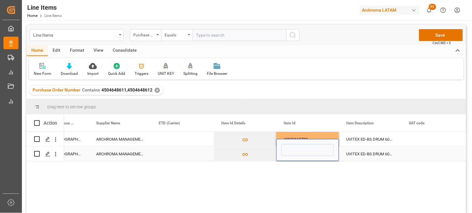
click at [297, 155] on input "Press SPACE to select this row." at bounding box center [307, 150] width 53 height 12
type input "20620912627"
click at [371, 152] on div "UVITEX ED-BS DRUM 60KG" at bounding box center [370, 153] width 63 height 14
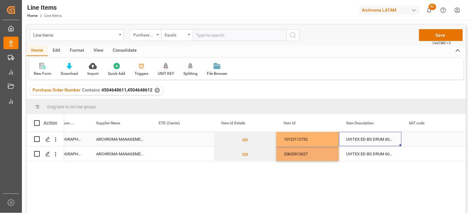
click at [359, 137] on div "UVITEX ED-BS DRUM 60KG" at bounding box center [370, 139] width 63 height 14
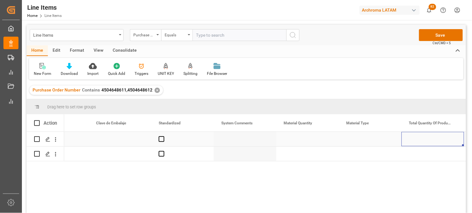
click at [295, 139] on div "Press SPACE to select this row." at bounding box center [307, 139] width 63 height 14
type input "27"
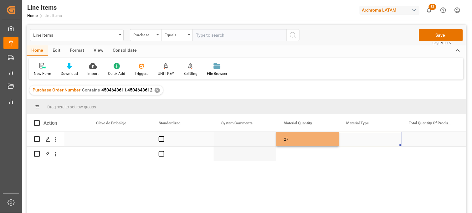
click at [351, 138] on div "Press SPACE to select this row." at bounding box center [370, 139] width 63 height 14
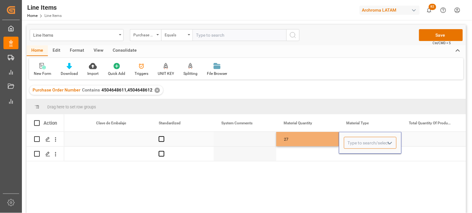
click at [351, 138] on input "Press SPACE to select this row." at bounding box center [370, 143] width 53 height 12
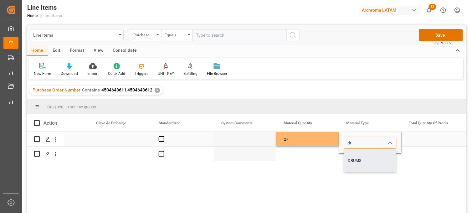
click at [354, 159] on div "DRUMS" at bounding box center [370, 161] width 52 height 22
type input "DRUMS"
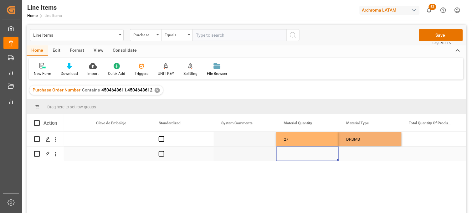
click at [299, 152] on div "Press SPACE to select this row." at bounding box center [307, 153] width 63 height 14
click at [97, 151] on div "Press SPACE to select this row." at bounding box center [120, 153] width 63 height 14
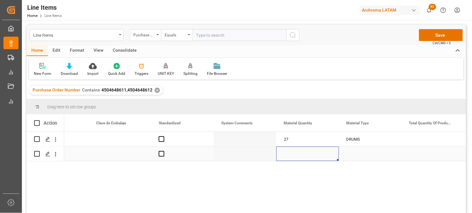
click at [289, 153] on div "Press SPACE to select this row." at bounding box center [307, 153] width 63 height 14
click at [289, 153] on input "Press SPACE to select this row." at bounding box center [307, 150] width 53 height 12
type input "5"
click at [352, 152] on div "Press SPACE to select this row." at bounding box center [370, 153] width 63 height 14
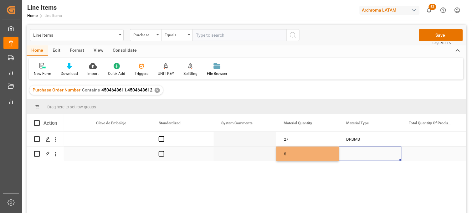
click at [352, 152] on div "Press SPACE to select this row." at bounding box center [370, 153] width 63 height 14
click at [352, 152] on input "Press SPACE to select this row." at bounding box center [370, 150] width 53 height 12
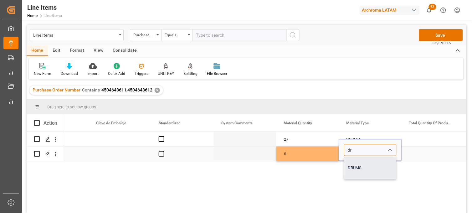
drag, startPoint x: 358, startPoint y: 165, endPoint x: 408, endPoint y: 159, distance: 51.1
click at [358, 165] on div "DRUMS" at bounding box center [370, 168] width 52 height 22
type input "DRUMS"
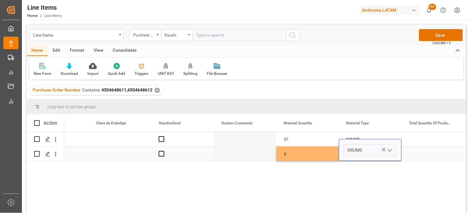
click at [414, 153] on div "Press SPACE to select this row." at bounding box center [432, 153] width 63 height 14
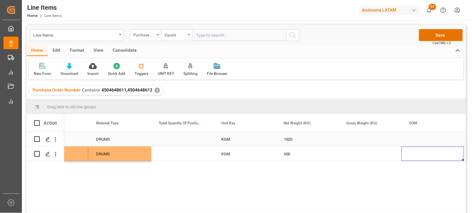
click at [364, 141] on div "Press SPACE to select this row." at bounding box center [370, 139] width 63 height 14
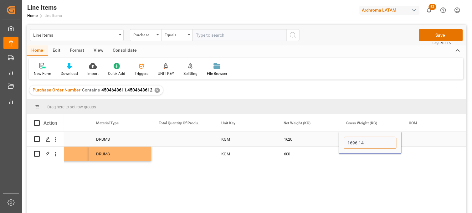
type input "1696.140"
click at [359, 155] on div "Press SPACE to select this row." at bounding box center [370, 153] width 63 height 14
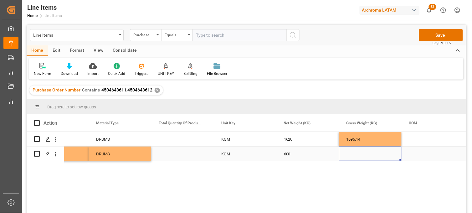
click at [358, 153] on div "Press SPACE to select this row." at bounding box center [370, 153] width 63 height 14
click at [358, 153] on input "Press SPACE to select this row." at bounding box center [370, 150] width 53 height 12
type input "630"
click at [314, 154] on div "600" at bounding box center [307, 153] width 63 height 14
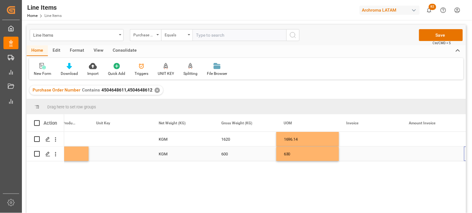
scroll to position [0, 1102]
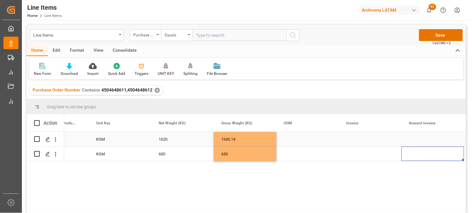
click at [290, 140] on div "Press SPACE to select this row." at bounding box center [307, 139] width 63 height 14
click at [290, 140] on input "Press SPACE to select this row." at bounding box center [307, 143] width 53 height 12
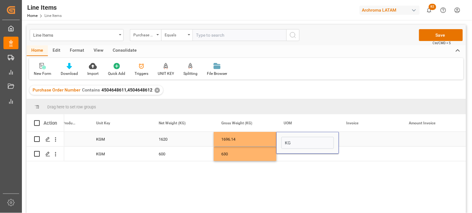
type input "KGM"
click at [285, 159] on div "Press SPACE to select this row." at bounding box center [307, 153] width 63 height 14
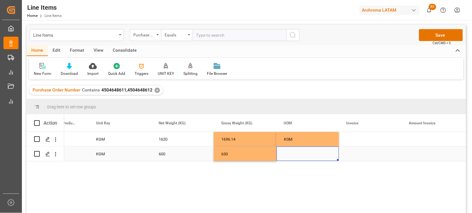
click at [285, 155] on div "Press SPACE to select this row." at bounding box center [307, 153] width 63 height 14
click at [285, 153] on input "Press SPACE to select this row." at bounding box center [307, 150] width 53 height 12
type input "KGM"
click at [354, 139] on div "Press SPACE to select this row." at bounding box center [370, 139] width 63 height 14
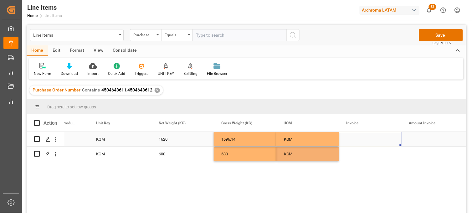
click at [354, 139] on div "Press SPACE to select this row." at bounding box center [370, 139] width 63 height 14
click at [354, 139] on input "Press SPACE to select this row." at bounding box center [370, 143] width 53 height 12
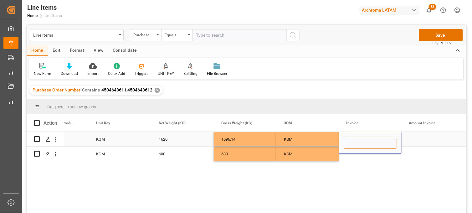
paste input "9539102436"
type input "9539102436"
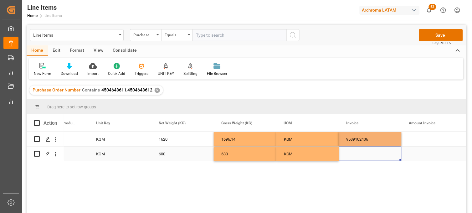
click at [350, 156] on div "Press SPACE to select this row." at bounding box center [370, 153] width 63 height 14
click at [350, 155] on input "Press SPACE to select this row." at bounding box center [370, 150] width 53 height 12
paste input "9539102436"
type input "9539102436"
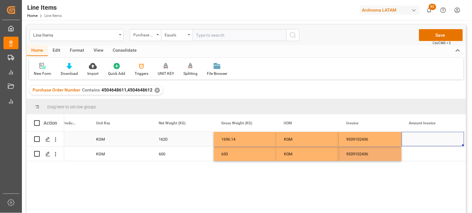
click at [417, 142] on div "Press SPACE to select this row." at bounding box center [432, 139] width 63 height 14
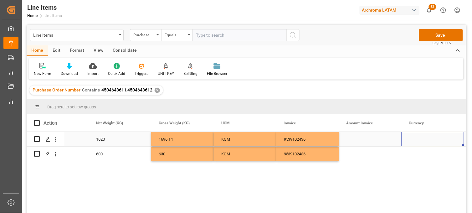
scroll to position [0, 1227]
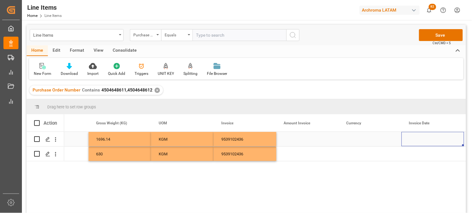
click at [296, 141] on div "Press SPACE to select this row." at bounding box center [307, 139] width 63 height 14
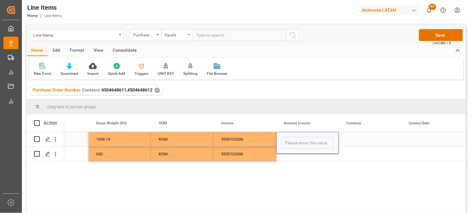
click at [296, 141] on input "Press SPACE to select this row." at bounding box center [307, 143] width 53 height 12
type input "4827.60"
click at [292, 157] on div "Press SPACE to select this row." at bounding box center [307, 153] width 63 height 14
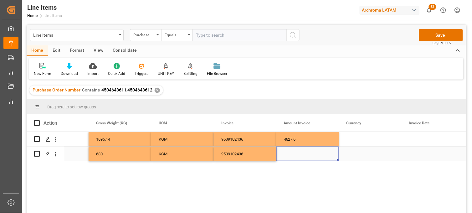
click at [288, 154] on div "Press SPACE to select this row." at bounding box center [307, 153] width 63 height 14
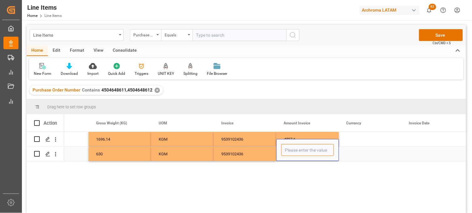
click at [290, 152] on input "Press SPACE to select this row." at bounding box center [307, 150] width 53 height 12
type input "3036"
click at [351, 154] on div "Press SPACE to select this row." at bounding box center [370, 153] width 63 height 14
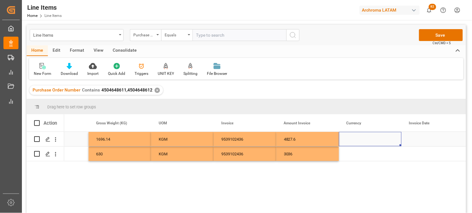
click at [351, 143] on div "Press SPACE to select this row." at bounding box center [370, 139] width 63 height 14
click at [351, 140] on div "Press SPACE to select this row." at bounding box center [370, 139] width 63 height 14
click at [351, 140] on input "Press SPACE to select this row." at bounding box center [370, 143] width 53 height 12
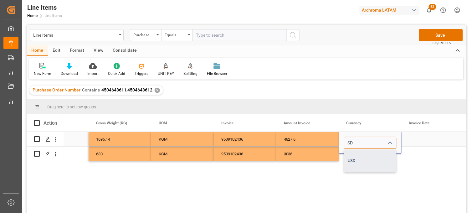
click at [353, 155] on div "USD" at bounding box center [370, 161] width 52 height 22
type input "USD"
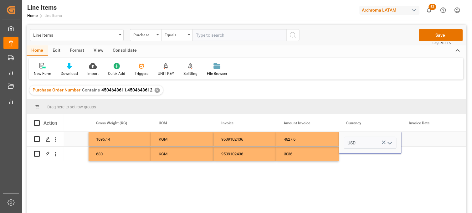
click at [352, 152] on div "USD" at bounding box center [370, 143] width 63 height 22
click at [352, 154] on div "Press SPACE to select this row." at bounding box center [370, 153] width 63 height 14
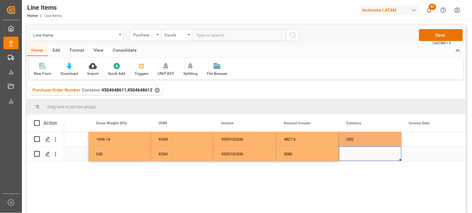
click at [352, 154] on div "Press SPACE to select this row." at bounding box center [370, 153] width 63 height 14
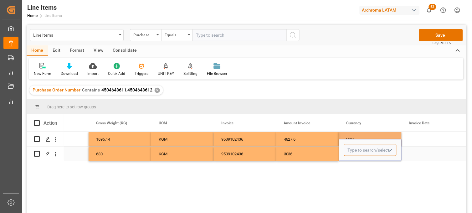
click at [352, 154] on input "Press SPACE to select this row." at bounding box center [370, 150] width 53 height 12
click at [355, 164] on div "USD" at bounding box center [370, 168] width 52 height 22
type input "USD"
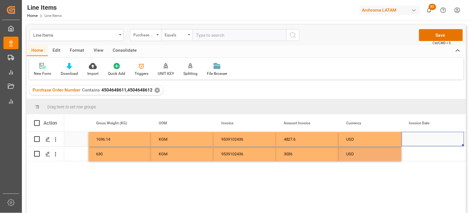
click at [415, 141] on div "Press SPACE to select this row." at bounding box center [432, 139] width 63 height 14
click at [419, 139] on div "Press SPACE to select this row." at bounding box center [432, 139] width 63 height 14
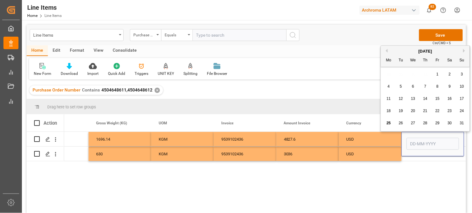
click at [424, 84] on span "7" at bounding box center [425, 86] width 2 height 4
type input "[DATE]"
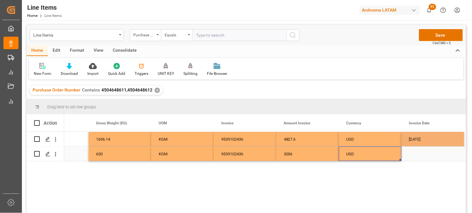
click at [364, 152] on div "USD" at bounding box center [370, 154] width 48 height 14
click at [413, 152] on div "Press SPACE to select this row." at bounding box center [432, 153] width 63 height 14
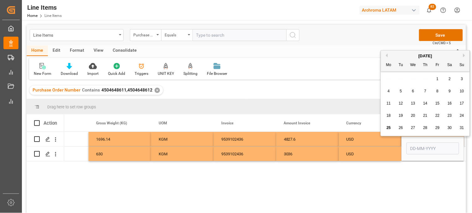
click at [425, 92] on span "7" at bounding box center [425, 91] width 2 height 4
type input "[DATE]"
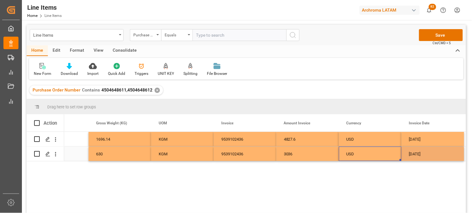
click at [370, 148] on div "USD" at bounding box center [370, 154] width 48 height 14
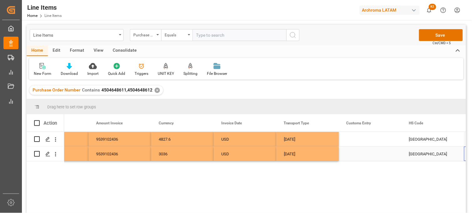
scroll to position [0, 1414]
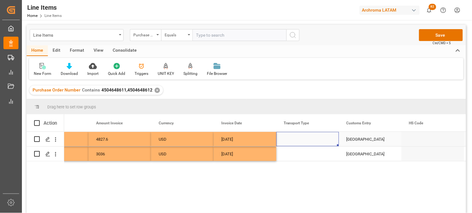
click at [296, 140] on div "Press SPACE to select this row." at bounding box center [307, 139] width 63 height 14
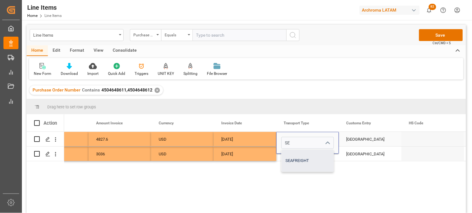
click at [299, 158] on div "SEAFREIGHT" at bounding box center [308, 161] width 52 height 22
type input "SEAFREIGHT"
click at [296, 155] on div "Press SPACE to select this row." at bounding box center [307, 153] width 63 height 14
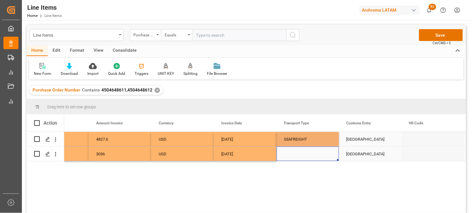
click at [296, 155] on div "Press SPACE to select this row." at bounding box center [307, 153] width 63 height 14
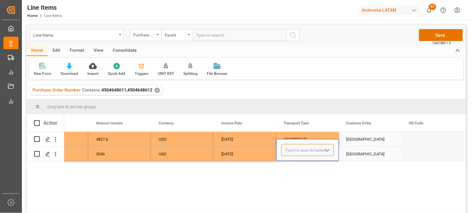
click at [292, 150] on input "Press SPACE to select this row." at bounding box center [307, 150] width 53 height 12
click at [293, 164] on div "SEAFREIGHT" at bounding box center [308, 168] width 52 height 22
type input "SEAFREIGHT"
click at [361, 153] on div "[GEOGRAPHIC_DATA]" at bounding box center [370, 153] width 63 height 14
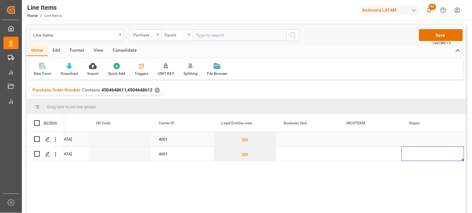
scroll to position [0, 1790]
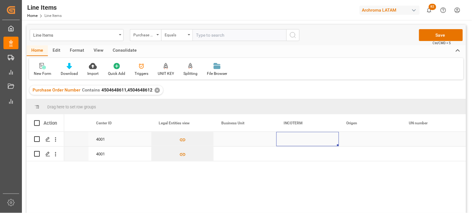
click at [295, 140] on div "Press SPACE to select this row." at bounding box center [307, 139] width 63 height 14
click at [296, 150] on div "CIF" at bounding box center [308, 161] width 52 height 22
type input "CIF"
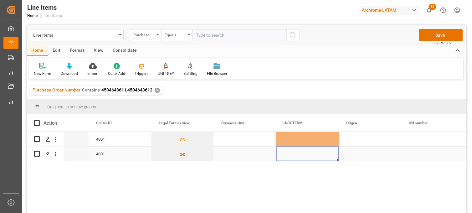
click at [290, 155] on div "Press SPACE to select this row." at bounding box center [307, 153] width 63 height 14
click at [289, 153] on div "Press SPACE to select this row." at bounding box center [307, 153] width 63 height 14
click at [289, 153] on input "Press SPACE to select this row." at bounding box center [307, 150] width 53 height 12
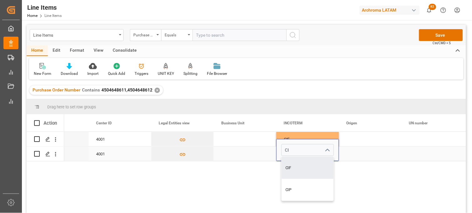
drag, startPoint x: 291, startPoint y: 163, endPoint x: 298, endPoint y: 157, distance: 9.3
click at [290, 163] on div "CIF" at bounding box center [308, 168] width 52 height 22
type input "CIF"
click at [353, 140] on div "Press SPACE to select this row." at bounding box center [370, 139] width 63 height 14
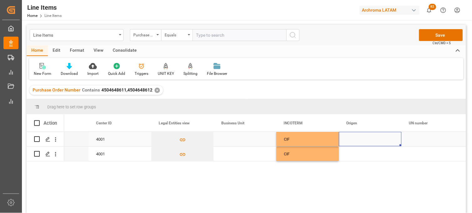
click at [250, 141] on div "Press SPACE to select this row." at bounding box center [245, 139] width 63 height 14
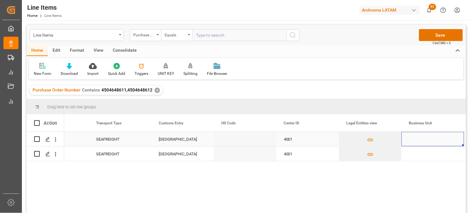
scroll to position [0, 1665]
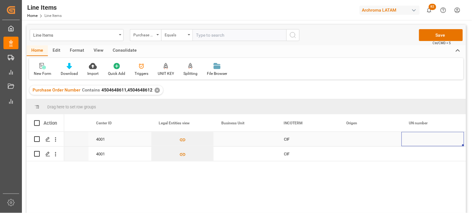
click at [349, 139] on div "Press SPACE to select this row." at bounding box center [370, 139] width 63 height 14
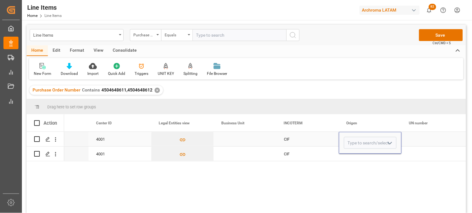
click at [349, 139] on input "Press SPACE to select this row." at bounding box center [370, 143] width 53 height 12
click at [351, 158] on div "[GEOGRAPHIC_DATA]" at bounding box center [370, 161] width 52 height 22
type input "[GEOGRAPHIC_DATA]"
click at [351, 155] on div "Press SPACE to select this row." at bounding box center [370, 153] width 63 height 14
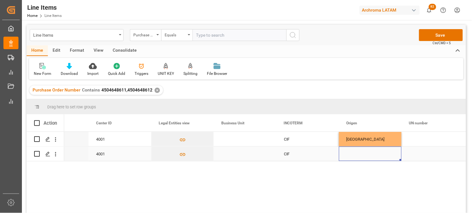
click at [348, 155] on div "Press SPACE to select this row." at bounding box center [370, 153] width 63 height 14
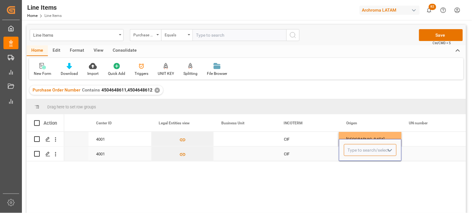
click at [348, 155] on input "Press SPACE to select this row." at bounding box center [370, 150] width 53 height 12
drag, startPoint x: 352, startPoint y: 165, endPoint x: 374, endPoint y: 157, distance: 23.5
click at [352, 165] on div "[GEOGRAPHIC_DATA]" at bounding box center [370, 168] width 52 height 22
type input "[GEOGRAPHIC_DATA]"
click at [421, 154] on div "Press SPACE to select this row." at bounding box center [432, 153] width 63 height 14
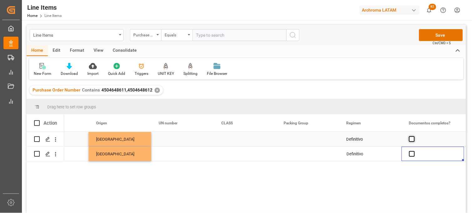
click at [412, 139] on span "Press SPACE to select this row." at bounding box center [412, 139] width 6 height 6
click at [413, 136] on input "Press SPACE to select this row." at bounding box center [413, 136] width 0 height 0
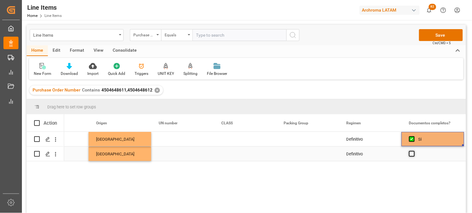
click at [411, 154] on span "Press SPACE to select this row." at bounding box center [412, 154] width 6 height 6
click at [413, 151] on input "Press SPACE to select this row." at bounding box center [413, 151] width 0 height 0
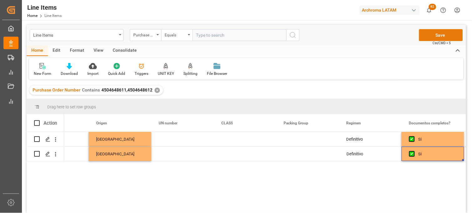
click at [422, 34] on button "Save" at bounding box center [441, 35] width 44 height 12
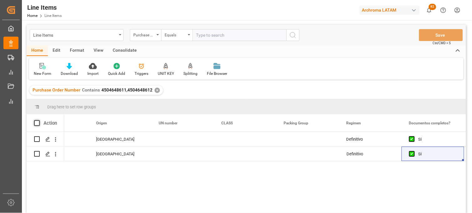
click at [36, 121] on span at bounding box center [37, 123] width 6 height 6
click at [39, 120] on input "checkbox" at bounding box center [39, 120] width 0 height 0
checkbox input "true"
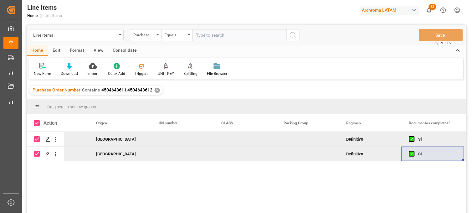
click at [127, 49] on div "Consolidate" at bounding box center [124, 50] width 33 height 11
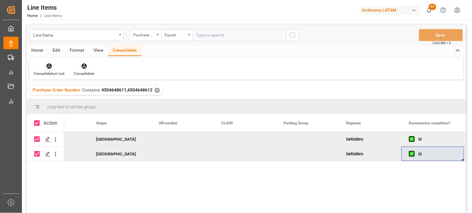
click at [49, 68] on icon at bounding box center [49, 65] width 5 height 5
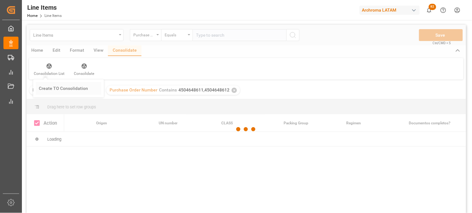
click at [53, 88] on div "Line Items Purchase Order Number Equals Save Ctrl/CMD + S Home Edit Format View…" at bounding box center [246, 127] width 439 height 205
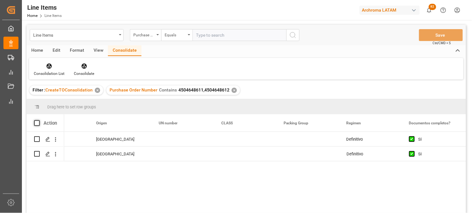
click at [35, 120] on span at bounding box center [37, 123] width 6 height 6
click at [39, 120] on input "checkbox" at bounding box center [39, 120] width 0 height 0
checkbox input "true"
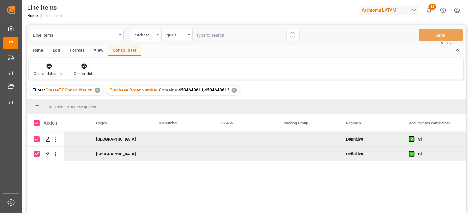
click at [88, 66] on div at bounding box center [84, 66] width 20 height 7
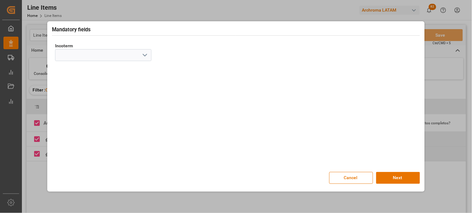
click at [146, 53] on icon "open menu" at bounding box center [145, 55] width 8 height 8
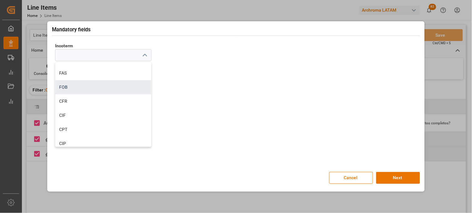
scroll to position [35, 0]
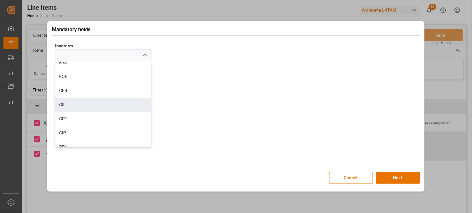
click at [78, 106] on div "CIF" at bounding box center [103, 105] width 96 height 14
type input "CIF"
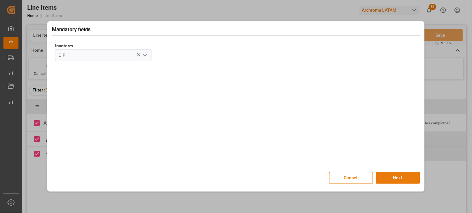
click at [387, 174] on button "Next" at bounding box center [398, 178] width 44 height 12
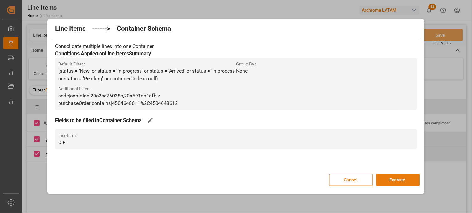
click at [410, 181] on button "Execute" at bounding box center [398, 180] width 44 height 12
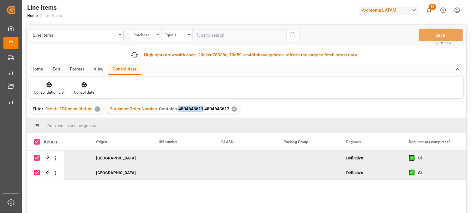
drag, startPoint x: 176, startPoint y: 109, endPoint x: 200, endPoint y: 108, distance: 24.1
click at [200, 108] on span "4504648611,4504648612" at bounding box center [203, 108] width 51 height 5
copy span "4504648611"
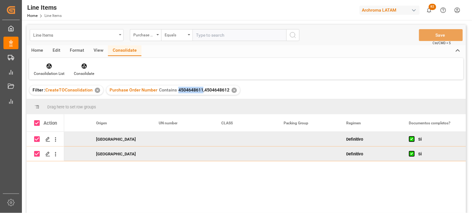
click at [82, 31] on div "Line Items" at bounding box center [75, 35] width 84 height 8
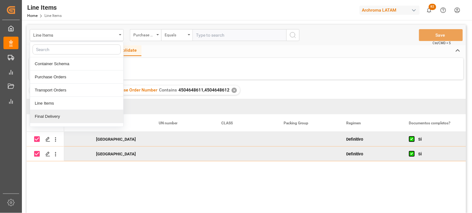
click at [49, 117] on div "Final Delivery" at bounding box center [76, 116] width 93 height 13
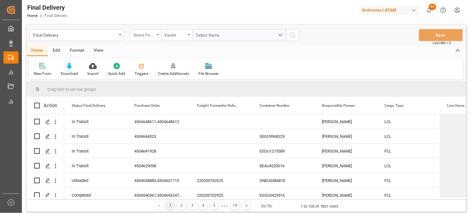
click at [141, 33] on div "Status Final Delivery" at bounding box center [143, 34] width 21 height 7
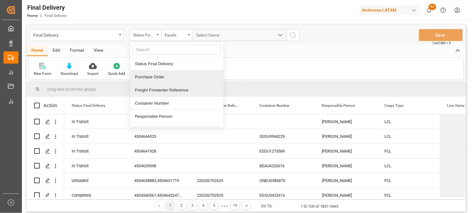
click at [151, 91] on div "Freight Forwarder Reference" at bounding box center [176, 90] width 93 height 13
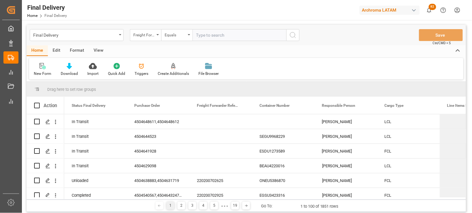
click at [197, 36] on input "text" at bounding box center [239, 35] width 94 height 12
type input "250915080006"
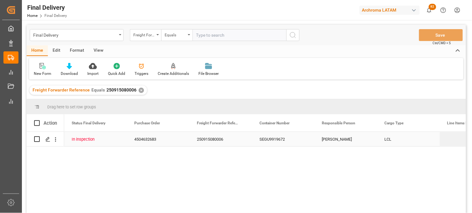
click at [274, 139] on div "SEGU9919672" at bounding box center [283, 139] width 63 height 14
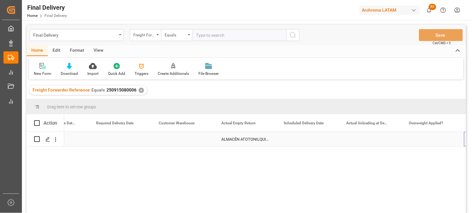
scroll to position [0, 914]
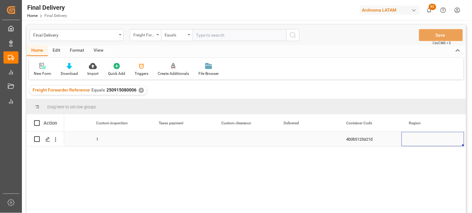
click at [199, 138] on div "Press SPACE to select this row." at bounding box center [182, 139] width 63 height 14
click at [254, 137] on div "Press SPACE to select this row." at bounding box center [245, 139] width 63 height 14
click at [289, 136] on div "Press SPACE to select this row." at bounding box center [307, 139] width 63 height 14
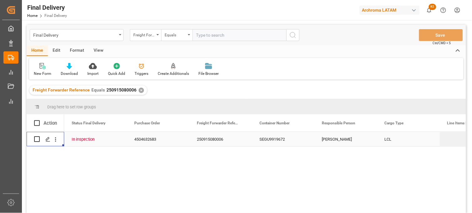
click at [315, 139] on div "[PERSON_NAME]" at bounding box center [345, 139] width 63 height 14
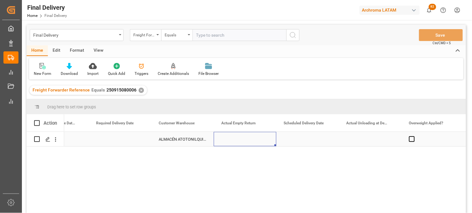
click at [245, 136] on div "Press SPACE to select this row." at bounding box center [245, 139] width 63 height 14
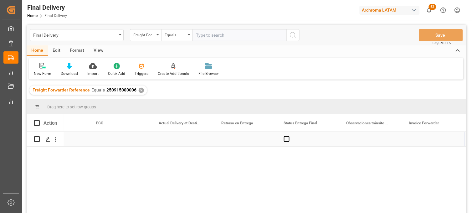
scroll to position [0, 1852]
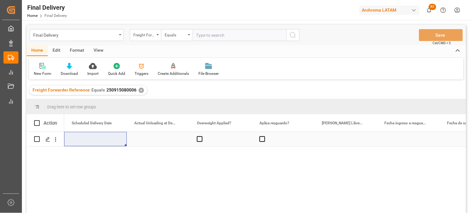
click at [155, 138] on div "Press SPACE to select this row." at bounding box center [158, 139] width 63 height 14
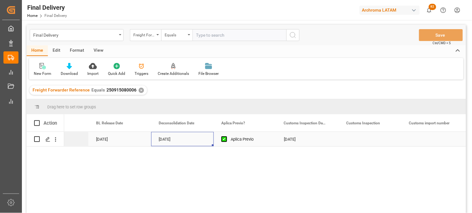
click at [180, 145] on div "[DATE]" at bounding box center [182, 139] width 63 height 14
click at [287, 139] on div "[DATE]" at bounding box center [307, 139] width 63 height 14
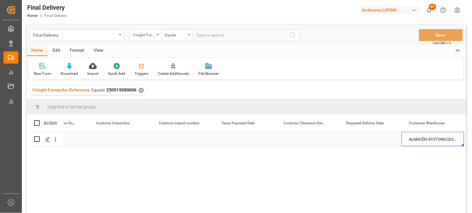
click at [305, 139] on div "Press SPACE to select this row." at bounding box center [307, 139] width 63 height 14
click at [298, 139] on div "Press SPACE to select this row." at bounding box center [307, 139] width 63 height 14
click at [297, 139] on div "Press SPACE to select this row." at bounding box center [307, 139] width 63 height 14
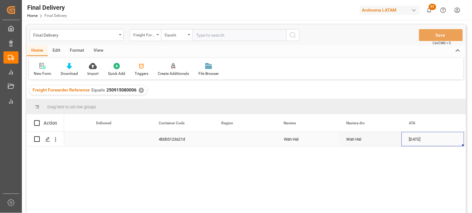
click at [225, 137] on div "Press SPACE to select this row." at bounding box center [245, 139] width 63 height 14
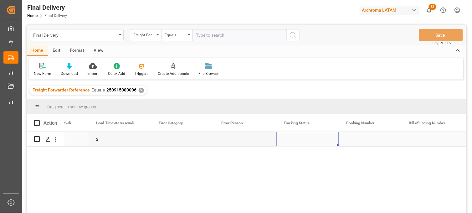
click at [297, 139] on div "Press SPACE to select this row." at bounding box center [307, 139] width 63 height 14
click at [233, 139] on div "Press SPACE to select this row." at bounding box center [245, 139] width 63 height 14
click at [173, 139] on div "Press SPACE to select this row." at bounding box center [182, 139] width 63 height 14
click at [44, 138] on div "Press SPACE to select this row." at bounding box center [47, 140] width 9 height 12
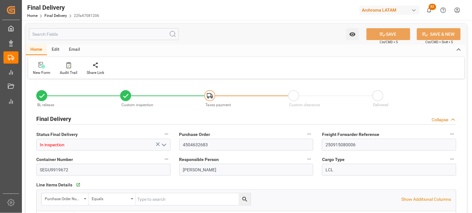
type input "2"
type input "[DATE]"
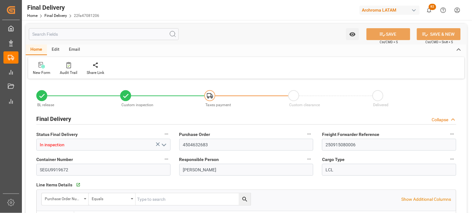
type input "[DATE]"
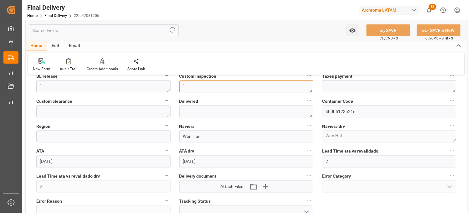
click at [190, 85] on textarea "1" at bounding box center [246, 86] width 134 height 12
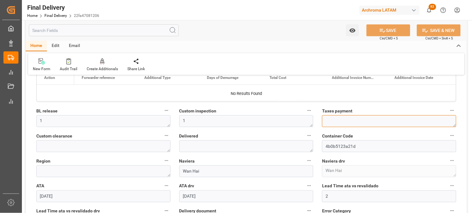
click at [333, 121] on textarea at bounding box center [389, 121] width 134 height 12
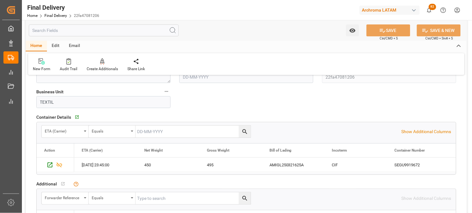
click at [412, 8] on div "button" at bounding box center [414, 10] width 6 height 6
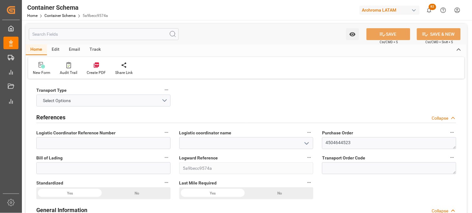
type input "0"
type input "1"
type input "36"
type input "900"
type input "980"
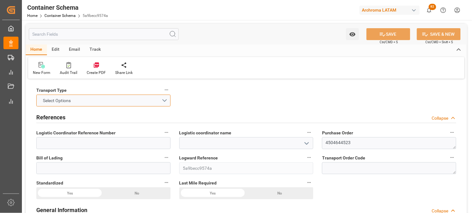
click at [165, 99] on button "Select Options" at bounding box center [103, 100] width 134 height 12
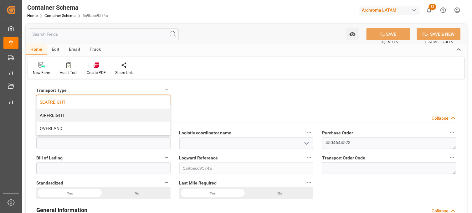
click at [130, 98] on div "SEAFREIGHT" at bounding box center [104, 101] width 134 height 13
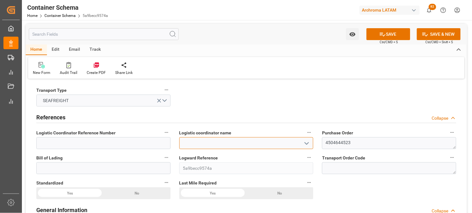
click at [233, 141] on input at bounding box center [246, 143] width 134 height 12
type input "LESCHACO MEXICANA, S.A. DE C.V."
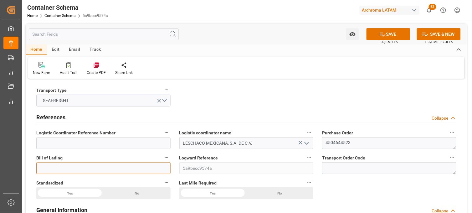
click at [133, 162] on input at bounding box center [103, 168] width 134 height 12
click at [129, 165] on input at bounding box center [103, 168] width 134 height 12
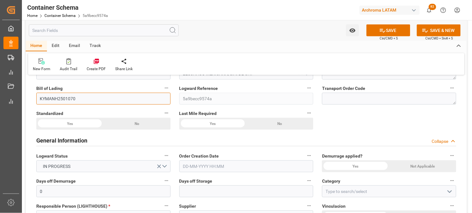
scroll to position [104, 0]
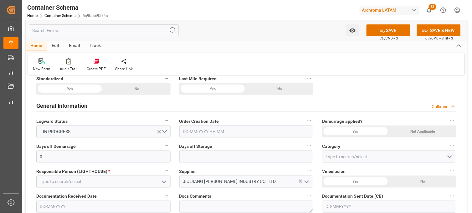
type input "KYMANH2501070"
click at [213, 130] on input "text" at bounding box center [246, 131] width 134 height 12
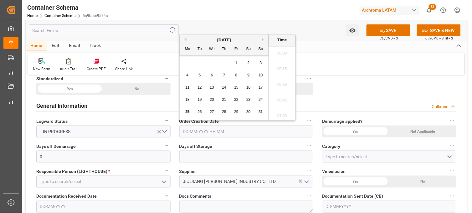
scroll to position [1253, 0]
click at [188, 65] on div "28 29 30 31 1 2 3" at bounding box center [223, 63] width 85 height 12
click at [186, 112] on span "25" at bounding box center [187, 111] width 4 height 4
click at [282, 66] on li "20:15" at bounding box center [282, 67] width 27 height 16
type input "[DATE] 20:15"
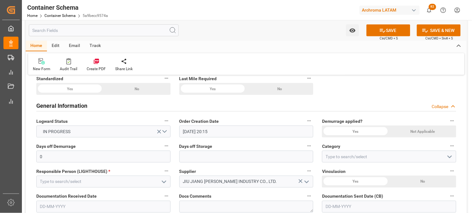
click at [337, 130] on div "Yes" at bounding box center [355, 131] width 67 height 12
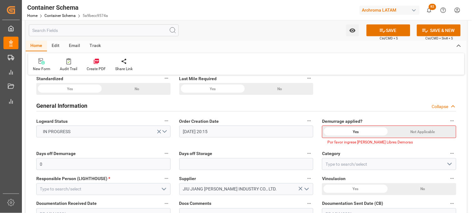
click at [416, 131] on div "Not Applicable" at bounding box center [422, 132] width 67 height 12
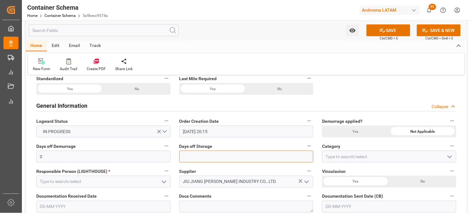
click at [198, 156] on input "text" at bounding box center [246, 156] width 134 height 12
type input "7"
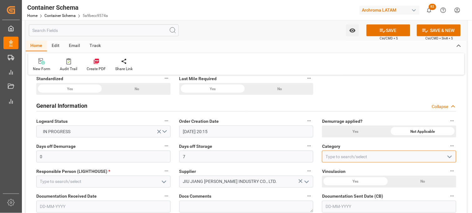
click at [334, 155] on input at bounding box center [389, 156] width 134 height 12
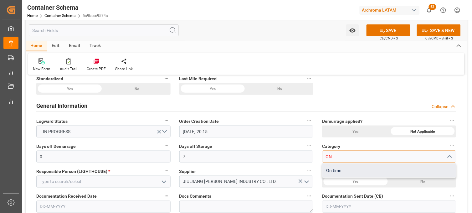
click at [336, 168] on div "On time" at bounding box center [389, 170] width 134 height 14
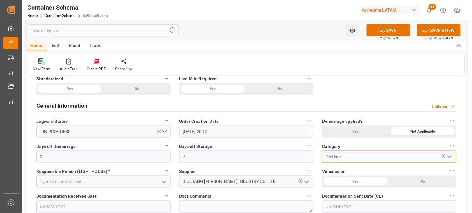
drag, startPoint x: 349, startPoint y: 159, endPoint x: 322, endPoint y: 159, distance: 26.9
click at [322, 159] on input "On time" at bounding box center [389, 156] width 134 height 12
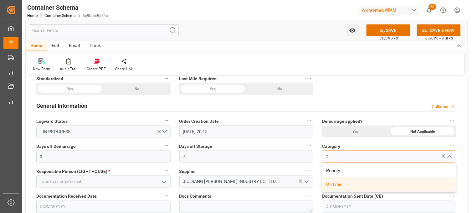
click at [330, 181] on div "On time" at bounding box center [389, 184] width 134 height 14
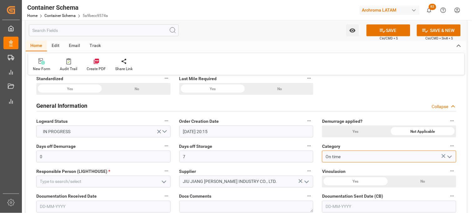
type input "On time"
click at [163, 180] on icon "open menu" at bounding box center [164, 182] width 8 height 8
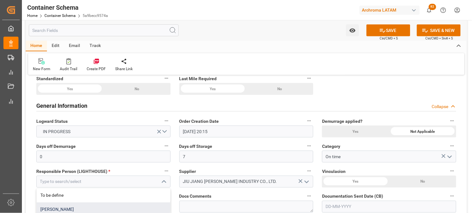
click at [74, 203] on div "[PERSON_NAME]" at bounding box center [104, 209] width 134 height 14
type input "[PERSON_NAME]"
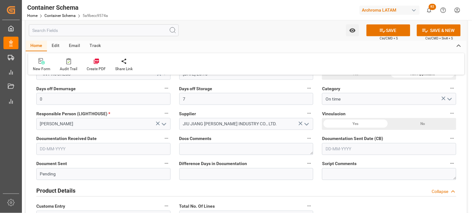
scroll to position [174, 0]
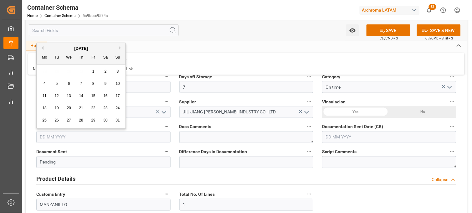
click at [79, 136] on input "text" at bounding box center [103, 137] width 134 height 12
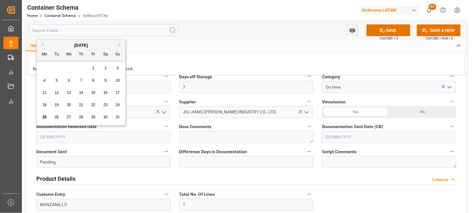
click at [44, 70] on div "28 29 30 31 1 2 3" at bounding box center [80, 68] width 85 height 12
click at [93, 104] on span "22" at bounding box center [93, 105] width 4 height 4
type input "22-08-2025"
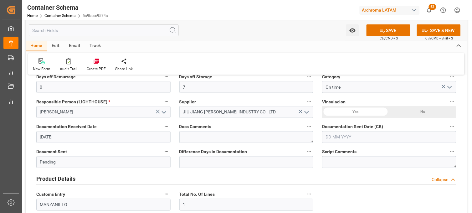
click at [339, 136] on input "text" at bounding box center [389, 137] width 134 height 12
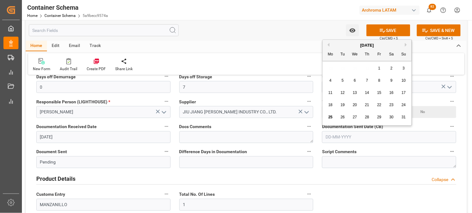
click at [330, 69] on div "28 29 30 31 1 2 3" at bounding box center [366, 68] width 85 height 12
click at [330, 117] on span "25" at bounding box center [330, 117] width 4 height 4
type input "[DATE]"
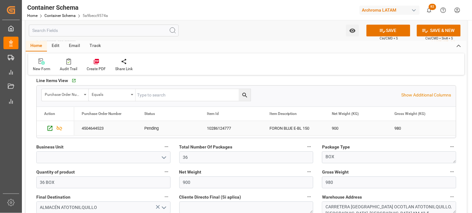
scroll to position [347, 0]
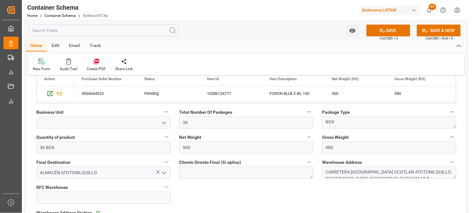
click at [161, 123] on icon "open menu" at bounding box center [164, 123] width 8 height 8
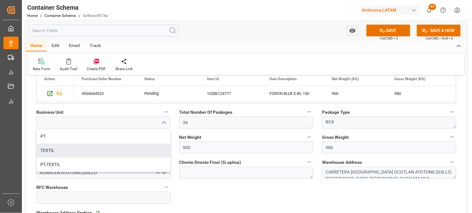
click at [120, 148] on div "TEXTIL" at bounding box center [104, 150] width 134 height 14
type input "TEXTIL"
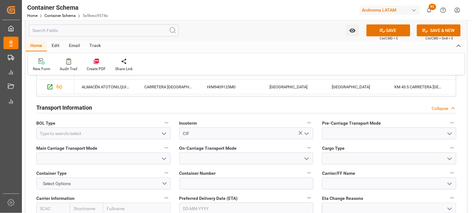
scroll to position [521, 0]
click at [159, 132] on button "open menu" at bounding box center [163, 133] width 9 height 10
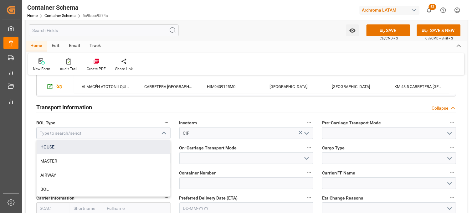
click at [139, 145] on div "HOUSE" at bounding box center [104, 147] width 134 height 14
type input "HOUSE"
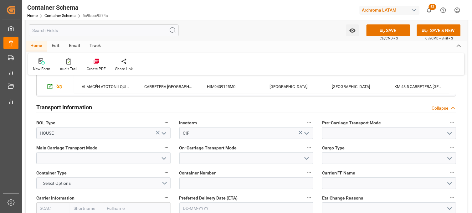
click at [448, 131] on icon "open menu" at bounding box center [450, 133] width 8 height 8
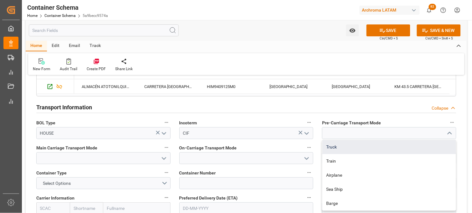
click at [366, 144] on div "Truck" at bounding box center [389, 147] width 134 height 14
type input "Truck"
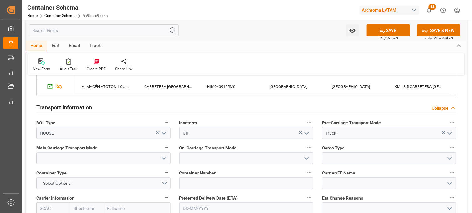
click at [161, 158] on icon "open menu" at bounding box center [164, 159] width 8 height 8
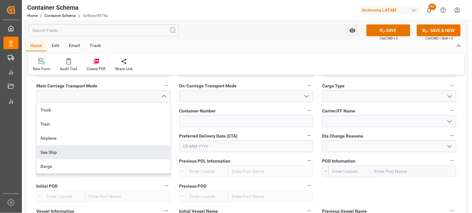
scroll to position [591, 0]
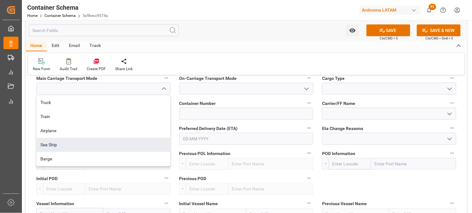
click at [116, 144] on div "Sea Ship" at bounding box center [104, 145] width 134 height 14
type input "Sea Ship"
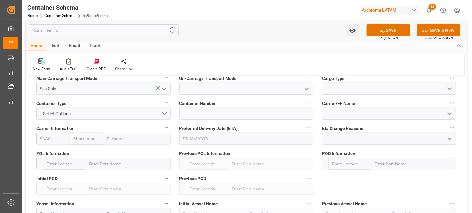
click at [309, 86] on icon "open menu" at bounding box center [307, 89] width 8 height 8
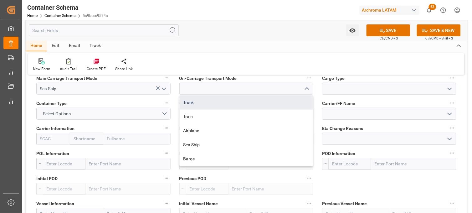
click at [255, 100] on div "Truck" at bounding box center [247, 102] width 134 height 14
type input "Truck"
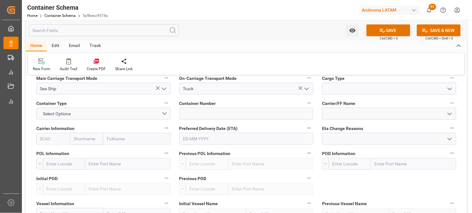
click at [452, 89] on icon "open menu" at bounding box center [450, 89] width 8 height 8
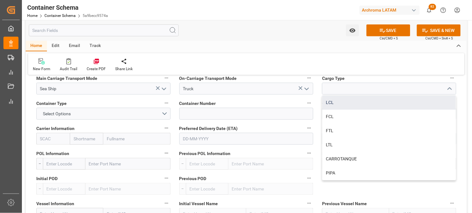
click at [333, 100] on div "LCL" at bounding box center [389, 102] width 134 height 14
type input "LCL"
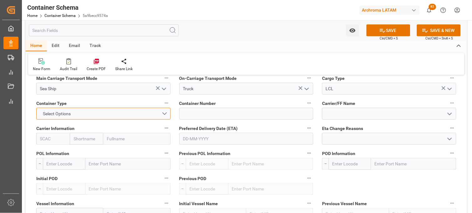
click at [162, 111] on button "Select Options" at bounding box center [103, 114] width 134 height 12
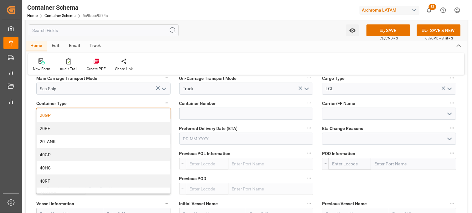
click at [71, 114] on div "20GP" at bounding box center [104, 115] width 134 height 13
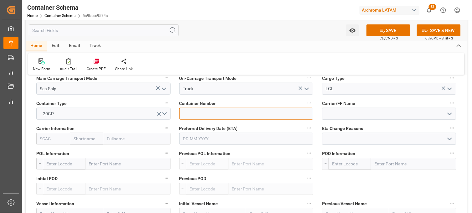
click at [204, 114] on input at bounding box center [246, 114] width 134 height 12
type input "SEGU9968229"
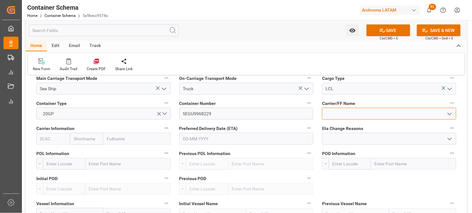
click at [322, 113] on input at bounding box center [389, 114] width 134 height 12
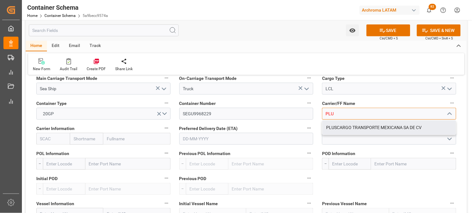
click at [337, 114] on input "PLU" at bounding box center [389, 114] width 134 height 12
drag, startPoint x: 337, startPoint y: 124, endPoint x: 340, endPoint y: 95, distance: 29.2
click at [336, 122] on div "PLUSCARGO TRANSPORTE MEXICANA SA DE CV" at bounding box center [389, 127] width 134 height 14
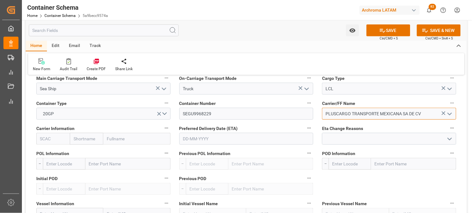
type input "PLUSCARGO TRANSPORTE MEXICANA SA DE CV"
click at [96, 141] on input "text" at bounding box center [86, 139] width 33 height 12
type input "COSCO"
click at [80, 150] on b "Cosco" at bounding box center [80, 152] width 12 height 5
type input "COSU"
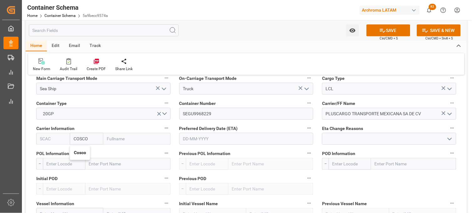
type input "Cosco"
type input "COSCO Shipping Co. Ltd."
type input "Cosco"
click at [192, 141] on input "text" at bounding box center [246, 139] width 134 height 12
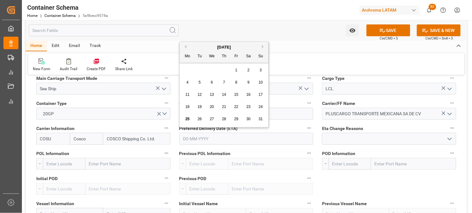
click at [263, 45] on button "Next Month" at bounding box center [264, 47] width 4 height 4
click at [190, 71] on div "1" at bounding box center [188, 71] width 8 height 8
type input "01-09-2025"
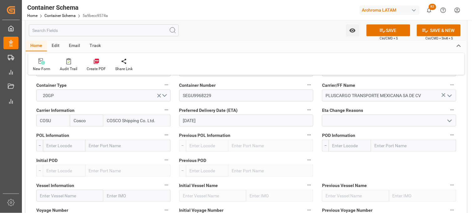
scroll to position [626, 0]
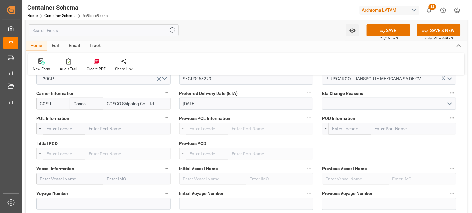
click at [97, 128] on input "text" at bounding box center [127, 129] width 85 height 12
type input "SHAN"
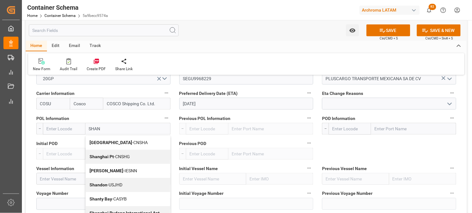
click at [103, 155] on b "Shanghai Pt" at bounding box center [101, 156] width 24 height 5
type input "CNSHG"
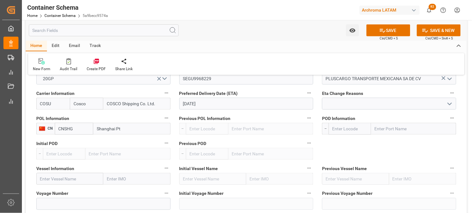
type input "Shanghai Pt"
click at [395, 125] on input "text" at bounding box center [413, 129] width 85 height 12
type input "MANZA"
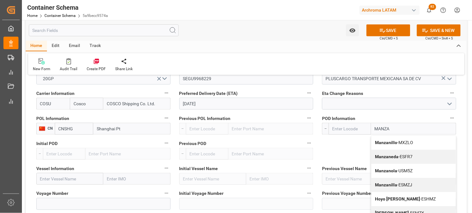
click at [380, 138] on div "Manzanillo - MXZLO" at bounding box center [413, 142] width 84 height 14
type input "MXZLO"
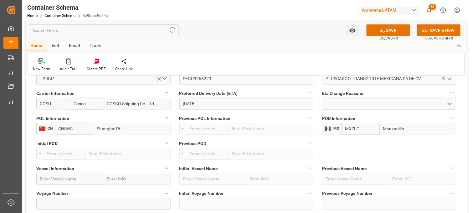
scroll to position [660, 0]
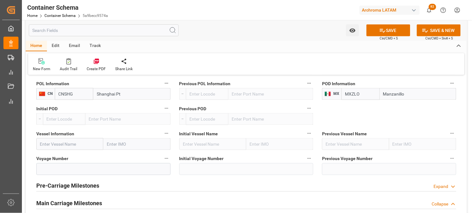
type input "Manzanillo"
click at [65, 144] on input "text" at bounding box center [69, 144] width 67 height 12
click at [58, 156] on b "CSCL SPRING" at bounding box center [54, 157] width 28 height 5
type input "CSCL SPRING"
type input "9645853"
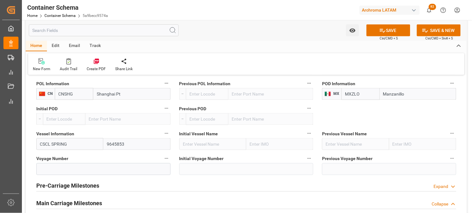
type input "CSCL SPRING"
click at [58, 164] on input at bounding box center [103, 169] width 134 height 12
type input "063E"
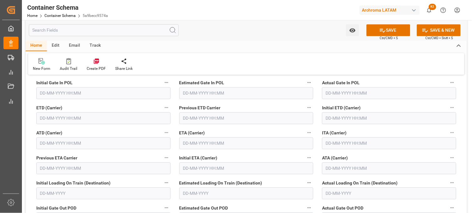
scroll to position [799, 0]
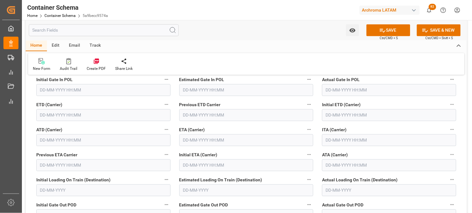
click at [195, 138] on input "text" at bounding box center [246, 140] width 134 height 12
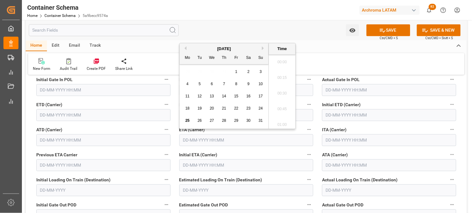
scroll to position [1253, 0]
click at [263, 47] on button "Next Month" at bounding box center [264, 48] width 4 height 4
click at [186, 72] on span "1" at bounding box center [187, 71] width 2 height 4
click at [284, 89] on li "20:30" at bounding box center [282, 92] width 27 height 16
type input "01-09-2025 20:30"
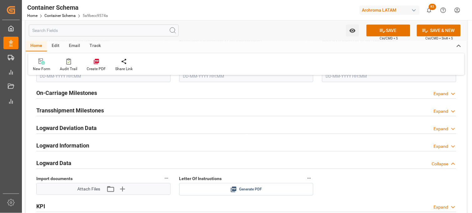
scroll to position [973, 0]
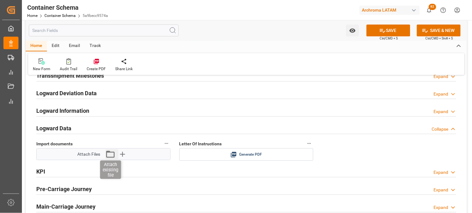
click at [111, 155] on icon "button" at bounding box center [110, 154] width 10 height 10
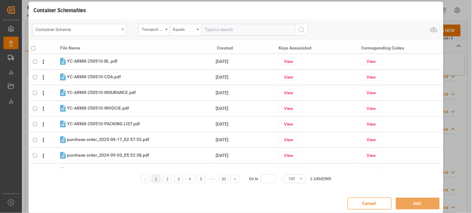
click at [116, 29] on div "Container Schema" at bounding box center [78, 29] width 84 height 8
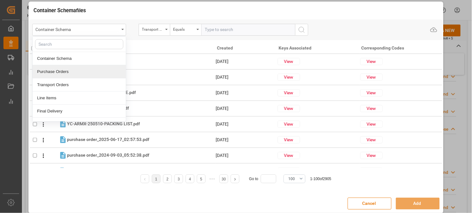
click at [86, 70] on div "Purchase Orders" at bounding box center [79, 71] width 93 height 13
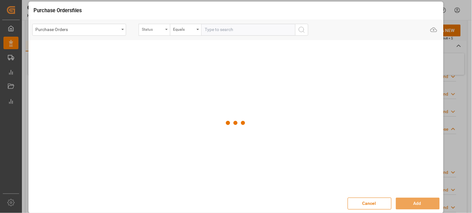
click at [164, 28] on div "Status" at bounding box center [154, 30] width 31 height 12
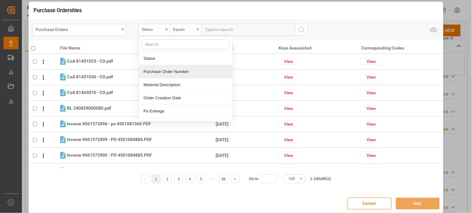
click at [164, 71] on div "Purchase Order Number" at bounding box center [185, 71] width 93 height 13
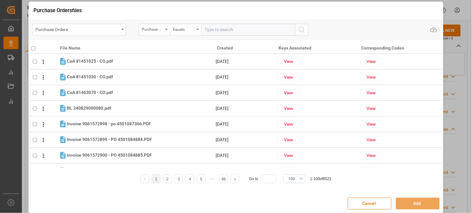
click at [213, 32] on input "text" at bounding box center [248, 30] width 94 height 12
paste input "4504644523"
type input "4504644523"
click at [303, 29] on icon "search button" at bounding box center [302, 30] width 8 height 8
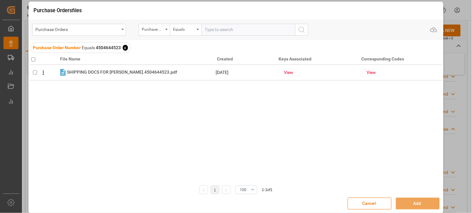
click at [33, 60] on input "checkbox" at bounding box center [33, 59] width 4 height 4
checkbox input "true"
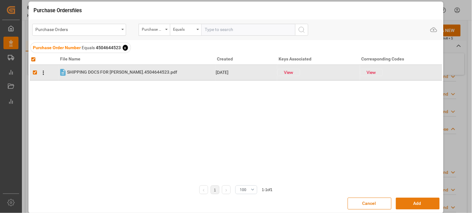
click at [419, 200] on button "Add" at bounding box center [418, 203] width 44 height 12
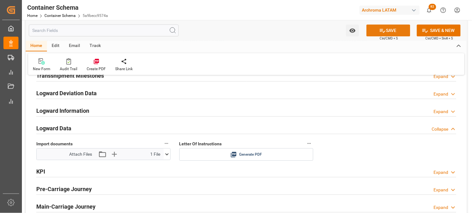
click at [374, 32] on button "SAVE" at bounding box center [388, 30] width 44 height 12
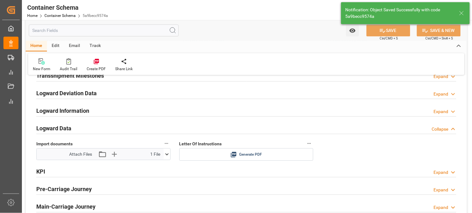
type input "Document Sent"
type input "MXZLO"
type input "Manzanillo"
type input "CSCL SPRING"
type input "9645853"
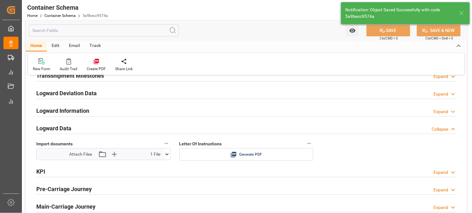
type input "063E"
type input "01-09-2025 20:30"
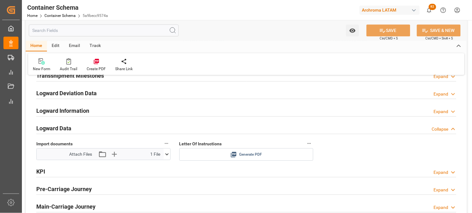
click at [242, 152] on span "Generate PDF" at bounding box center [250, 154] width 23 height 8
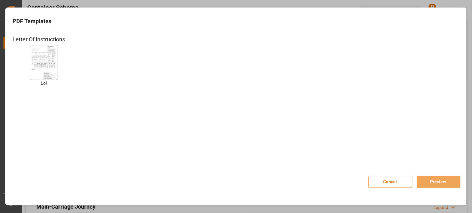
click at [48, 59] on img at bounding box center [43, 61] width 25 height 35
click at [431, 182] on button "Preview" at bounding box center [439, 182] width 44 height 12
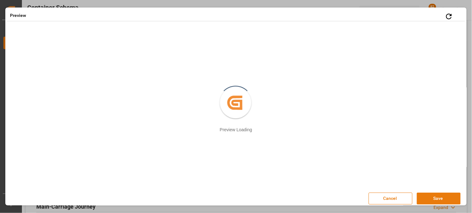
click at [430, 199] on button "Save" at bounding box center [439, 198] width 44 height 12
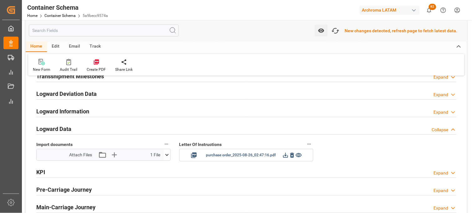
scroll to position [974, 0]
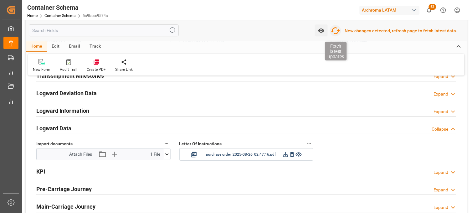
click at [340, 30] on icon "button" at bounding box center [335, 30] width 9 height 7
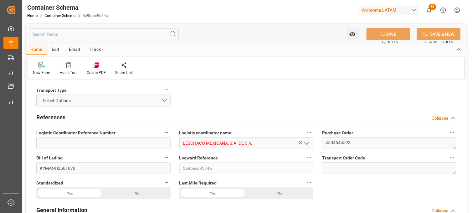
type input "0"
type input "7"
type input "1"
type input "36"
type input "900"
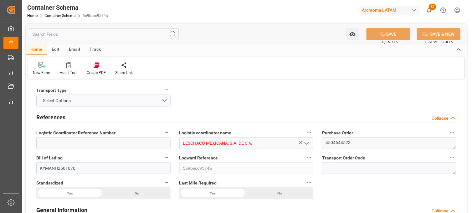
type input "980"
type input "Cosco"
type input "COSCO Shipping Co. Ltd."
type input "CNSHG"
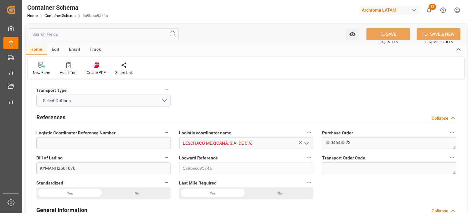
type input "MXZLO"
type input "9645853"
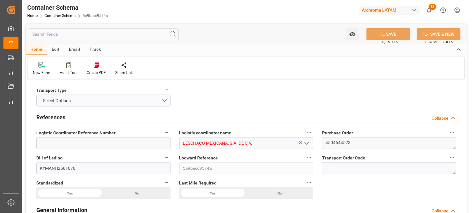
type input "9645853"
type input "[DATE] 20:15"
type input "[DATE]"
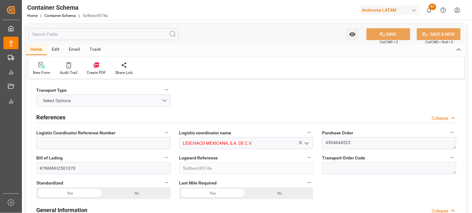
type input "[DATE] 20:30"
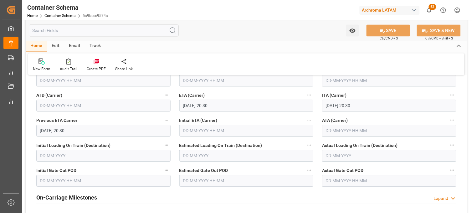
scroll to position [799, 0]
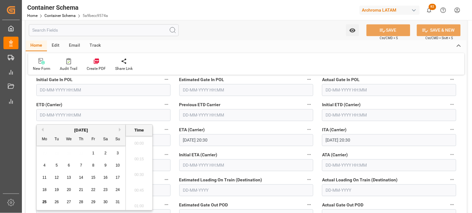
click at [51, 116] on input "text" at bounding box center [103, 115] width 134 height 12
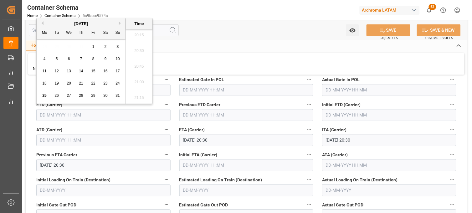
click at [73, 86] on div "20" at bounding box center [69, 84] width 8 height 8
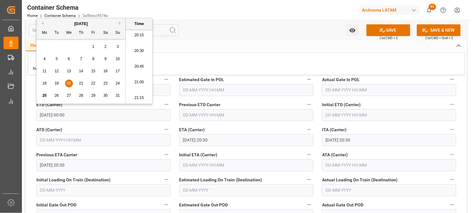
click at [136, 48] on li "20:30" at bounding box center [139, 51] width 27 height 16
type input "[DATE] 20:30"
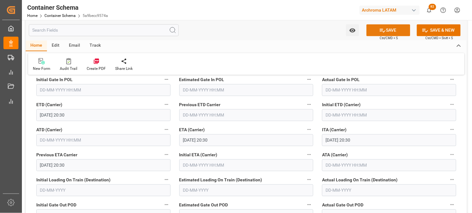
click at [382, 29] on icon at bounding box center [382, 30] width 7 height 7
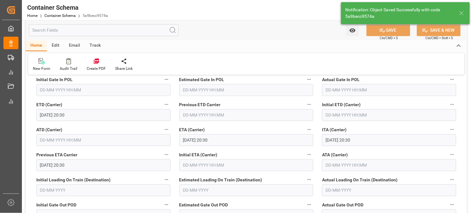
type input "[DATE] 00:00"
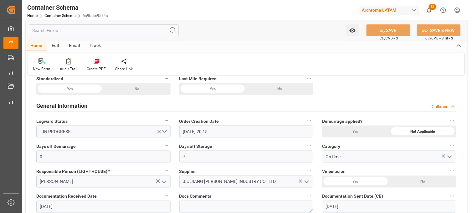
scroll to position [0, 0]
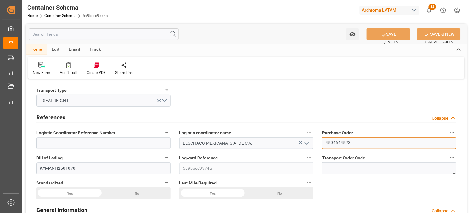
click at [329, 141] on textarea "4504644523" at bounding box center [389, 143] width 134 height 12
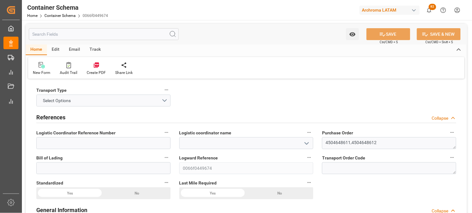
type input "0"
type input "2"
type input "32"
type input "2220"
type input "2326.14"
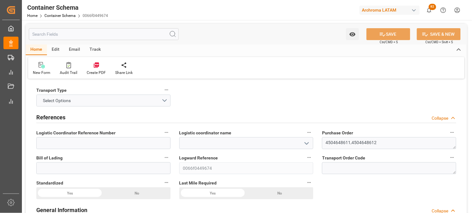
click at [307, 142] on icon "open menu" at bounding box center [307, 144] width 8 height 8
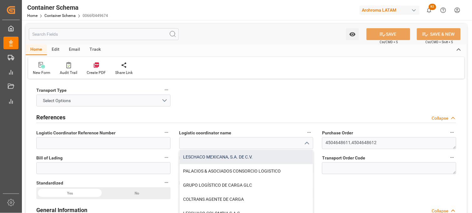
click at [238, 153] on div "LESCHACO MEXICANA, S.A. DE C.V." at bounding box center [247, 157] width 134 height 14
type input "LESCHACO MEXICANA, S.A. DE C.V."
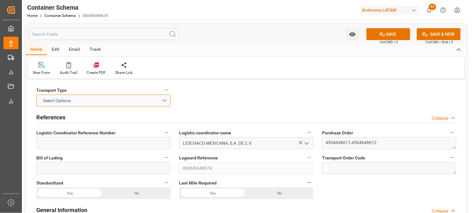
click at [168, 99] on button "Select Options" at bounding box center [103, 100] width 134 height 12
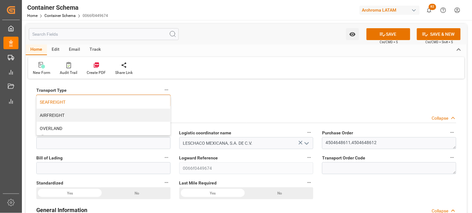
click at [131, 104] on div "SEAFREIGHT" at bounding box center [104, 101] width 134 height 13
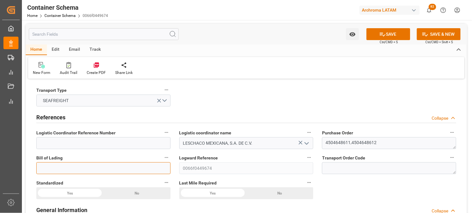
click at [126, 167] on input at bounding box center [103, 168] width 134 height 12
paste input "BCN0279345"
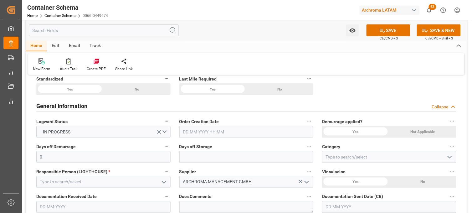
scroll to position [104, 0]
type input "BCN0279345"
click at [200, 129] on input "text" at bounding box center [246, 131] width 134 height 12
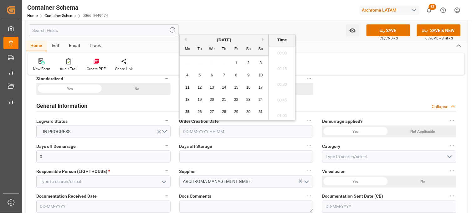
scroll to position [1300, 0]
click at [185, 67] on div "28 29 30 31 1 2 3" at bounding box center [223, 63] width 85 height 12
click at [187, 111] on span "25" at bounding box center [187, 111] width 4 height 4
click at [286, 57] on li "20:45" at bounding box center [282, 52] width 27 height 16
type input "[DATE] 20:45"
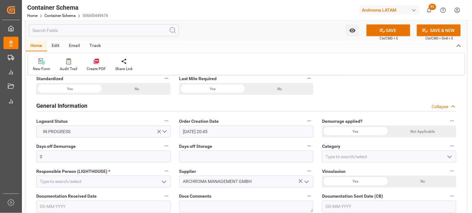
click at [407, 129] on div "Not Applicable" at bounding box center [422, 131] width 67 height 12
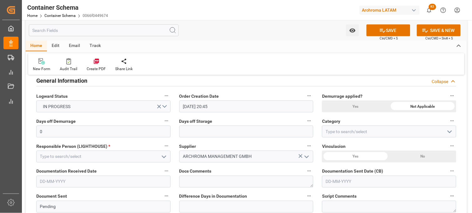
scroll to position [139, 0]
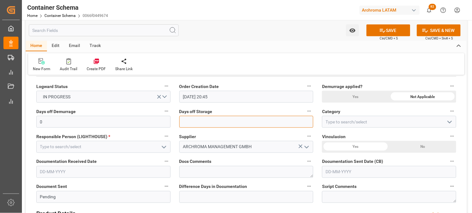
click at [200, 123] on input "text" at bounding box center [246, 122] width 134 height 12
type input "7"
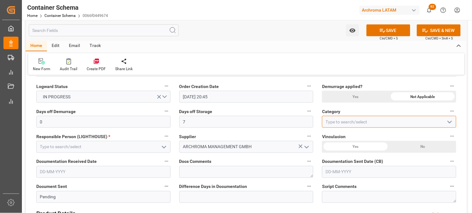
click at [331, 120] on input at bounding box center [389, 122] width 134 height 12
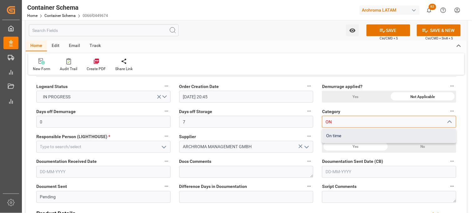
click at [333, 132] on div "On time" at bounding box center [389, 136] width 134 height 14
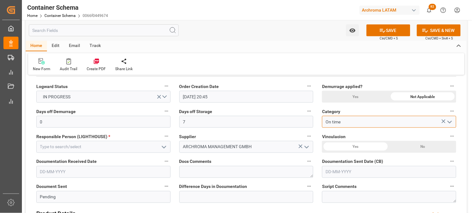
type input "On time"
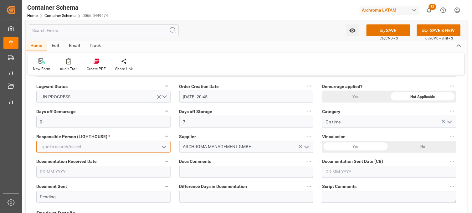
click at [150, 143] on input at bounding box center [103, 147] width 134 height 12
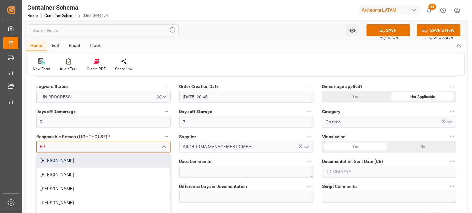
click at [148, 158] on div "[PERSON_NAME]" at bounding box center [104, 161] width 134 height 14
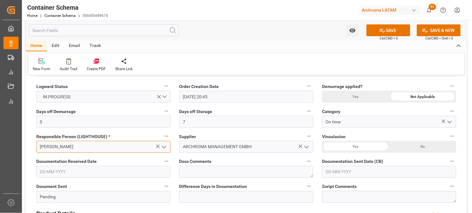
type input "[PERSON_NAME]"
drag, startPoint x: 346, startPoint y: 149, endPoint x: 325, endPoint y: 153, distance: 22.0
click at [346, 149] on div "Yes" at bounding box center [355, 147] width 67 height 12
click at [120, 171] on input "text" at bounding box center [103, 172] width 134 height 12
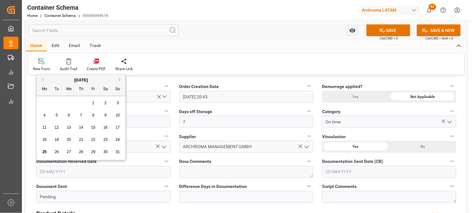
drag, startPoint x: 42, startPoint y: 104, endPoint x: 49, endPoint y: 114, distance: 11.6
click at [42, 105] on div "28 29 30 31 1 2 3" at bounding box center [80, 103] width 85 height 12
drag, startPoint x: 82, startPoint y: 140, endPoint x: 85, endPoint y: 142, distance: 3.8
click at [83, 141] on div "21" at bounding box center [81, 140] width 8 height 8
type input "[DATE]"
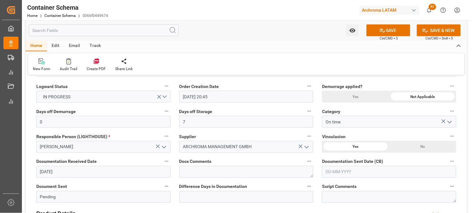
click at [330, 175] on input "text" at bounding box center [389, 172] width 134 height 12
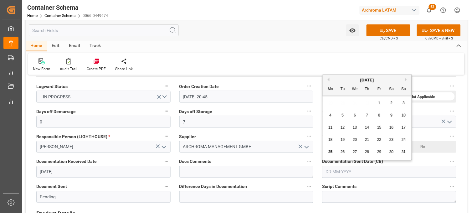
click at [332, 157] on div "25 26 27 28 29 30 31" at bounding box center [366, 152] width 85 height 12
click at [328, 152] on span "25" at bounding box center [330, 152] width 4 height 4
type input "[DATE]"
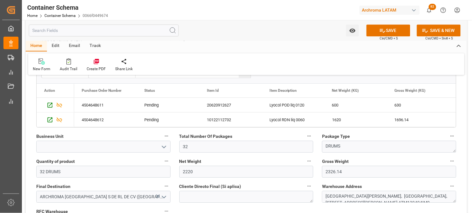
scroll to position [347, 0]
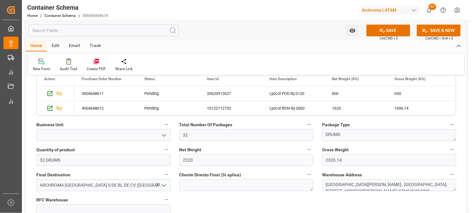
click at [164, 135] on icon "open menu" at bounding box center [164, 135] width 8 height 8
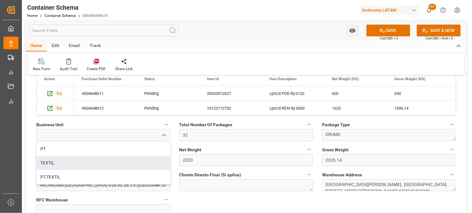
click at [89, 162] on div "TEXTIL" at bounding box center [104, 163] width 134 height 14
type input "TEXTIL"
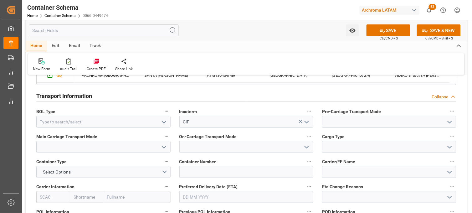
scroll to position [556, 0]
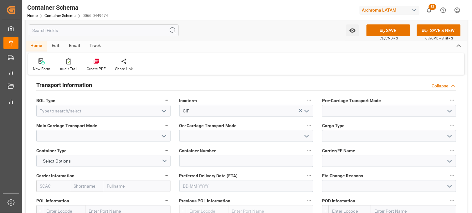
click at [162, 111] on icon "open menu" at bounding box center [164, 111] width 8 height 8
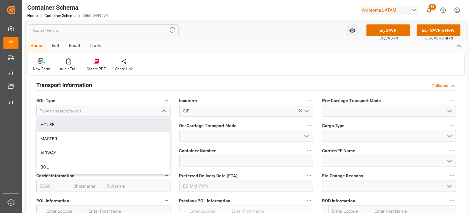
click at [133, 123] on div "HOUSE" at bounding box center [104, 125] width 134 height 14
type input "HOUSE"
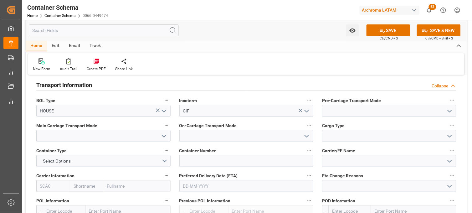
click at [448, 113] on icon "open menu" at bounding box center [450, 111] width 8 height 8
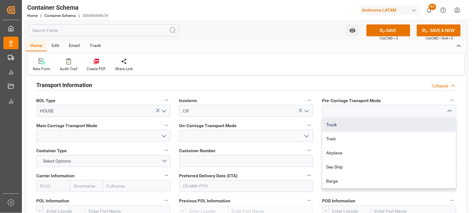
click at [354, 126] on div "Truck" at bounding box center [389, 125] width 134 height 14
type input "Truck"
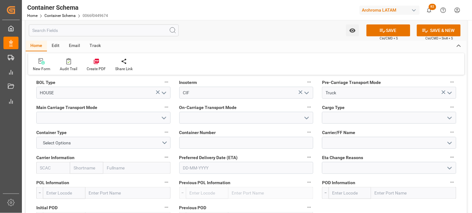
scroll to position [591, 0]
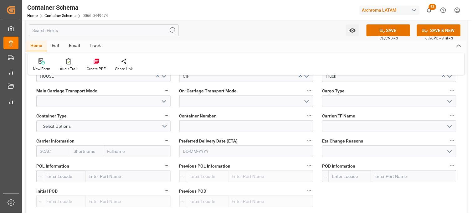
click at [165, 102] on icon "open menu" at bounding box center [164, 102] width 8 height 8
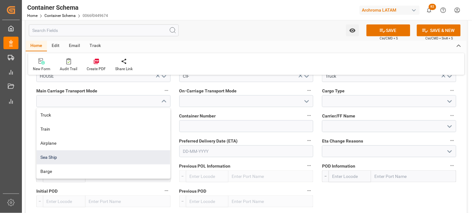
click at [123, 157] on div "Sea Ship" at bounding box center [104, 157] width 134 height 14
type input "Sea Ship"
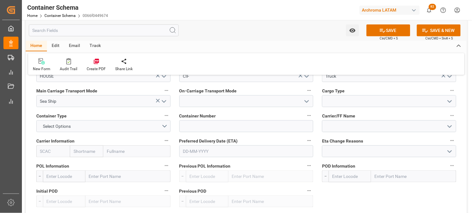
click at [309, 99] on icon "open menu" at bounding box center [307, 102] width 8 height 8
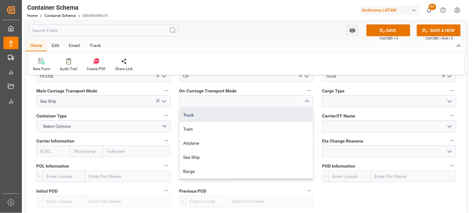
click at [255, 116] on div "Truck" at bounding box center [247, 115] width 134 height 14
type input "Truck"
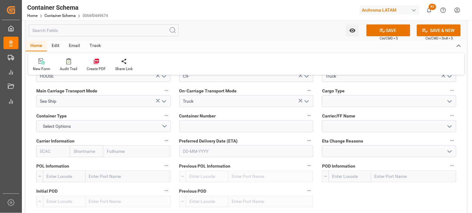
click at [450, 101] on icon "open menu" at bounding box center [450, 102] width 8 height 8
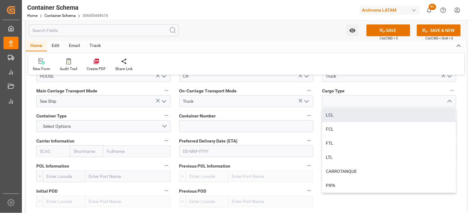
click at [358, 117] on div "LCL" at bounding box center [389, 115] width 134 height 14
type input "LCL"
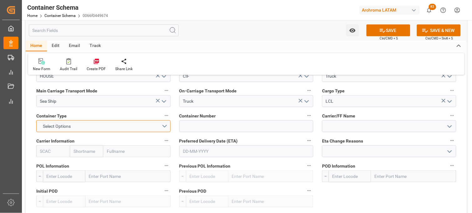
click at [162, 126] on button "Select Options" at bounding box center [103, 126] width 134 height 12
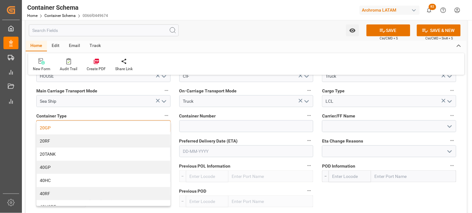
click at [64, 128] on div "20GP" at bounding box center [104, 127] width 134 height 13
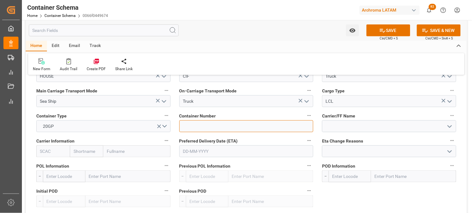
click at [221, 127] on input at bounding box center [246, 126] width 134 height 12
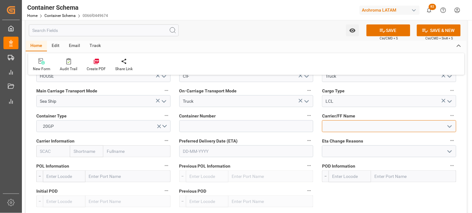
click at [420, 126] on input at bounding box center [389, 126] width 134 height 12
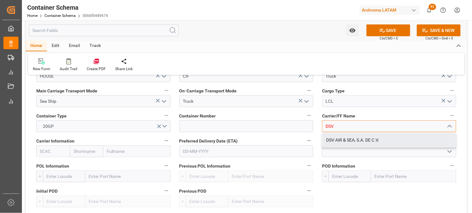
drag, startPoint x: 395, startPoint y: 143, endPoint x: 382, endPoint y: 134, distance: 15.5
click at [394, 143] on div "DSV AIR & SEA, S.A. DE C.V." at bounding box center [389, 140] width 134 height 14
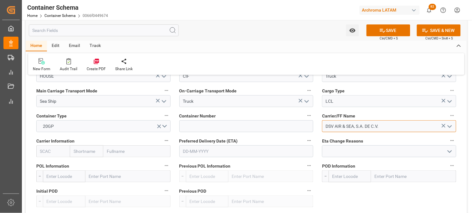
type input "DSV AIR & SEA, S.A. DE C.V."
click at [87, 154] on input "text" at bounding box center [86, 151] width 33 height 12
type input "HAPAG"
click at [85, 164] on b "Hapag [PERSON_NAME]" at bounding box center [91, 168] width 34 height 12
type input "HLCU"
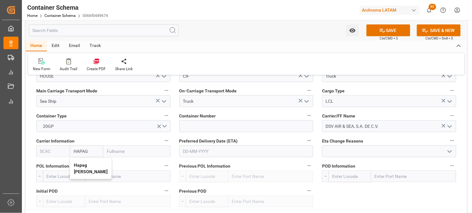
type input "Hapag [PERSON_NAME]"
type input "Hapag [PERSON_NAME] Aktiengesellschaft"
type input "Hapag [PERSON_NAME]"
click at [193, 153] on input "text" at bounding box center [246, 151] width 134 height 12
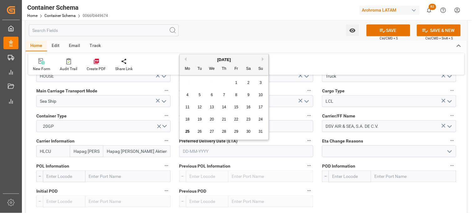
click at [263, 59] on button "Next Month" at bounding box center [264, 59] width 4 height 4
click at [225, 96] on span "11" at bounding box center [224, 95] width 4 height 4
type input "[DATE]"
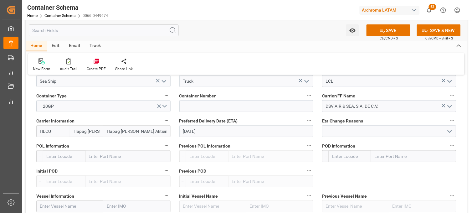
scroll to position [626, 0]
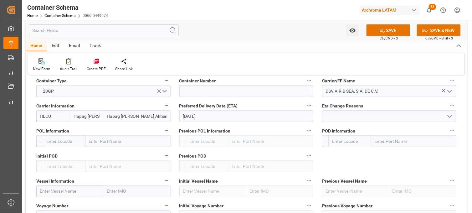
click at [81, 191] on input "text" at bounding box center [69, 191] width 67 height 12
paste input "COLOMBIA EXPRESS"
type input "COLOMBIA EXPRESS"
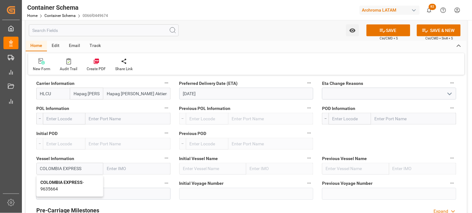
scroll to position [660, 0]
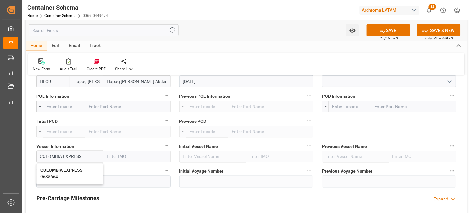
click at [55, 175] on span "COLOMBIA EXPRESS - 9635664" at bounding box center [61, 174] width 43 height 12
type input "9635664"
type input "COLOMBIA EXPRESS"
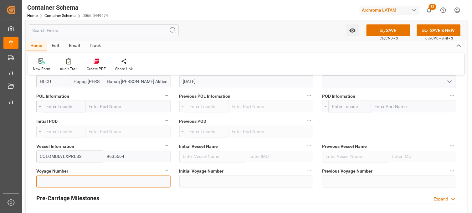
click at [85, 182] on input at bounding box center [103, 181] width 134 height 12
paste input "534W"
type input "534W"
click at [76, 105] on input "text" at bounding box center [64, 106] width 43 height 12
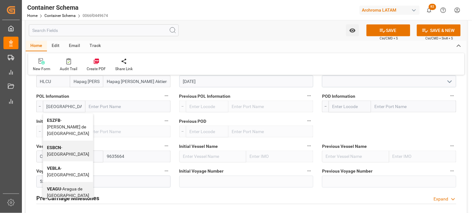
click at [57, 149] on b "ESBCN" at bounding box center [54, 147] width 14 height 5
type input "ESBCN"
type input "[GEOGRAPHIC_DATA]"
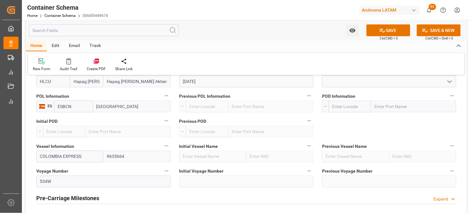
type input "ESBCN"
click at [396, 109] on input "text" at bounding box center [413, 106] width 85 height 12
type input "VERAC"
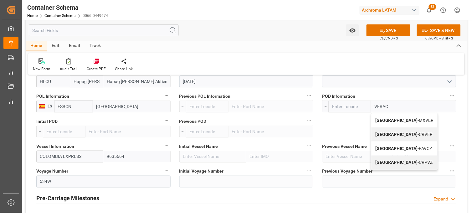
click at [383, 119] on b "[GEOGRAPHIC_DATA]" at bounding box center [396, 120] width 43 height 5
type input "MXVER"
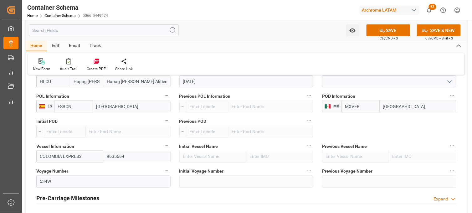
type input "[GEOGRAPHIC_DATA]"
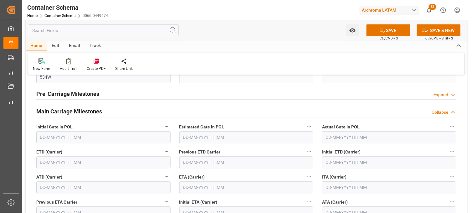
scroll to position [799, 0]
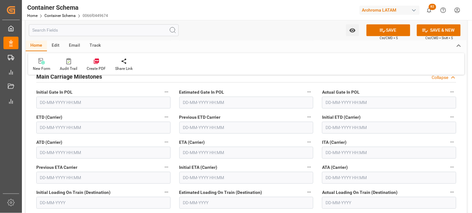
click at [193, 150] on input "text" at bounding box center [246, 153] width 134 height 12
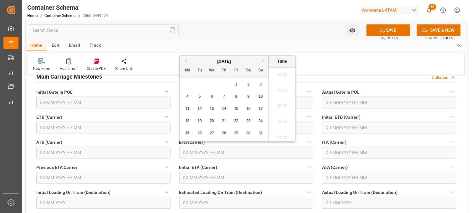
scroll to position [1300, 0]
click at [263, 61] on button "Next Month" at bounding box center [264, 61] width 4 height 4
click at [226, 99] on div "11" at bounding box center [224, 97] width 8 height 8
click at [288, 104] on li "21:15" at bounding box center [282, 104] width 27 height 16
type input "[DATE] 21:15"
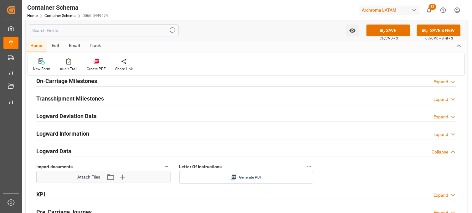
scroll to position [973, 0]
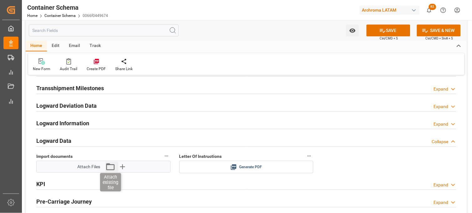
click at [111, 166] on icon "button" at bounding box center [110, 166] width 10 height 10
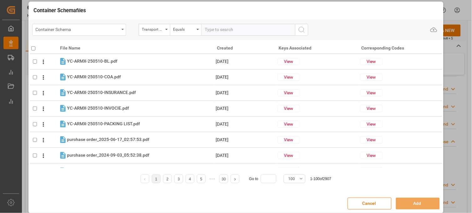
click at [77, 31] on div "Container Schema" at bounding box center [78, 29] width 84 height 8
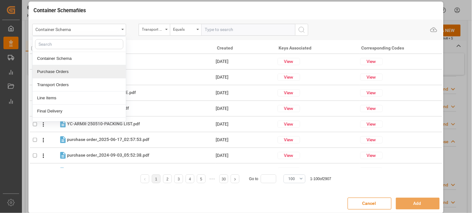
click at [66, 70] on div "Purchase Orders" at bounding box center [79, 71] width 93 height 13
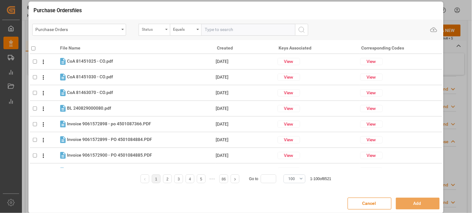
click at [149, 29] on div "Status" at bounding box center [152, 28] width 21 height 7
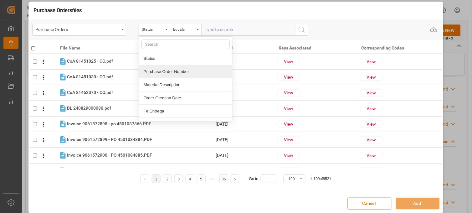
click at [157, 70] on div "Purchase Order Number" at bounding box center [185, 71] width 93 height 13
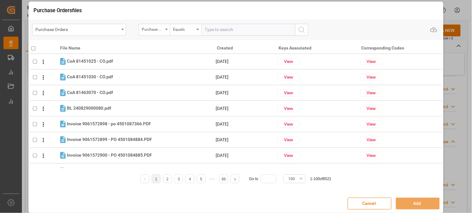
click at [213, 27] on input "text" at bounding box center [248, 30] width 94 height 12
paste input "4504648611"
type input "4504648611"
click at [304, 32] on icon "search button" at bounding box center [302, 30] width 8 height 8
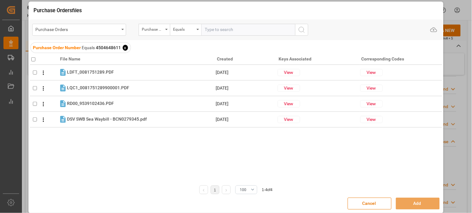
click at [32, 59] on input "checkbox" at bounding box center [33, 59] width 4 height 4
checkbox input "true"
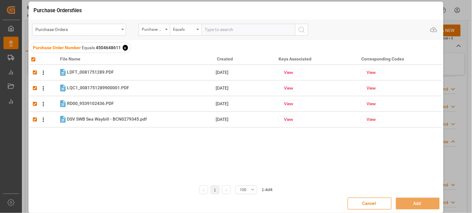
checkbox input "true"
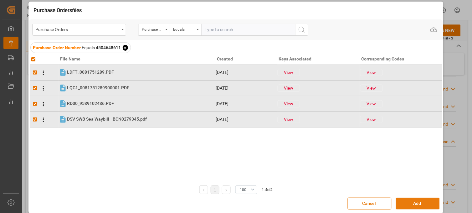
click at [407, 202] on button "Add" at bounding box center [418, 203] width 44 height 12
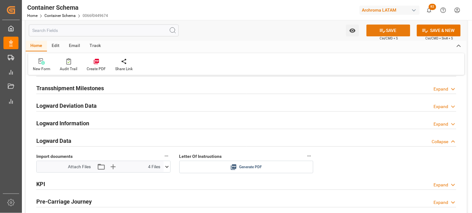
click at [373, 30] on button "SAVE" at bounding box center [388, 30] width 44 height 12
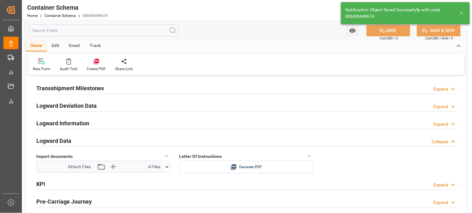
type input "Document Sent"
type input "MXVER"
type input "[GEOGRAPHIC_DATA]"
type input "COLOMBIA EXPRESS"
type input "9635664"
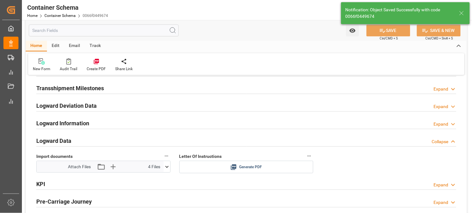
type input "534W"
type input "[DATE] 21:15"
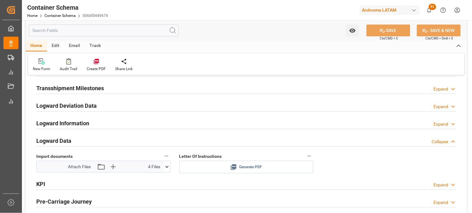
click at [235, 167] on icon at bounding box center [234, 167] width 6 height 6
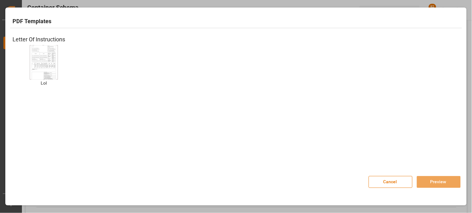
click at [39, 60] on img at bounding box center [43, 61] width 25 height 35
click at [428, 184] on button "Preview" at bounding box center [439, 182] width 44 height 12
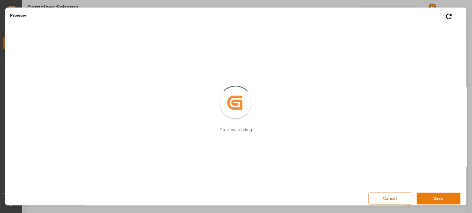
click at [422, 197] on button "Save" at bounding box center [439, 198] width 44 height 12
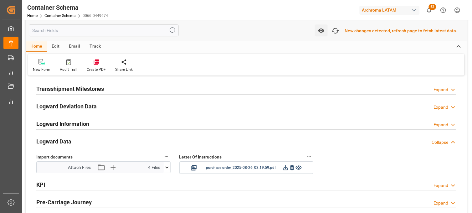
scroll to position [974, 0]
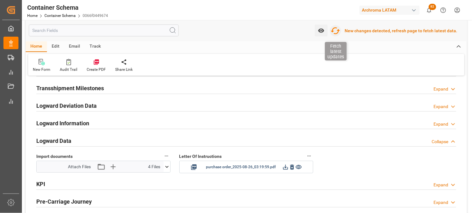
click at [338, 31] on icon "button" at bounding box center [335, 31] width 10 height 10
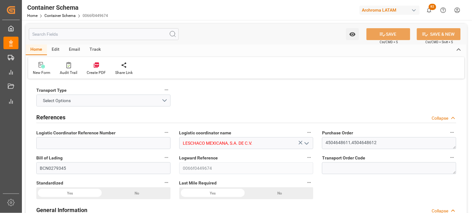
type input "0"
type input "7"
type input "2"
type input "32"
type input "2220"
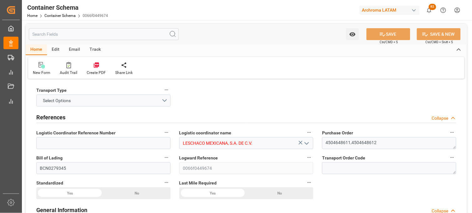
type input "2326.14"
type input "Hapag [PERSON_NAME]"
type input "Hapag [PERSON_NAME] Aktiengesellschaft"
type input "ESBCN"
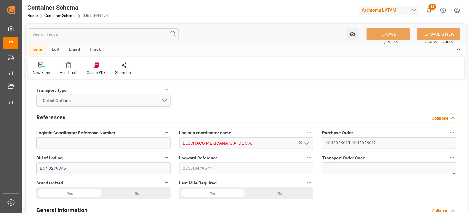
type input "MXVER"
type input "9635664"
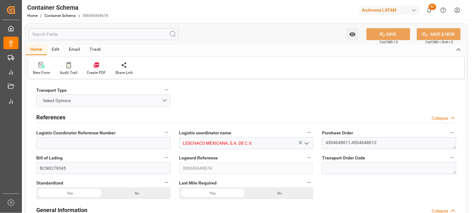
type input "9635664"
type input "[DATE] 20:45"
type input "[DATE]"
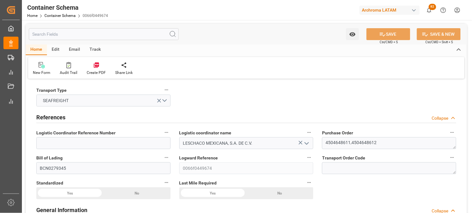
type input "[DATE] 21:15"
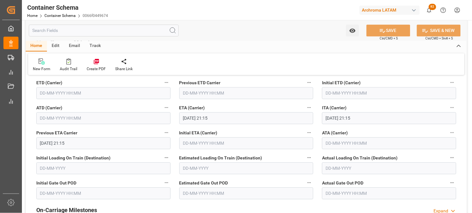
scroll to position [799, 0]
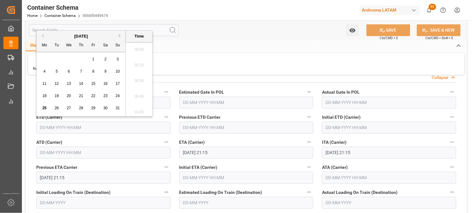
click at [51, 127] on input "text" at bounding box center [103, 128] width 134 height 12
click at [103, 95] on div "23" at bounding box center [106, 96] width 8 height 8
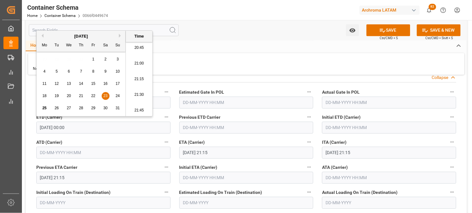
click at [131, 80] on li "21:15" at bounding box center [139, 79] width 27 height 16
type input "[DATE] 21:15"
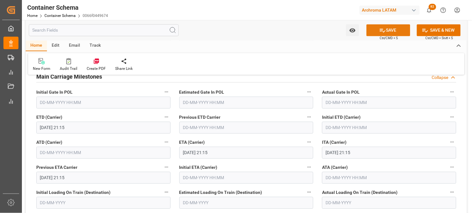
click at [391, 32] on button "SAVE" at bounding box center [388, 30] width 44 height 12
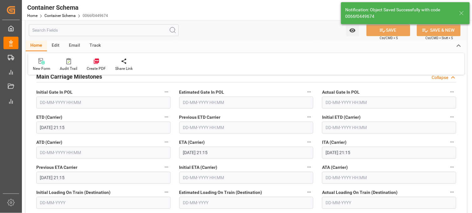
type input "[DATE] 00:00"
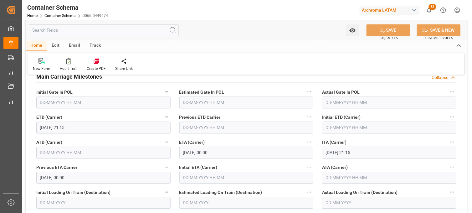
click at [374, 86] on div "Actual Gate In POL" at bounding box center [388, 98] width 143 height 25
